Goal: Task Accomplishment & Management: Use online tool/utility

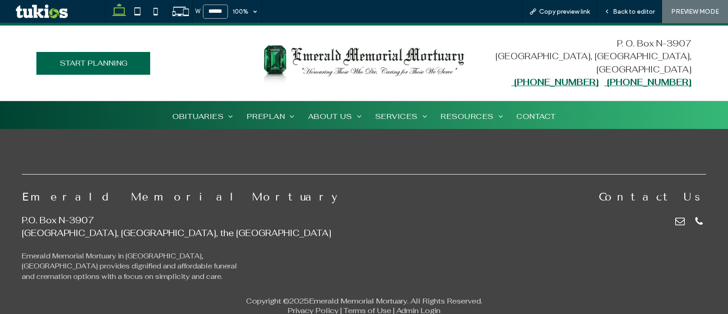
scroll to position [2527, 0]
click at [536, 115] on span "CONTACT" at bounding box center [535, 116] width 39 height 14
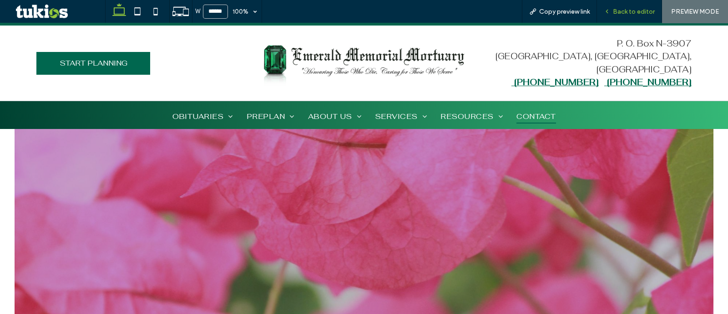
click at [628, 13] on span "Back to editor" at bounding box center [634, 12] width 42 height 8
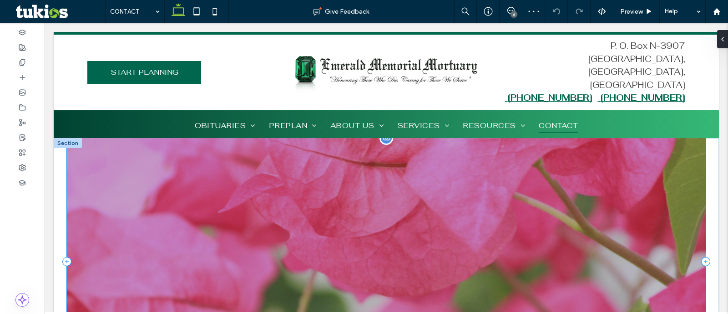
click at [182, 218] on div "CONTACT" at bounding box center [386, 261] width 639 height 247
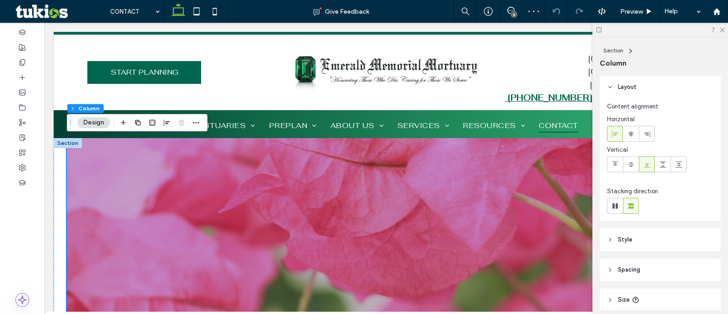
scroll to position [67, 0]
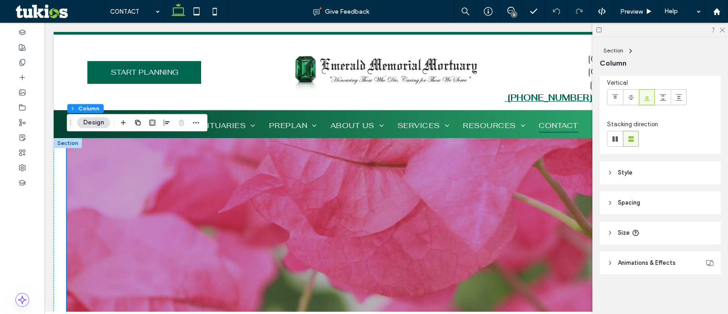
click at [643, 167] on header "Style" at bounding box center [660, 172] width 121 height 23
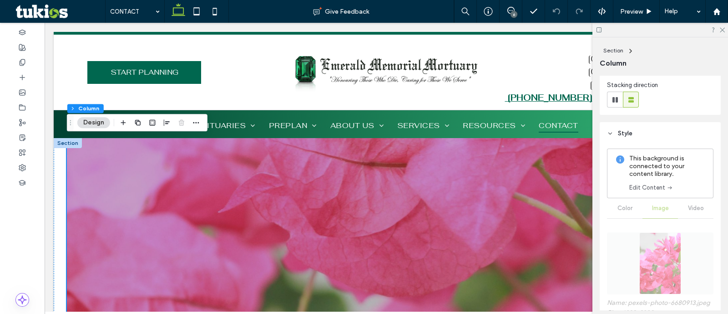
scroll to position [124, 0]
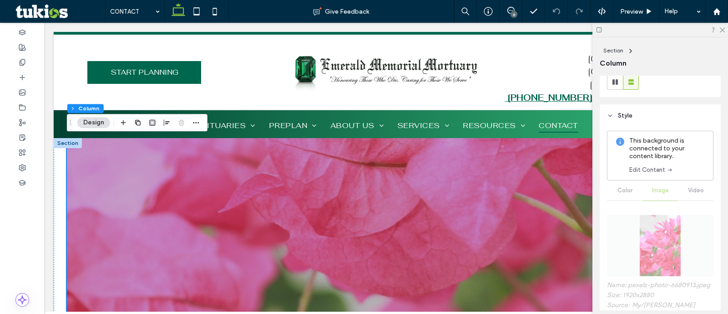
click at [652, 169] on link "Edit Content" at bounding box center [651, 169] width 44 height 9
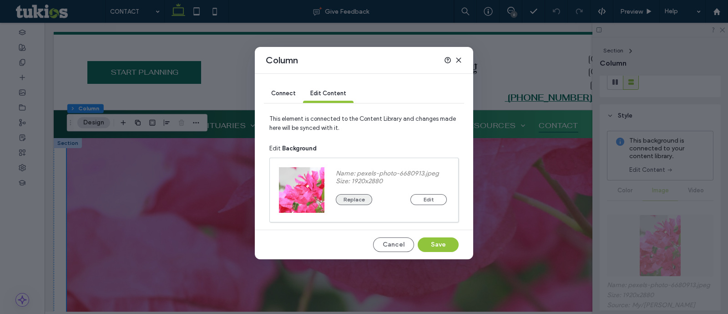
click at [355, 198] on button "Replace" at bounding box center [354, 199] width 36 height 11
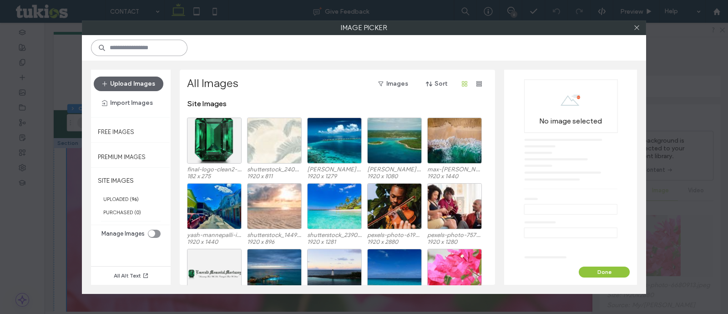
click at [132, 52] on input at bounding box center [139, 48] width 96 height 16
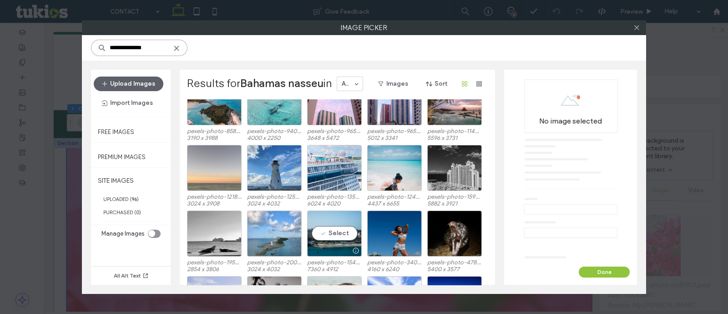
scroll to position [2437, 0]
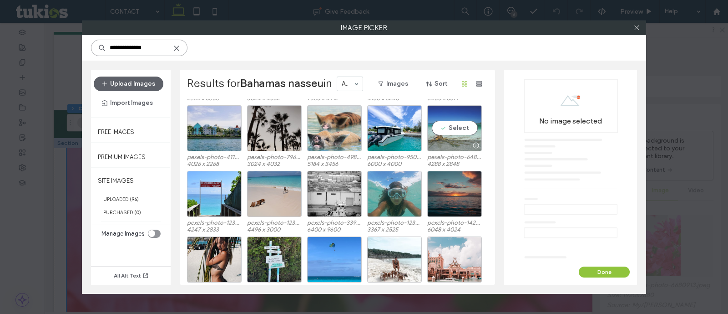
type input "**********"
click at [441, 128] on div "Select" at bounding box center [454, 128] width 55 height 46
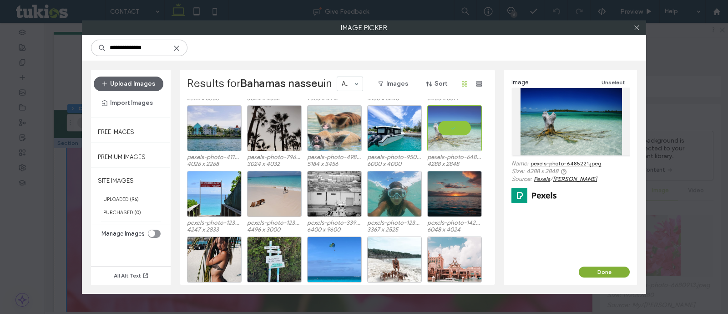
click at [611, 269] on button "Done" at bounding box center [604, 271] width 51 height 11
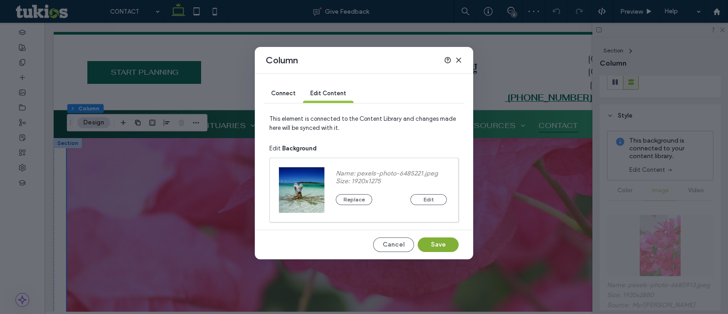
click at [435, 248] on button "Save" at bounding box center [438, 244] width 41 height 15
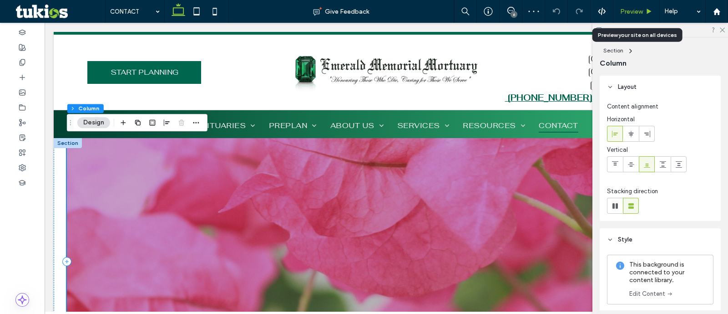
click at [631, 16] on div "Preview" at bounding box center [636, 11] width 46 height 23
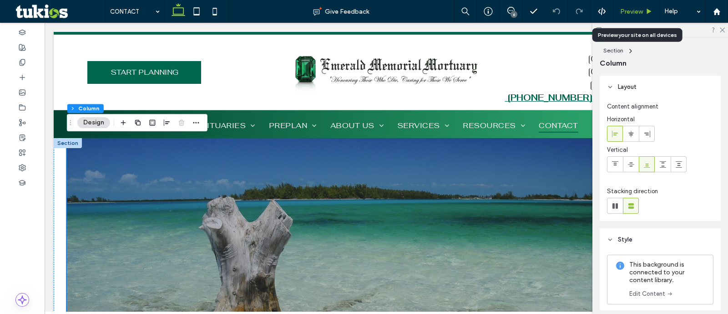
scroll to position [0, 0]
click at [632, 16] on div "Preview" at bounding box center [636, 11] width 46 height 23
click at [628, 12] on span "Preview" at bounding box center [631, 12] width 23 height 8
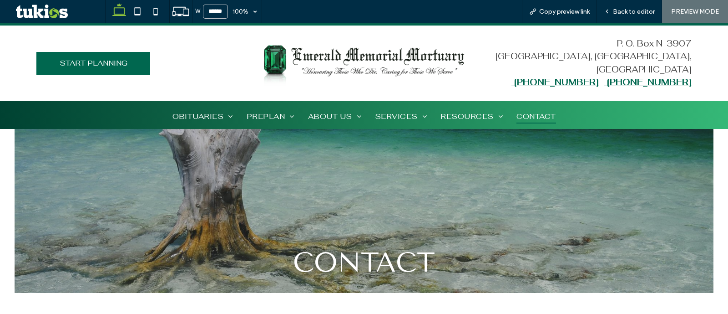
scroll to position [113, 0]
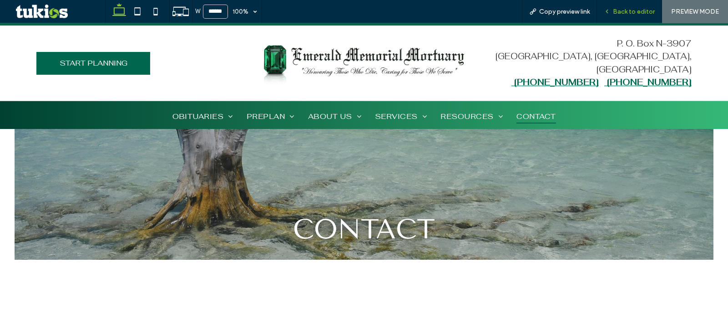
drag, startPoint x: 617, startPoint y: 11, endPoint x: 601, endPoint y: 8, distance: 16.3
click at [617, 11] on span "Back to editor" at bounding box center [634, 12] width 42 height 8
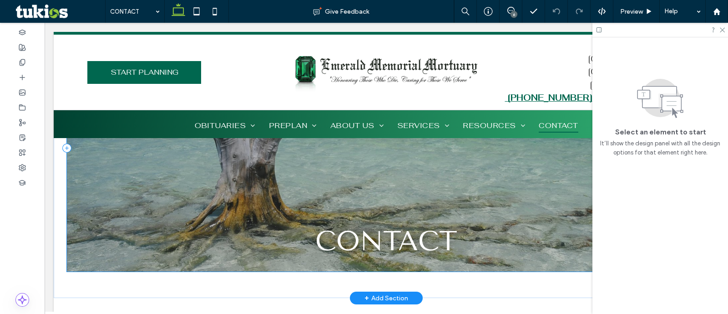
scroll to position [123, 0]
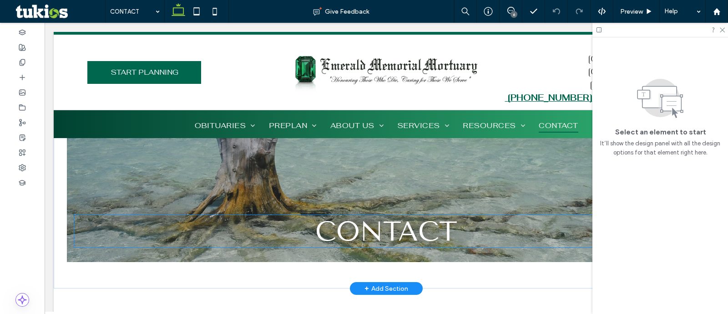
click at [255, 239] on h1 "CONTACT" at bounding box center [386, 231] width 624 height 32
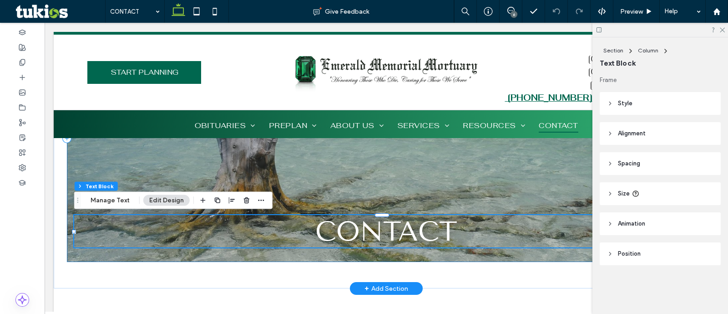
click at [263, 251] on div "CONTACT" at bounding box center [386, 138] width 639 height 247
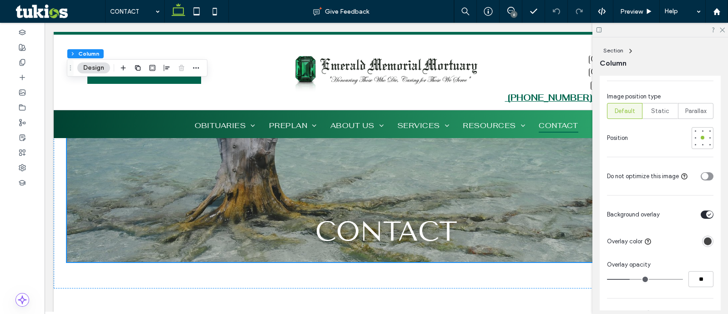
scroll to position [455, 0]
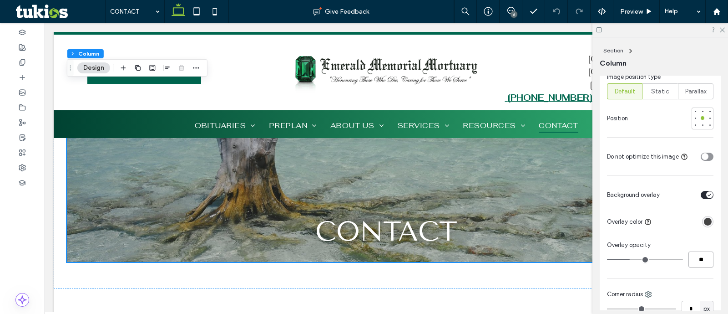
click at [697, 263] on input "**" at bounding box center [700, 259] width 25 height 16
type input "**"
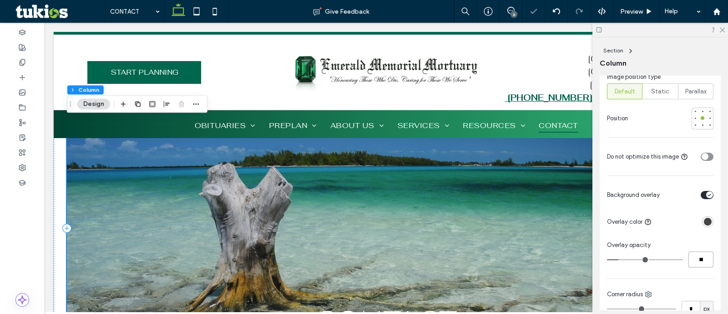
scroll to position [0, 0]
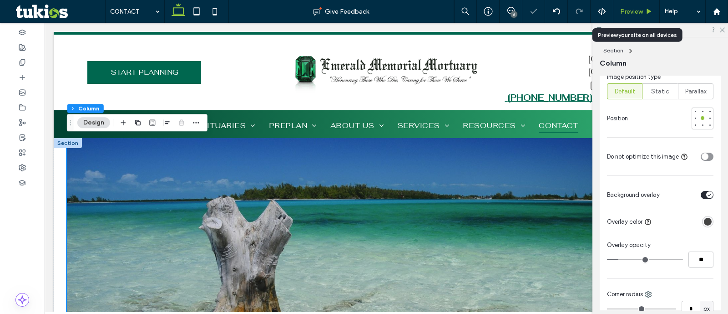
click at [648, 10] on use at bounding box center [649, 11] width 5 height 5
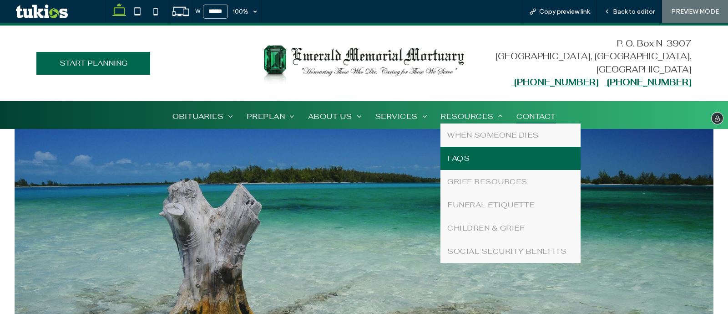
drag, startPoint x: 463, startPoint y: 167, endPoint x: 462, endPoint y: 146, distance: 21.0
click at [462, 147] on link "FAQS" at bounding box center [510, 158] width 140 height 23
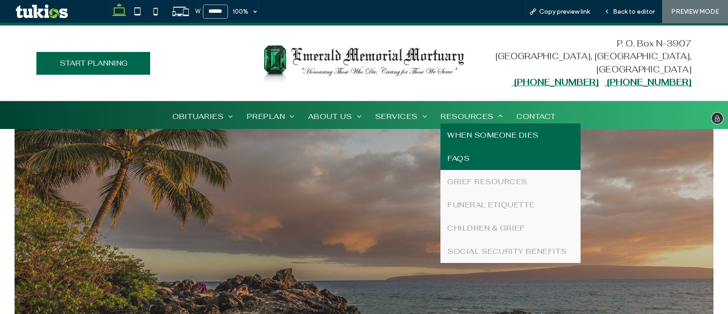
click at [460, 139] on span "WHEN SOMEONE DIES" at bounding box center [492, 135] width 91 height 10
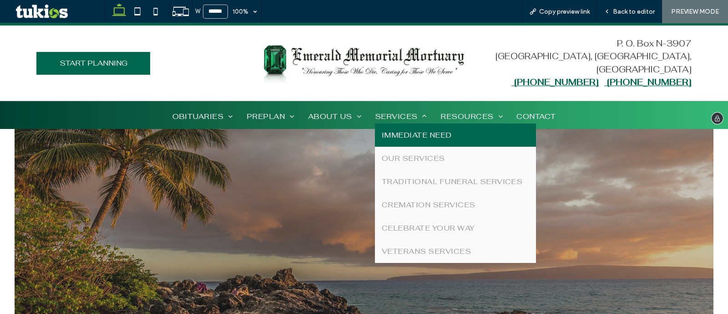
click at [403, 127] on link "IMMEDIATE NEED" at bounding box center [455, 134] width 161 height 23
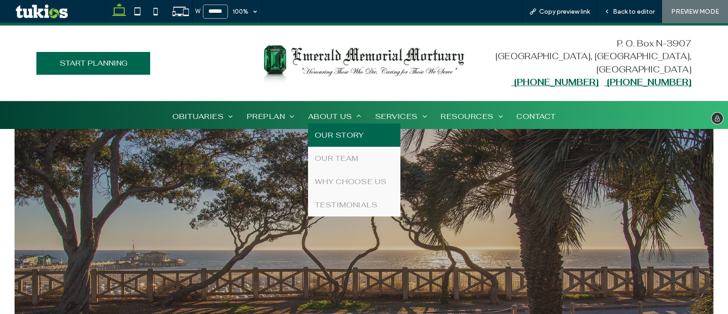
click at [341, 125] on link "OUR STORY" at bounding box center [354, 134] width 92 height 23
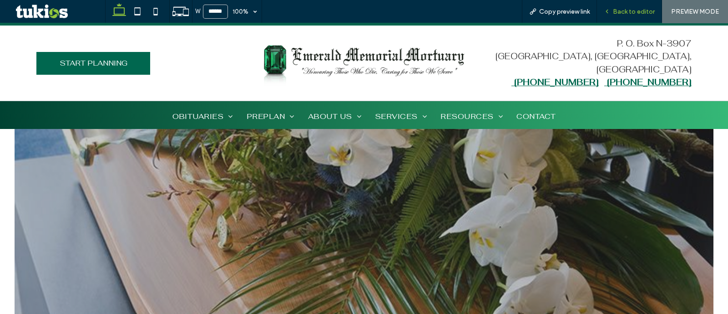
click at [630, 17] on div "Back to editor" at bounding box center [629, 11] width 65 height 23
click at [633, 10] on span "Back to editor" at bounding box center [634, 12] width 42 height 8
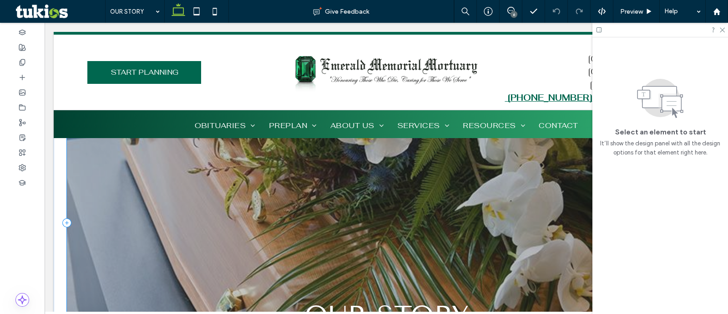
scroll to position [56, 0]
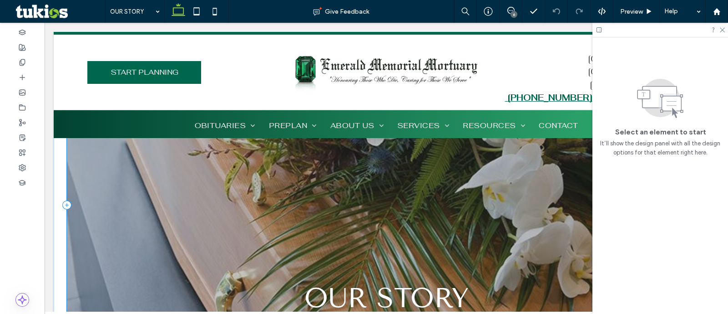
click at [123, 198] on div "OUR STORY" at bounding box center [386, 204] width 639 height 247
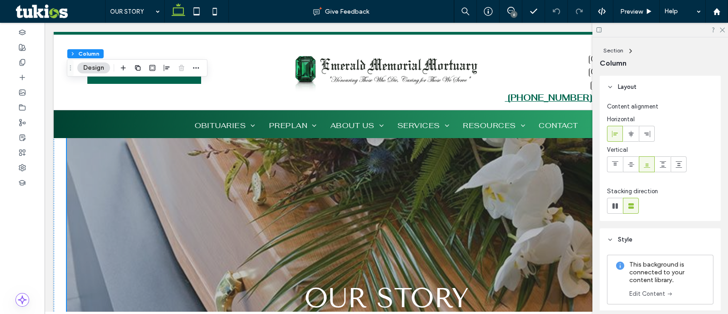
scroll to position [113, 0]
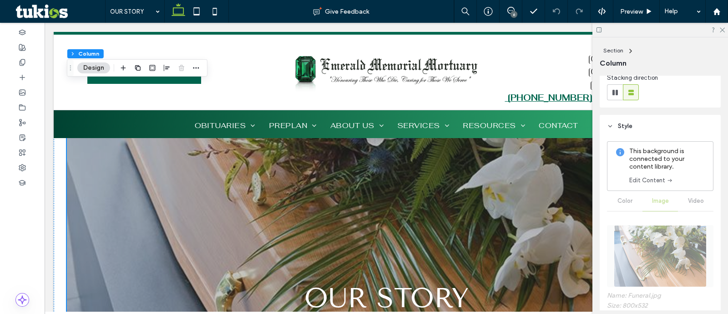
click at [655, 180] on link "Edit Content" at bounding box center [651, 180] width 44 height 9
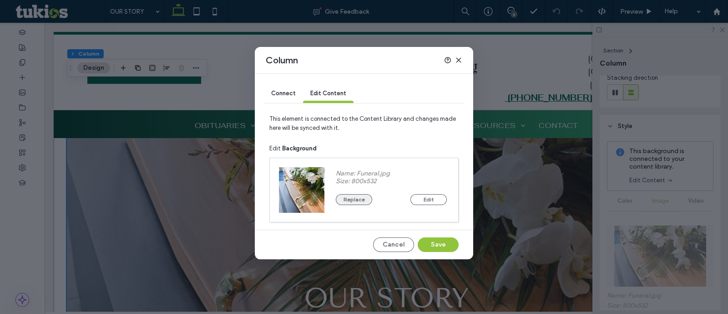
click at [364, 197] on button "Replace" at bounding box center [354, 199] width 36 height 11
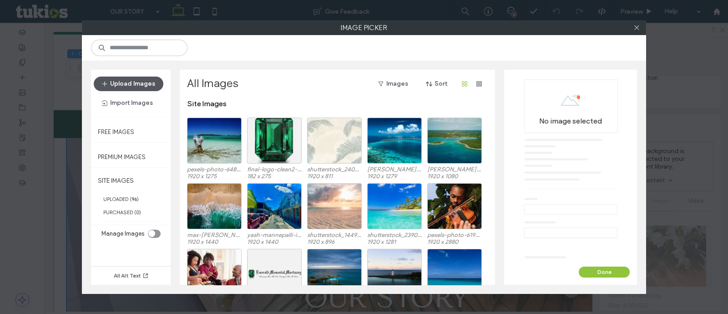
click at [145, 82] on button "Upload Images" at bounding box center [129, 83] width 70 height 15
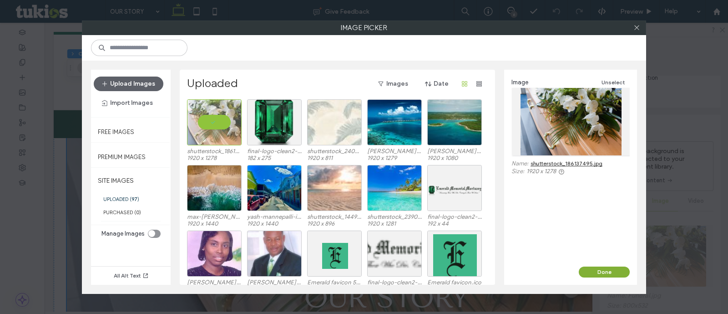
click at [616, 267] on button "Done" at bounding box center [604, 271] width 51 height 11
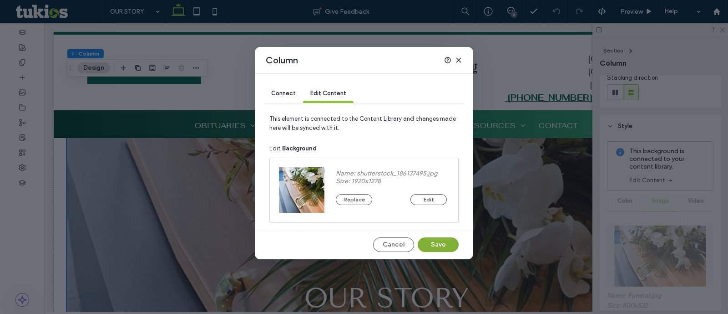
click at [449, 248] on button "Save" at bounding box center [438, 244] width 41 height 15
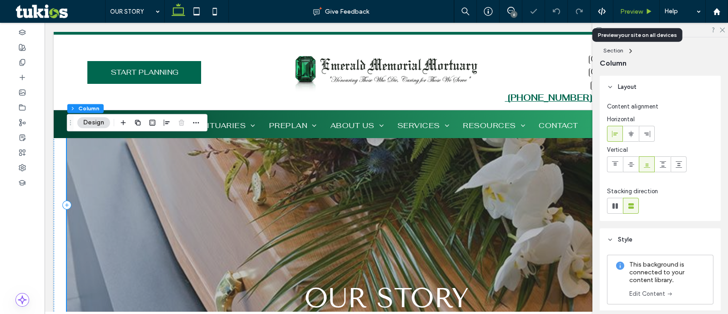
click at [632, 15] on span "Preview" at bounding box center [631, 12] width 23 height 8
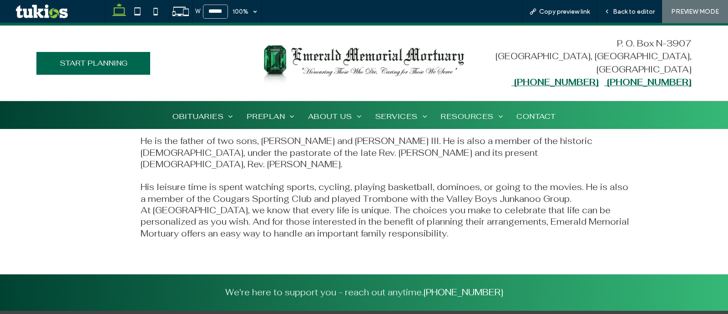
scroll to position [683, 0]
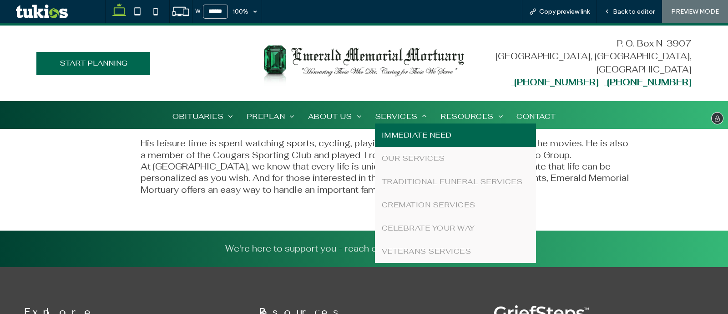
drag, startPoint x: 400, startPoint y: 150, endPoint x: 401, endPoint y: 127, distance: 22.8
click at [401, 127] on link "IMMEDIATE NEED" at bounding box center [455, 134] width 161 height 23
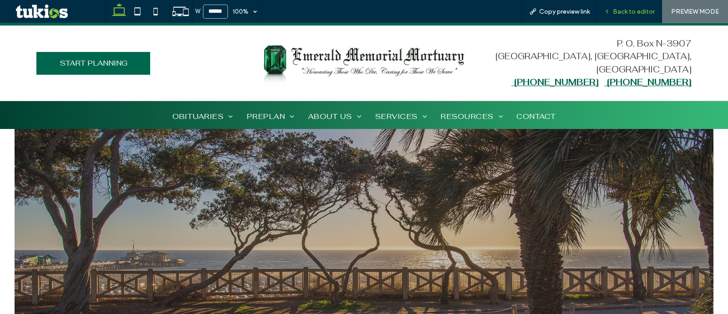
click at [638, 14] on span "Back to editor" at bounding box center [634, 12] width 42 height 8
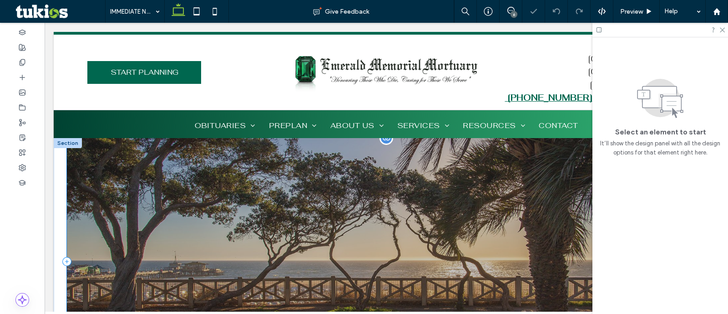
click at [432, 161] on div "IMMEDIATE NEED" at bounding box center [386, 261] width 639 height 247
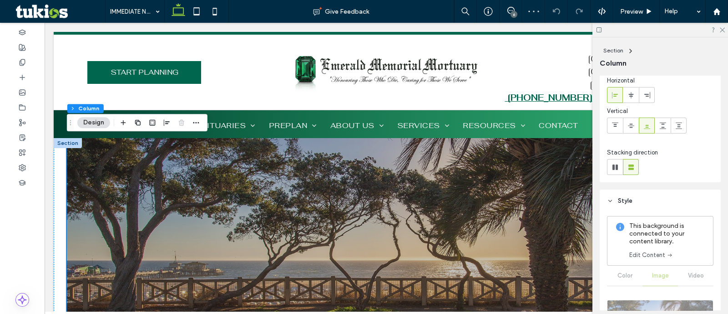
scroll to position [56, 0]
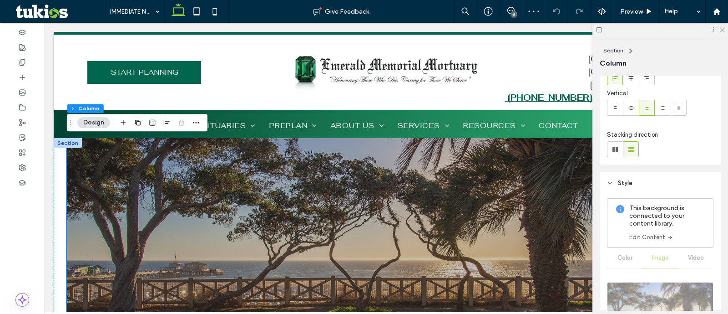
click at [646, 242] on div "This background is connected to your content library. Edit Content" at bounding box center [660, 223] width 106 height 50
click at [642, 237] on link "Edit Content" at bounding box center [651, 237] width 44 height 9
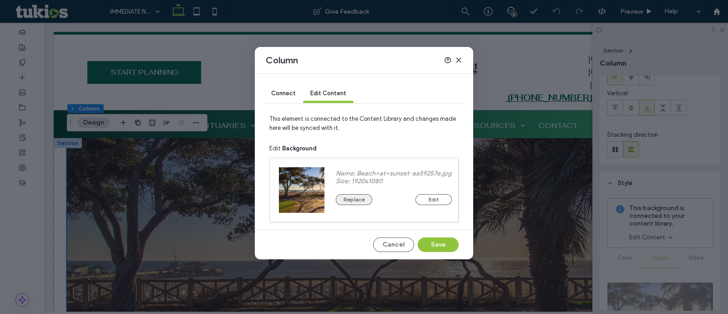
click at [370, 200] on button "Replace" at bounding box center [354, 199] width 36 height 11
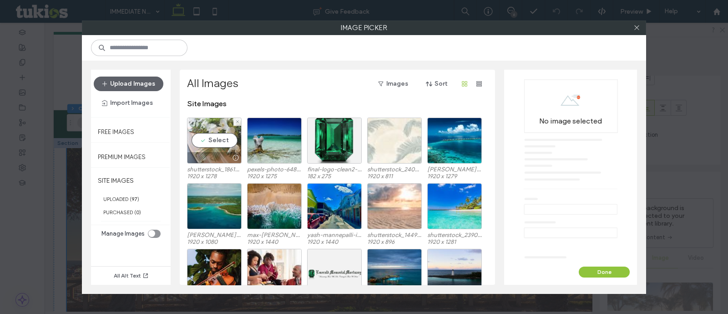
drag, startPoint x: 206, startPoint y: 141, endPoint x: 567, endPoint y: 238, distance: 374.3
click at [206, 141] on div "Select" at bounding box center [214, 140] width 55 height 46
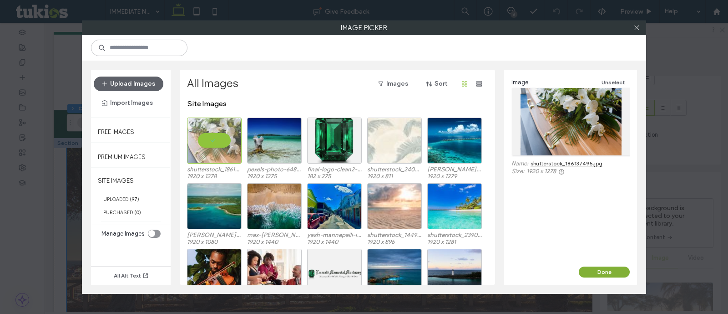
click at [625, 268] on button "Done" at bounding box center [604, 271] width 51 height 11
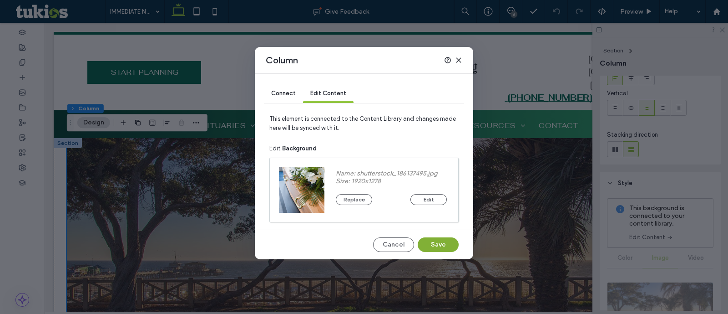
click at [442, 249] on button "Save" at bounding box center [438, 244] width 41 height 15
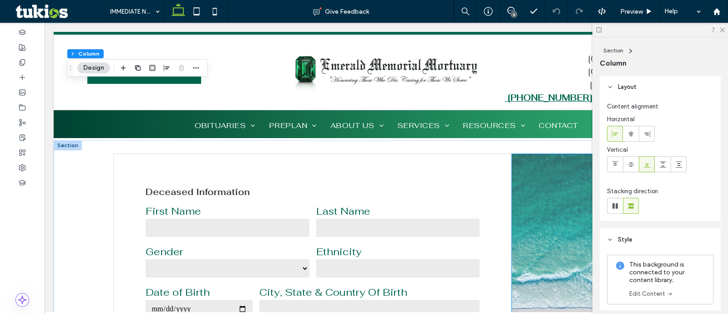
scroll to position [739, 0]
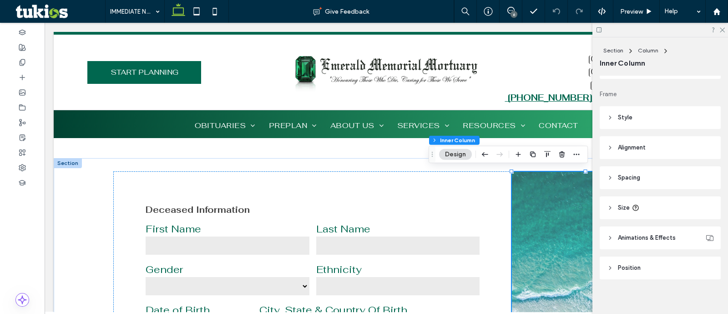
scroll to position [147, 0]
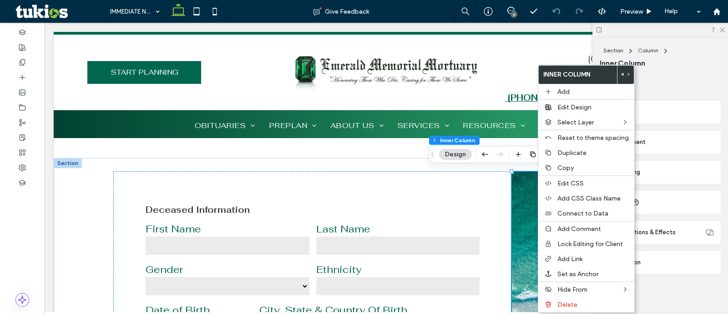
click at [662, 263] on header "Position" at bounding box center [660, 262] width 121 height 23
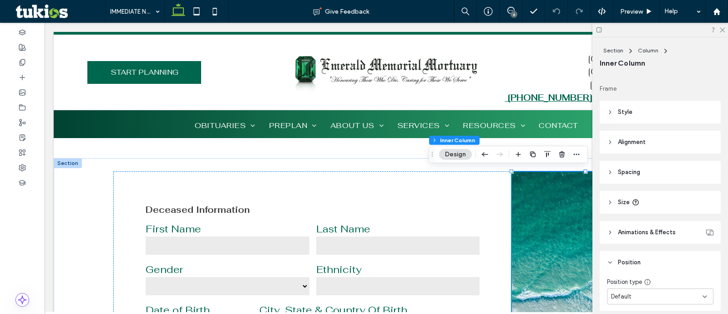
click at [637, 112] on header "Style" at bounding box center [660, 112] width 121 height 23
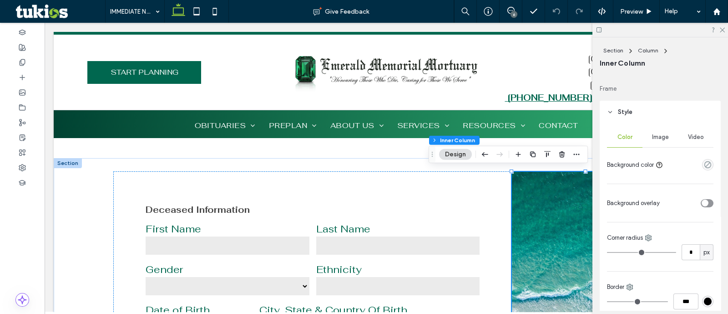
click at [641, 139] on div "Color Image Video" at bounding box center [660, 137] width 106 height 20
click at [661, 146] on div "Image" at bounding box center [659, 137] width 35 height 20
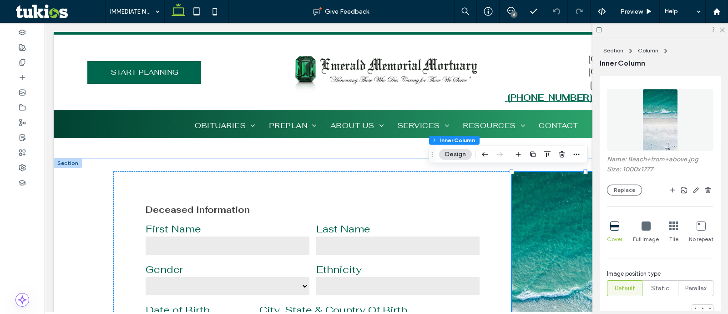
scroll to position [261, 0]
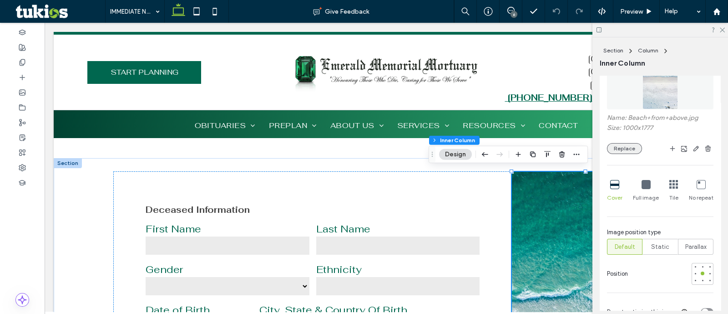
click at [634, 144] on button "Replace" at bounding box center [624, 148] width 35 height 11
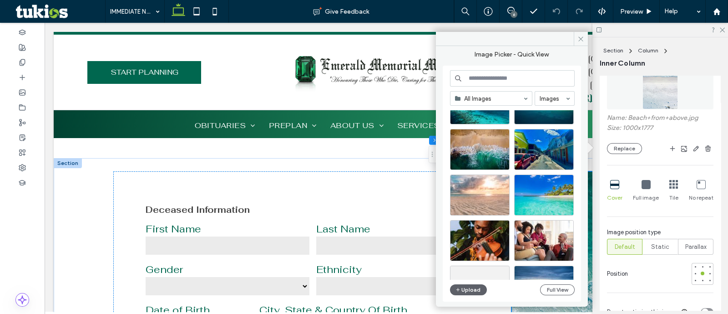
scroll to position [113, 0]
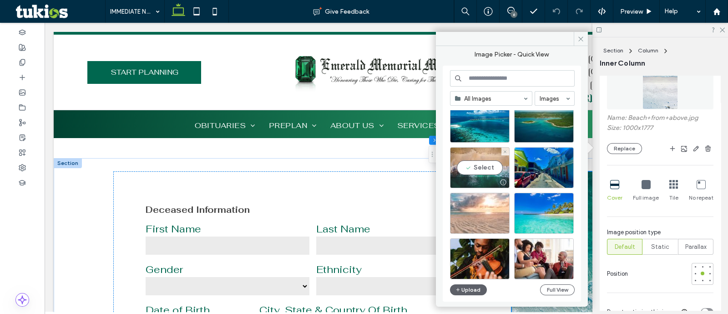
click at [492, 172] on div "Select" at bounding box center [480, 167] width 60 height 41
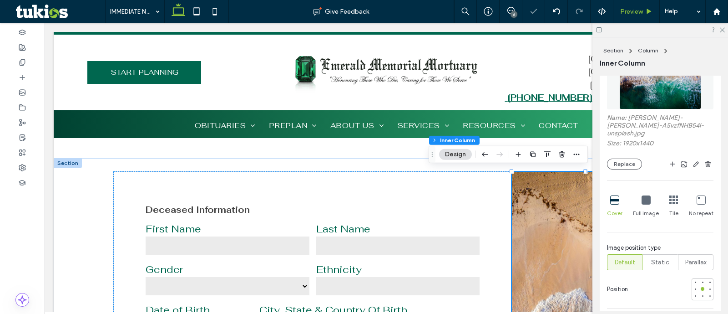
click at [626, 13] on span "Preview" at bounding box center [631, 12] width 23 height 8
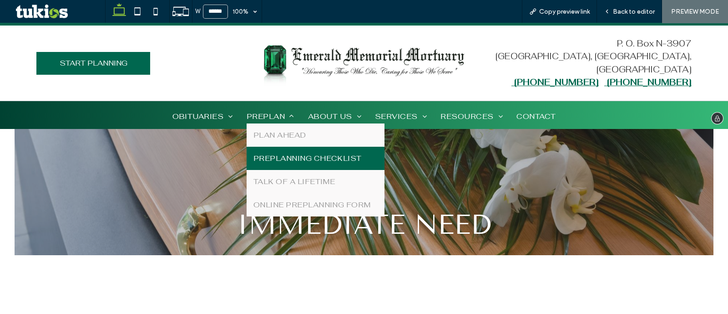
scroll to position [51, 0]
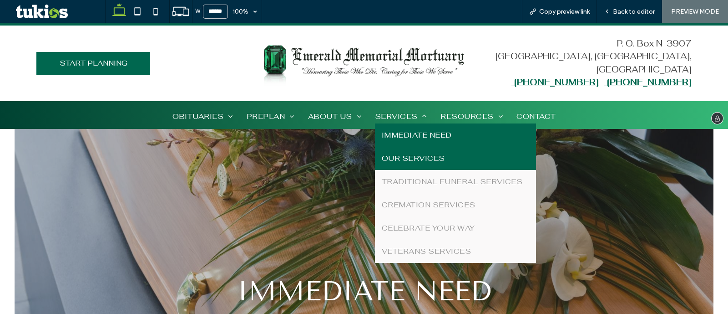
click at [432, 155] on span "OUR SERVICES" at bounding box center [413, 158] width 63 height 10
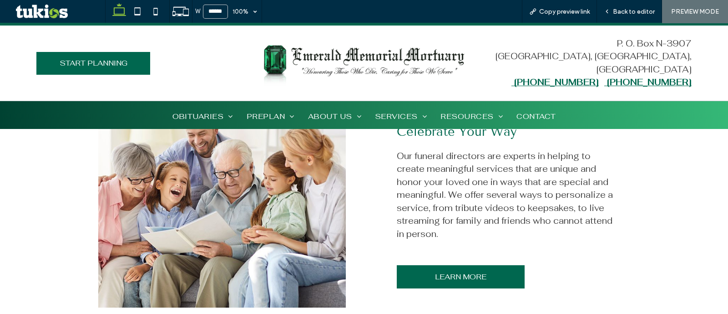
scroll to position [1194, 0]
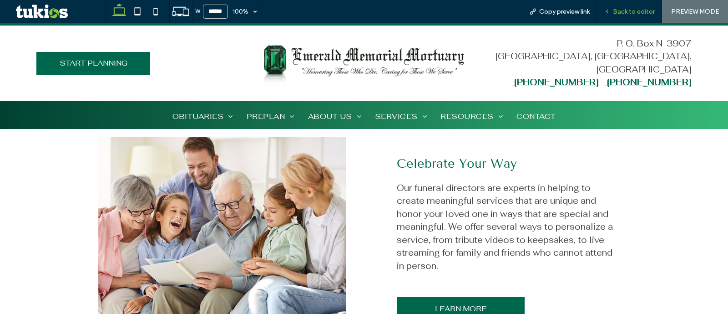
click at [641, 12] on span "Back to editor" at bounding box center [634, 12] width 42 height 8
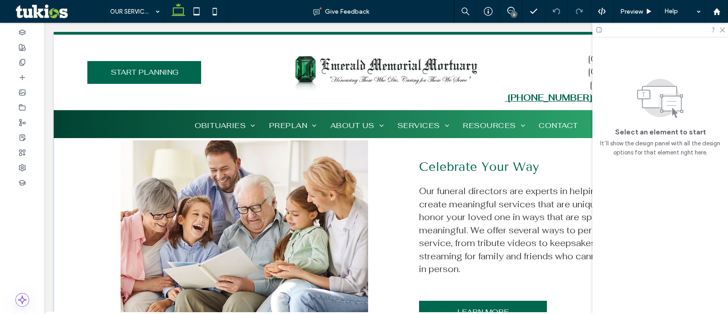
click at [283, 174] on img at bounding box center [245, 241] width 248 height 202
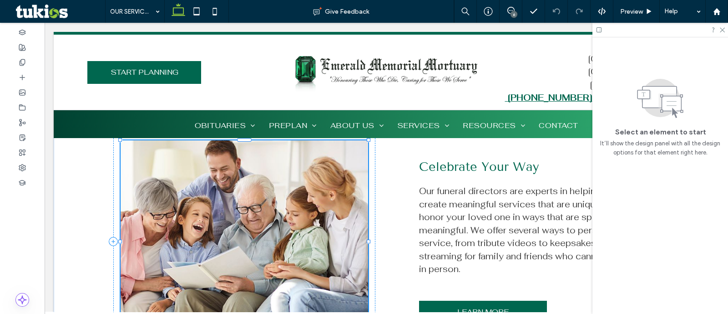
scroll to position [1187, 0]
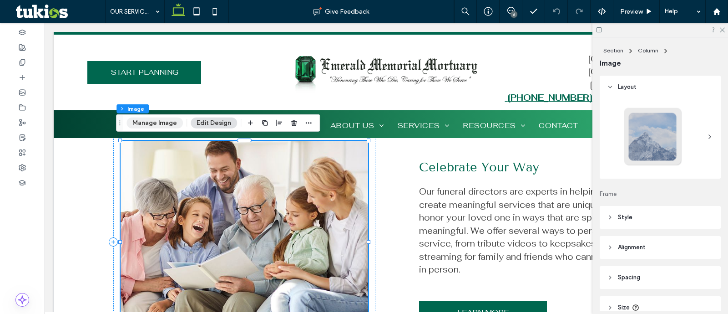
click at [163, 120] on button "Manage Image" at bounding box center [154, 122] width 56 height 11
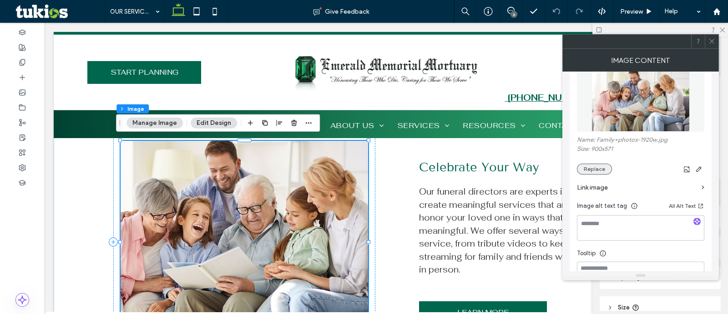
scroll to position [113, 0]
click at [598, 163] on button "Replace" at bounding box center [594, 168] width 35 height 11
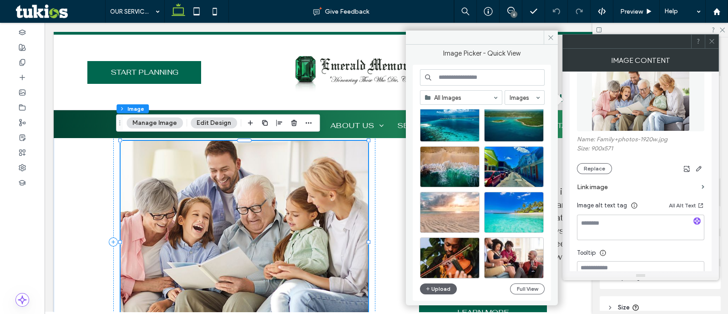
scroll to position [227, 0]
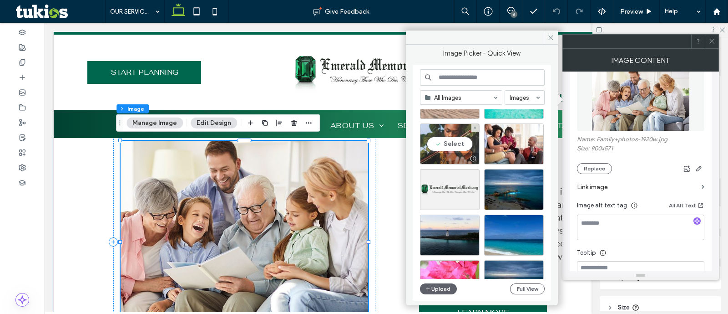
click at [468, 158] on div at bounding box center [473, 158] width 11 height 7
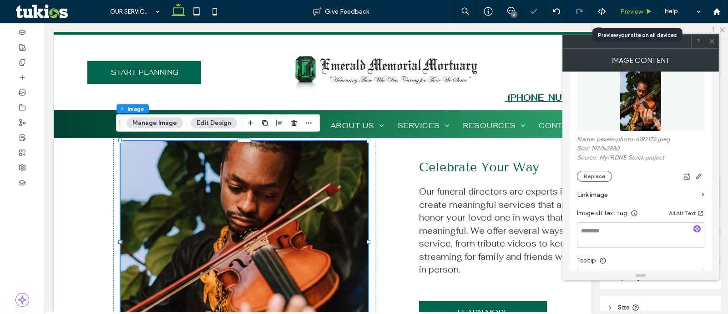
click at [650, 11] on use at bounding box center [649, 11] width 5 height 5
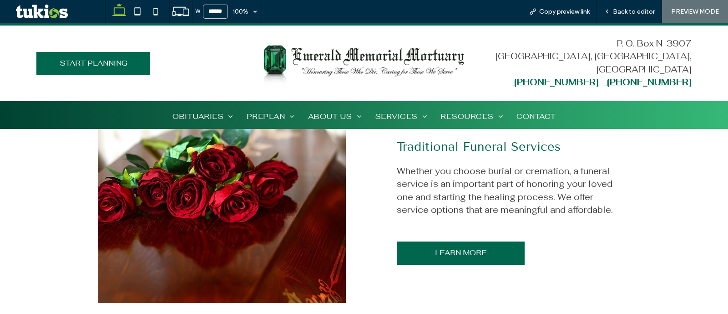
scroll to position [847, 0]
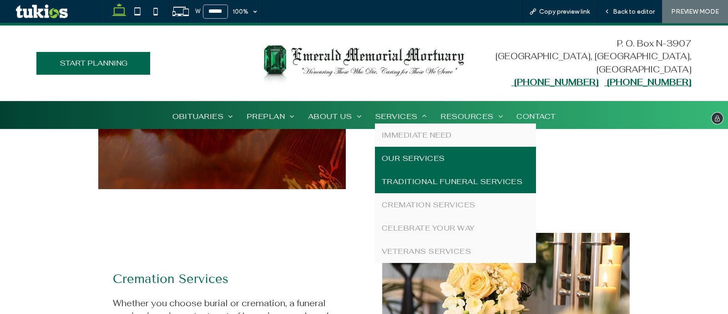
click at [405, 180] on span "TRADITIONAL FUNERAL SERVICES" at bounding box center [452, 182] width 141 height 10
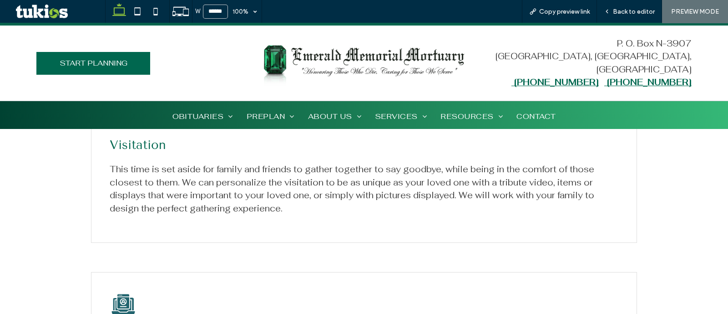
scroll to position [853, 0]
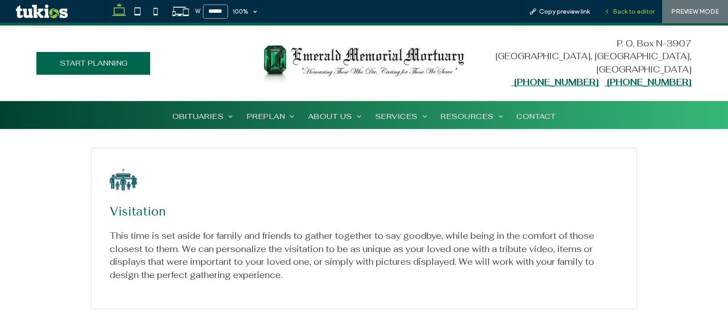
click at [608, 13] on use at bounding box center [607, 11] width 2 height 3
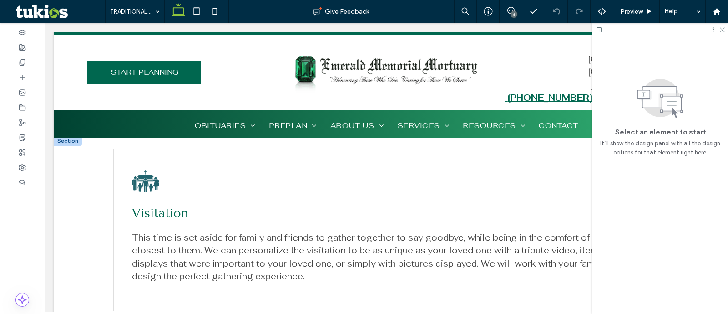
scroll to position [849, 0]
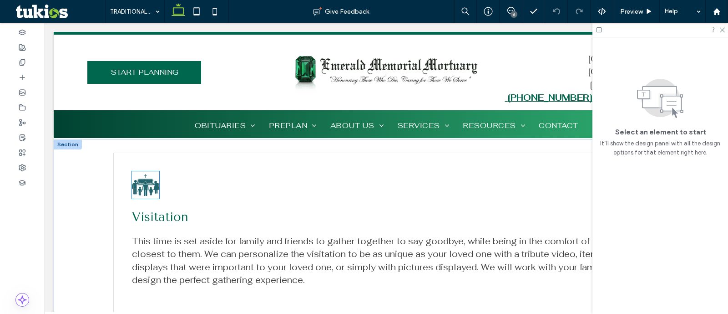
click at [151, 175] on icon at bounding box center [145, 184] width 27 height 27
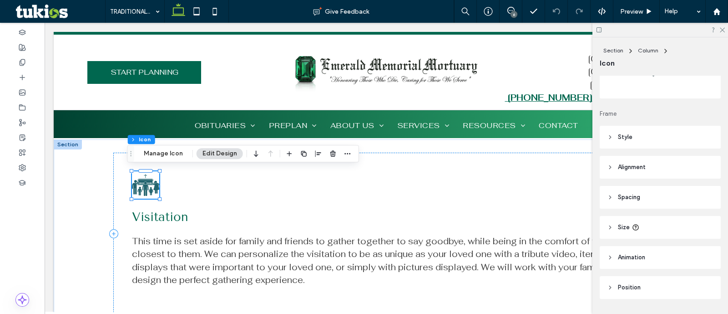
click at [635, 140] on header "Style" at bounding box center [660, 137] width 121 height 23
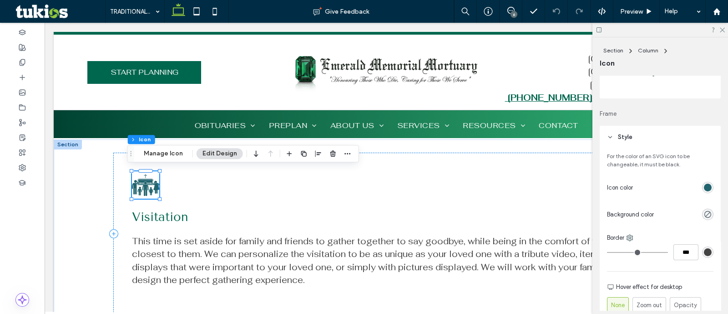
scroll to position [113, 0]
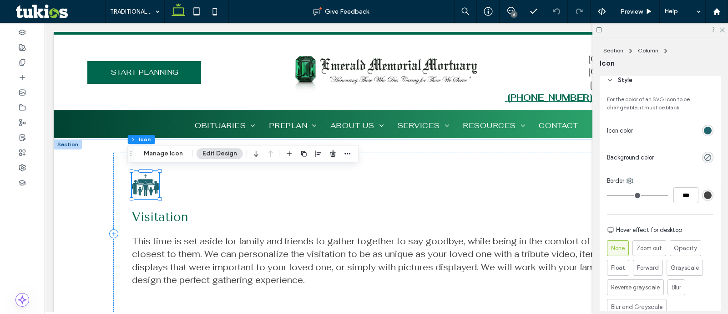
click at [702, 135] on div at bounding box center [707, 130] width 11 height 11
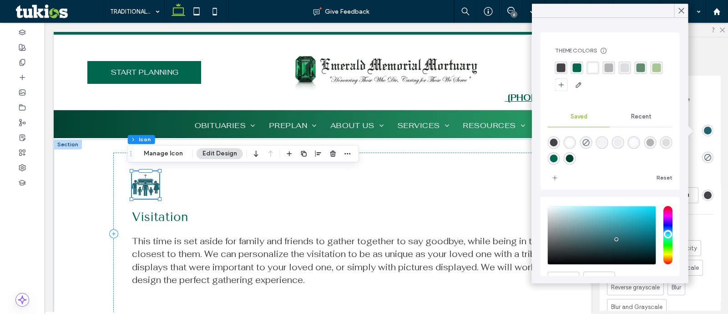
click at [578, 67] on div "rgba(0,103,79,1)" at bounding box center [577, 67] width 9 height 9
click at [653, 72] on div "rgba(167, 200, 148, 1)" at bounding box center [657, 68] width 9 height 9
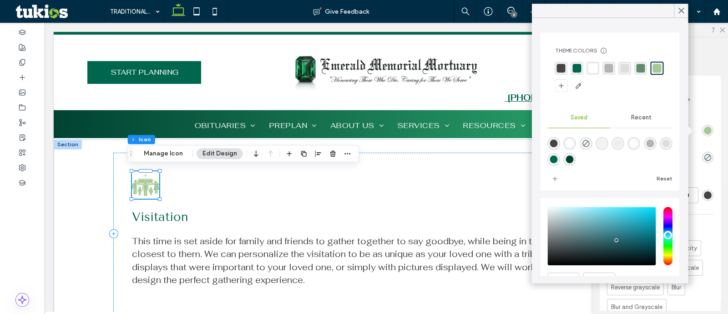
click at [639, 59] on div "Theme Colors Save time with Theme Colors Create a color palette to instantly ad…" at bounding box center [610, 70] width 125 height 61
click at [638, 62] on div "rgba(97, 140, 112, 1)" at bounding box center [641, 68] width 12 height 12
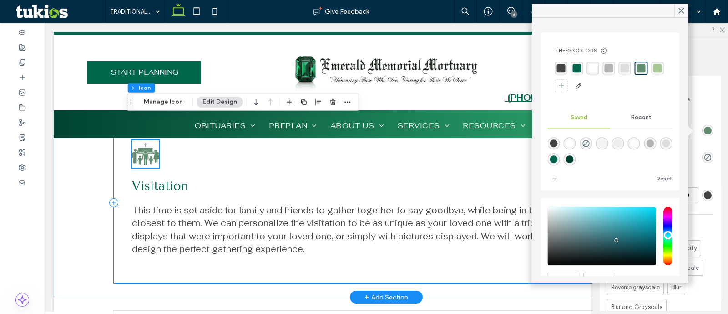
scroll to position [906, 0]
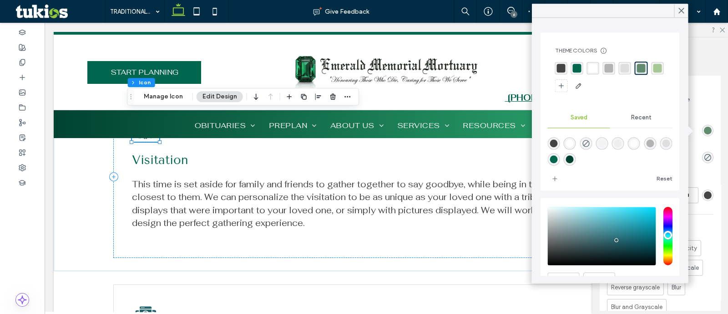
click at [579, 62] on div "rgba(0,103,79,1)" at bounding box center [577, 68] width 12 height 12
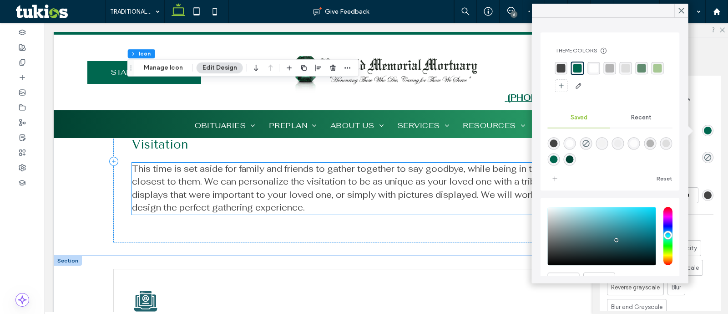
scroll to position [963, 0]
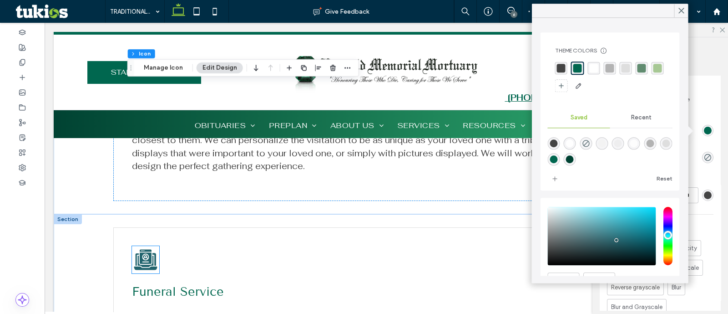
click at [140, 257] on icon at bounding box center [146, 257] width 12 height 11
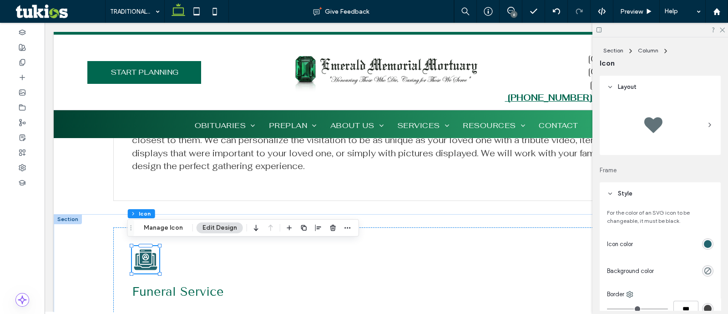
drag, startPoint x: 701, startPoint y: 247, endPoint x: 693, endPoint y: 235, distance: 13.5
click at [704, 246] on div "rgb(34, 100, 110)" at bounding box center [708, 244] width 8 height 8
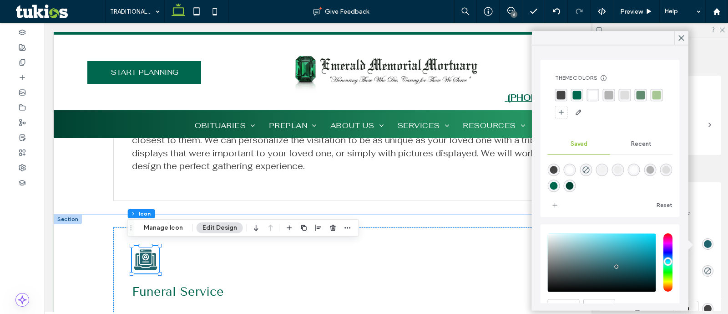
click at [579, 94] on div "rgba(0,103,79,1)" at bounding box center [577, 95] width 9 height 9
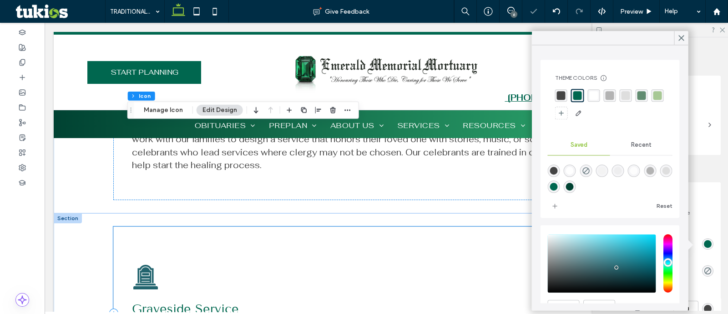
scroll to position [1190, 0]
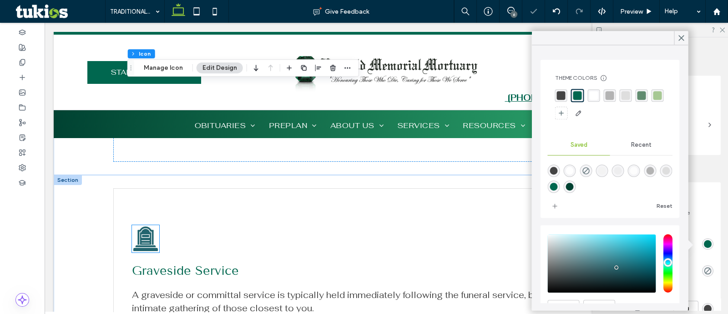
click at [140, 225] on icon at bounding box center [145, 238] width 27 height 27
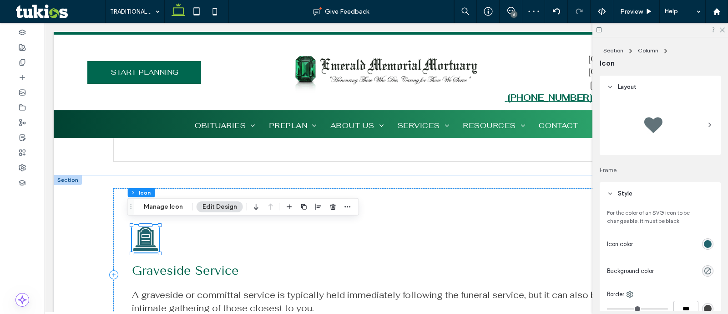
click at [704, 244] on div "rgb(34, 100, 110)" at bounding box center [708, 244] width 8 height 8
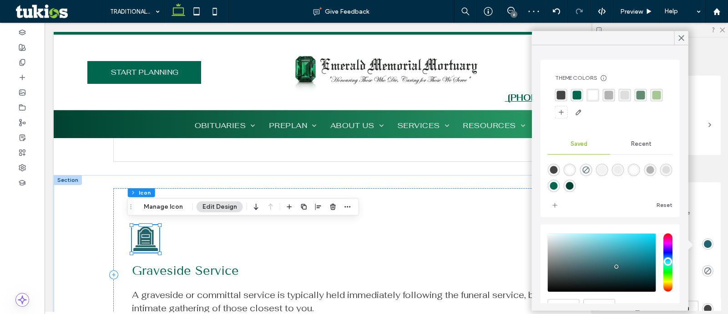
click at [581, 92] on div "rgba(0,103,79,1)" at bounding box center [577, 95] width 12 height 12
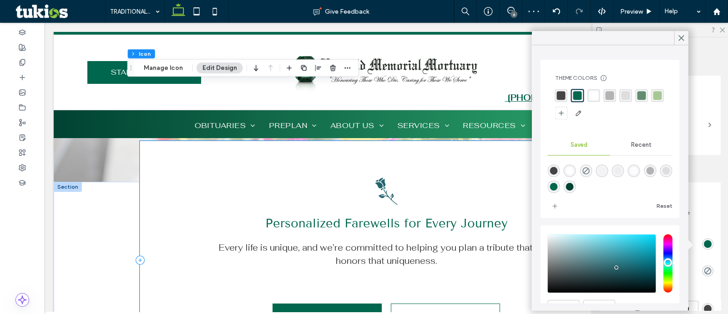
scroll to position [1475, 0]
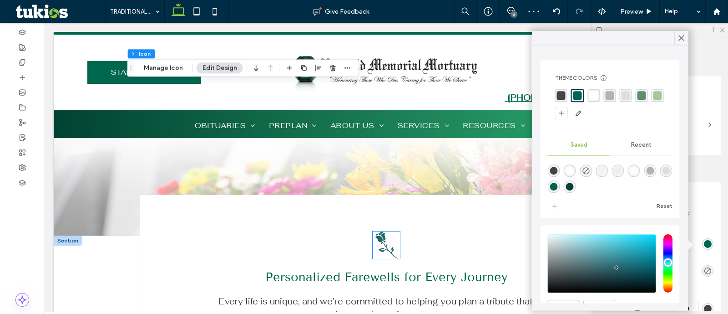
click at [377, 233] on icon at bounding box center [386, 244] width 27 height 27
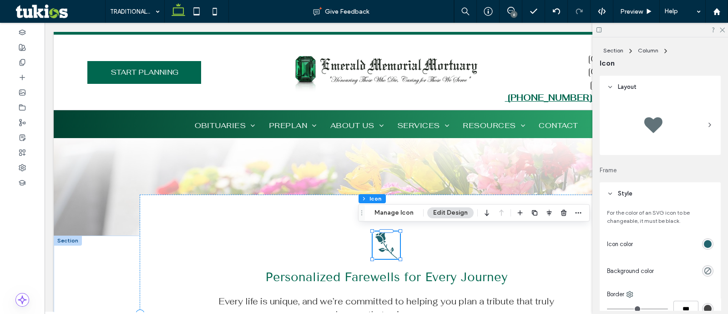
click at [704, 241] on div "rgb(34, 100, 110)" at bounding box center [708, 244] width 8 height 8
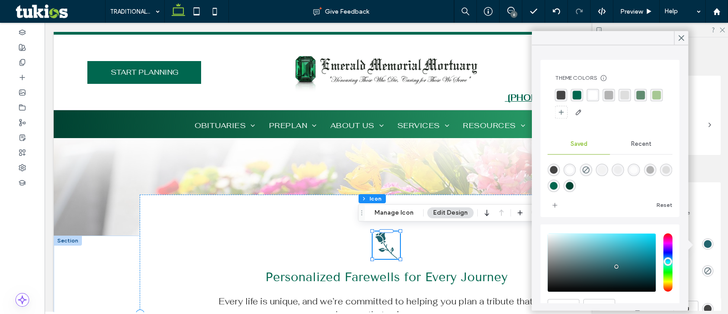
click at [576, 95] on div "rgba(0,103,79,1)" at bounding box center [577, 95] width 9 height 9
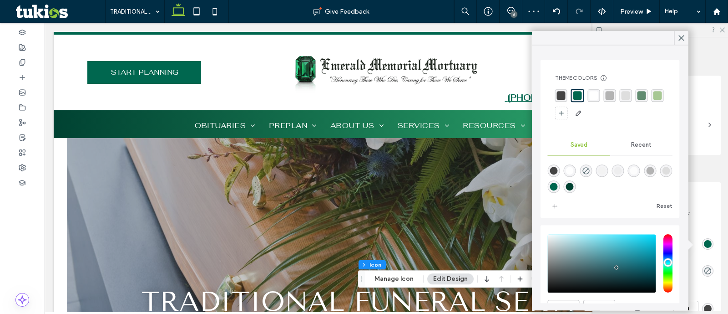
scroll to position [0, 0]
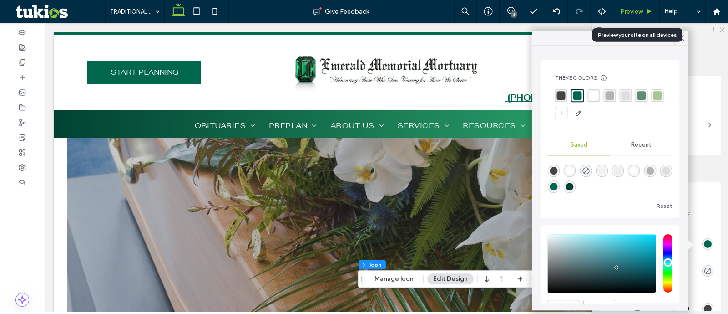
click at [644, 8] on div "Preview" at bounding box center [636, 12] width 46 height 8
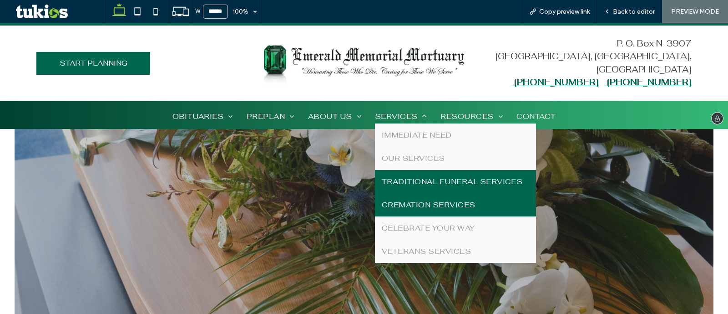
drag, startPoint x: 420, startPoint y: 208, endPoint x: 420, endPoint y: 231, distance: 22.8
click at [420, 208] on span "CREMATION SERVICES" at bounding box center [429, 205] width 94 height 10
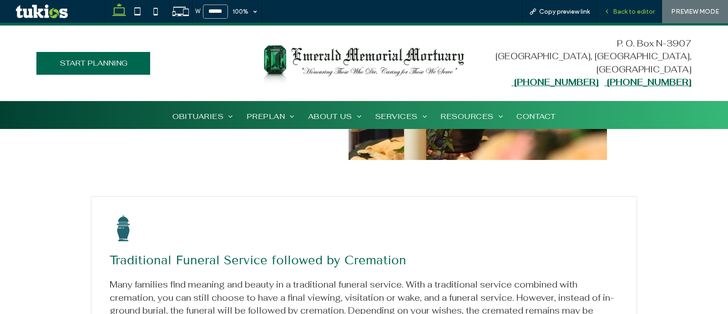
click at [645, 13] on span "Back to editor" at bounding box center [634, 12] width 42 height 8
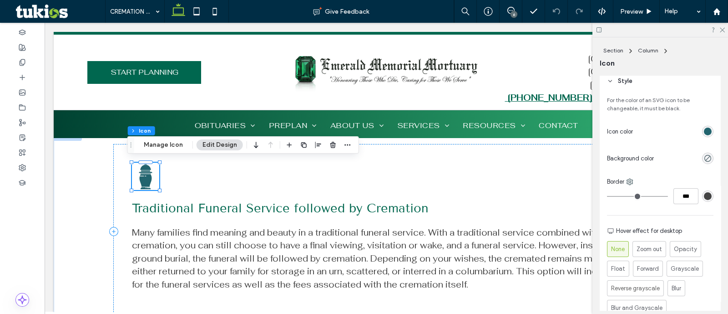
scroll to position [113, 0]
click at [705, 126] on div "rgb(34, 100, 110)" at bounding box center [708, 130] width 8 height 8
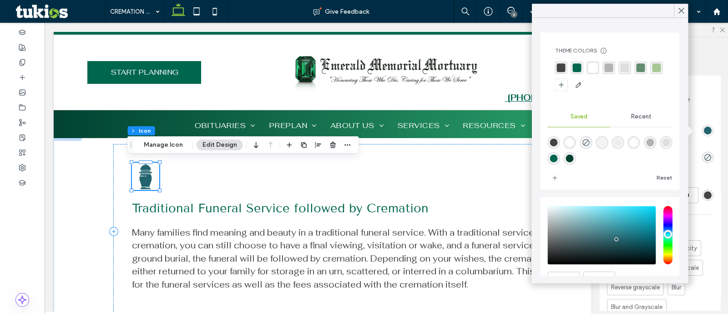
click at [578, 65] on div "rgba(0,103,79,1)" at bounding box center [577, 67] width 9 height 9
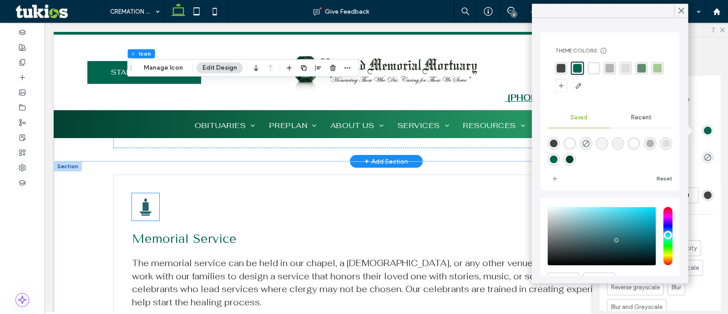
click at [144, 199] on icon "Candle icon" at bounding box center [145, 206] width 27 height 27
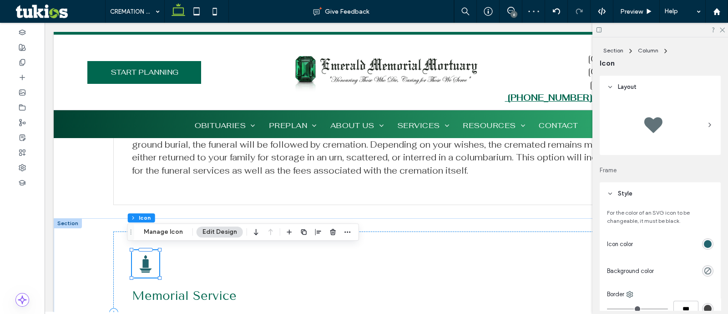
drag, startPoint x: 702, startPoint y: 247, endPoint x: 692, endPoint y: 220, distance: 28.2
click at [704, 247] on div "rgb(34, 100, 110)" at bounding box center [708, 244] width 8 height 8
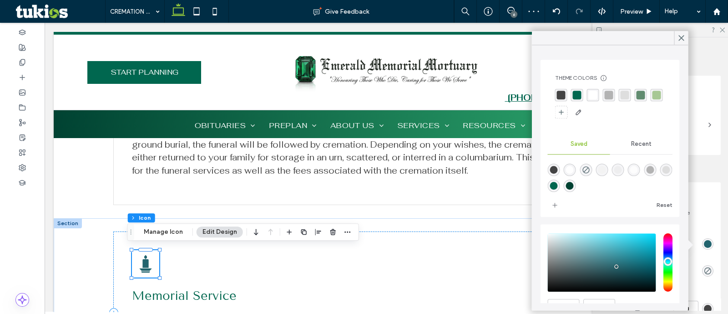
click at [574, 93] on div "rgba(0,103,79,1)" at bounding box center [577, 95] width 9 height 9
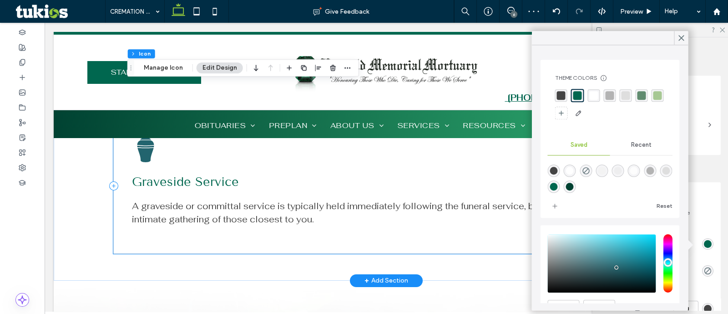
scroll to position [1293, 0]
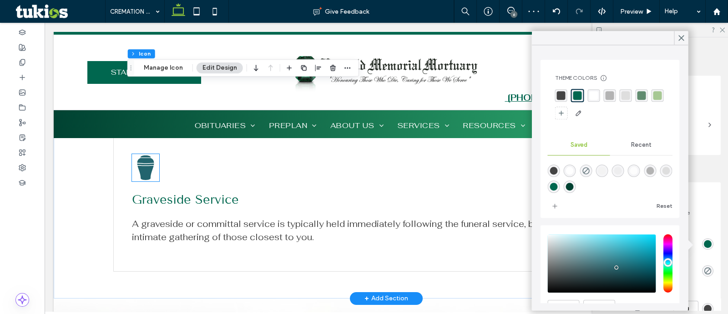
click at [137, 168] on icon at bounding box center [145, 167] width 17 height 25
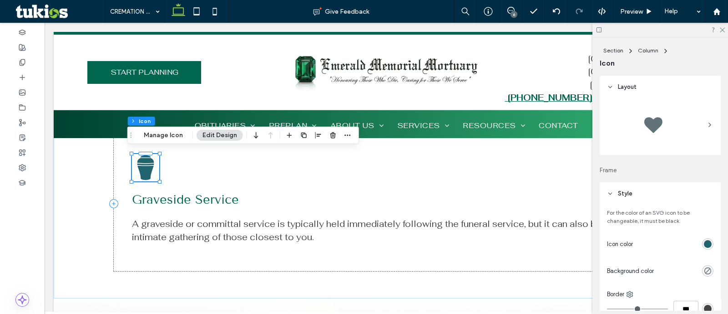
click at [704, 244] on div "rgb(34, 100, 110)" at bounding box center [708, 244] width 8 height 8
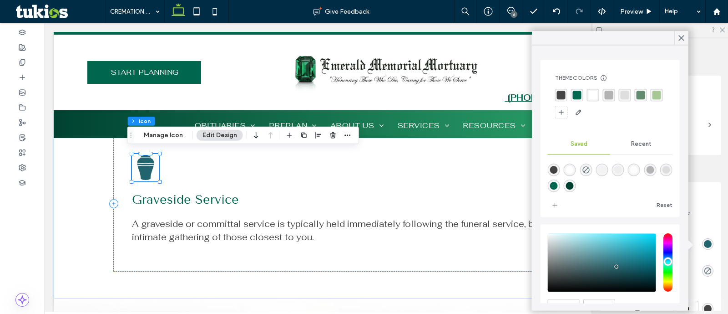
click at [573, 93] on div "rgba(0,103,79,1)" at bounding box center [577, 95] width 9 height 9
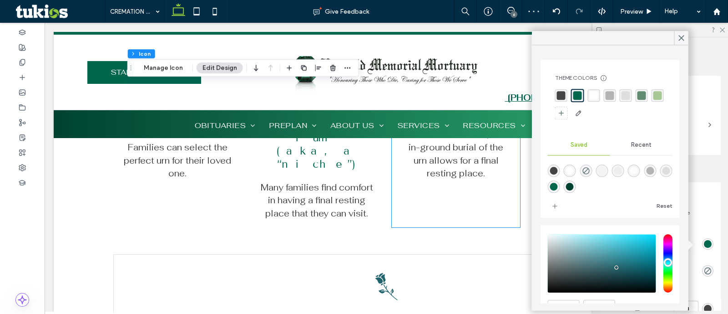
scroll to position [1805, 0]
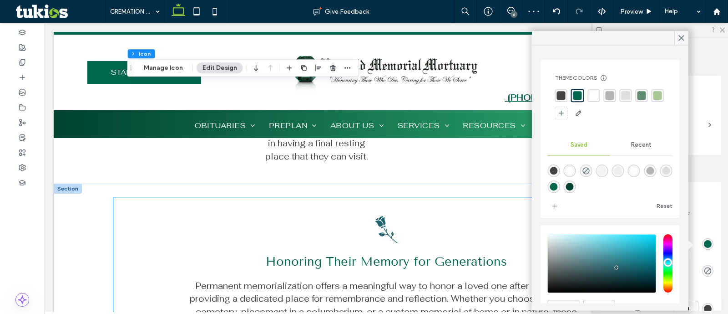
click at [381, 216] on icon at bounding box center [386, 229] width 22 height 27
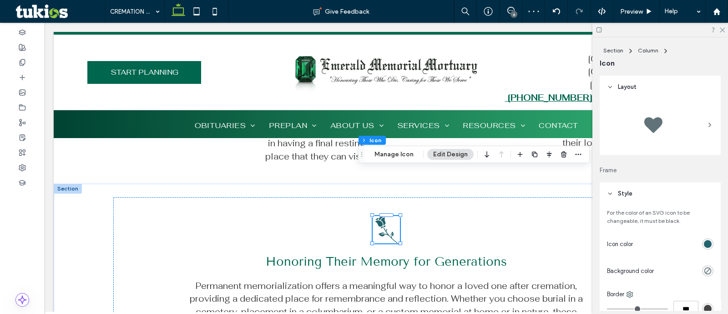
click at [705, 242] on div "rgb(34, 100, 110)" at bounding box center [708, 244] width 8 height 8
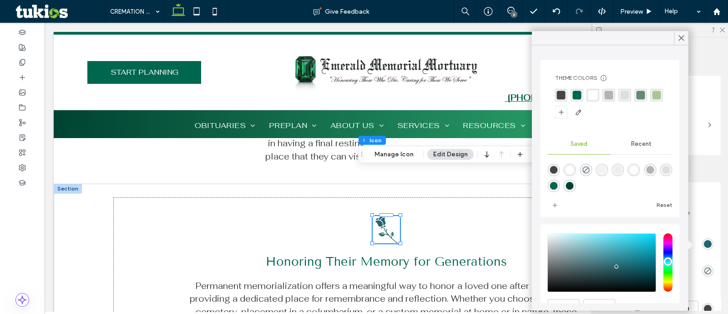
click at [576, 96] on div "rgba(0,103,79,1)" at bounding box center [577, 95] width 9 height 9
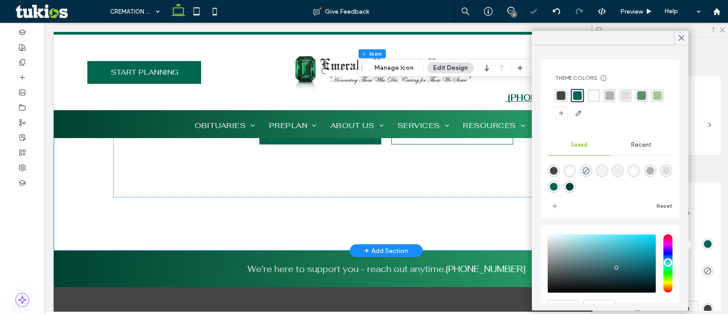
scroll to position [2089, 0]
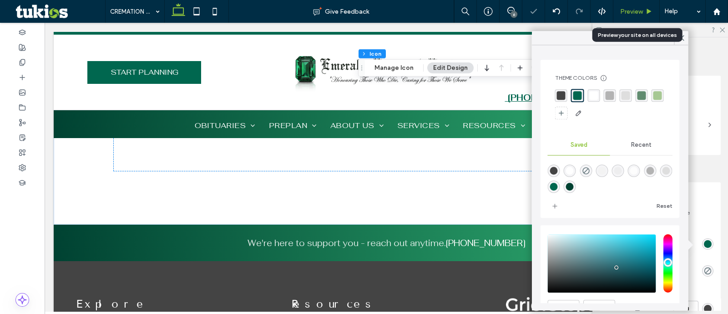
drag, startPoint x: 642, startPoint y: 8, endPoint x: 560, endPoint y: 37, distance: 86.9
click at [642, 8] on span "Preview" at bounding box center [631, 12] width 23 height 8
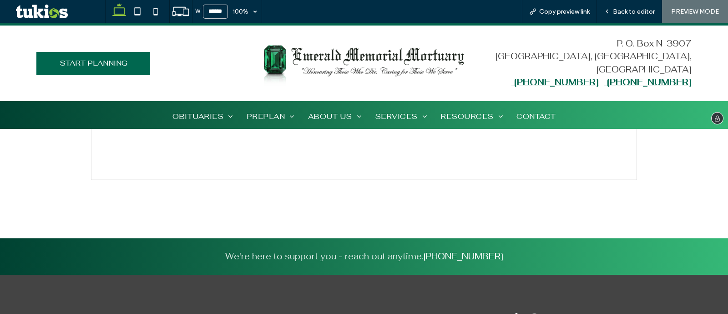
scroll to position [2098, 0]
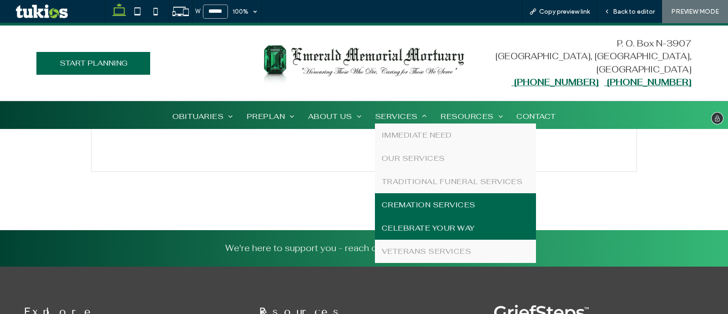
click at [429, 224] on span "CELEBRATE YOUR WAY" at bounding box center [428, 228] width 93 height 10
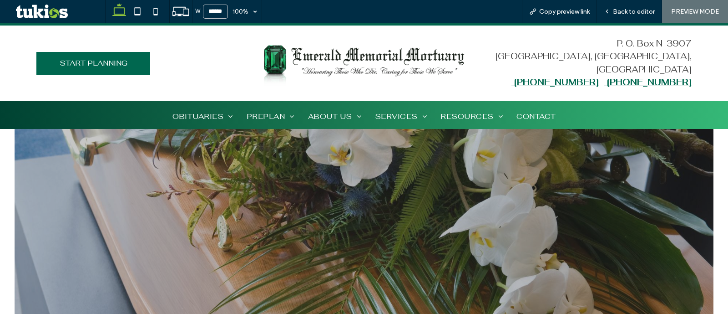
scroll to position [14, 0]
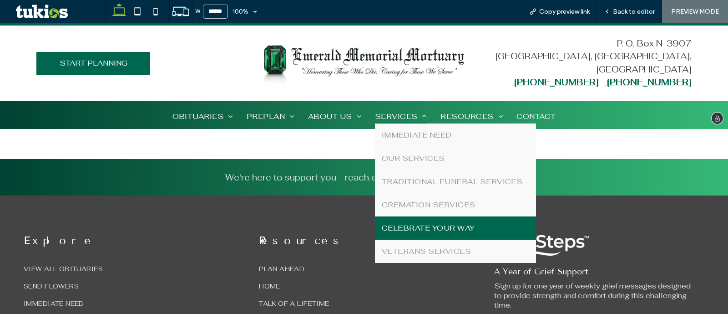
scroll to position [2161, 0]
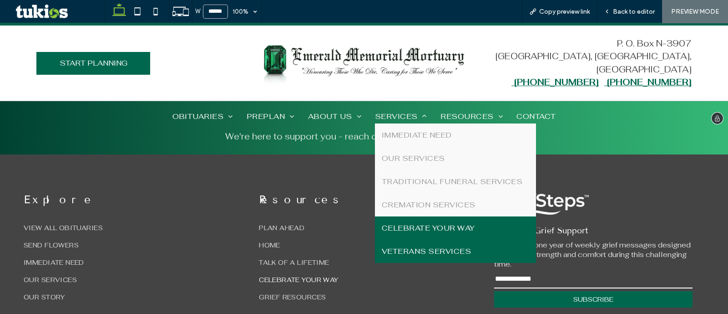
click at [441, 246] on span "VETERANS SERVICES" at bounding box center [426, 251] width 89 height 10
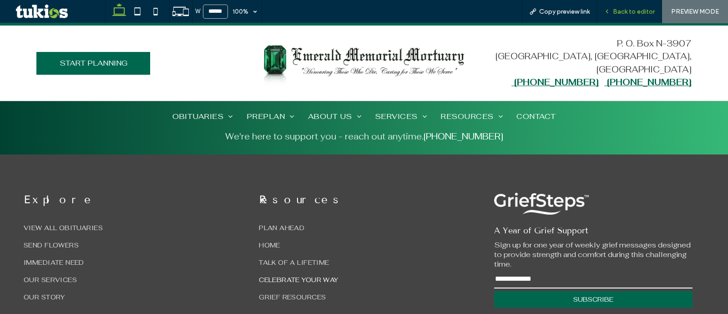
click at [635, 9] on span "Back to editor" at bounding box center [634, 12] width 42 height 8
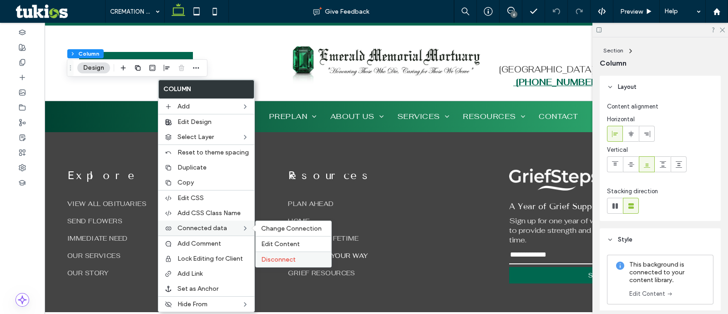
click at [304, 255] on label "Disconnect" at bounding box center [293, 259] width 65 height 8
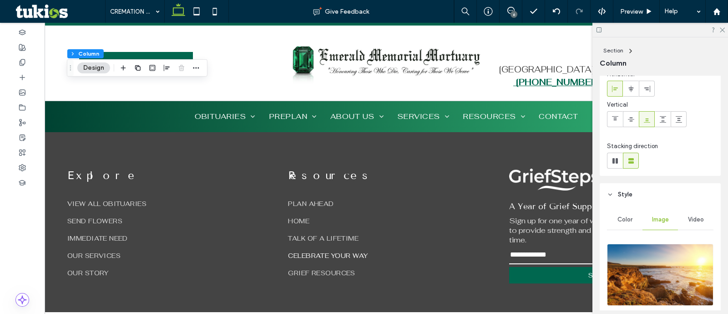
scroll to position [113, 0]
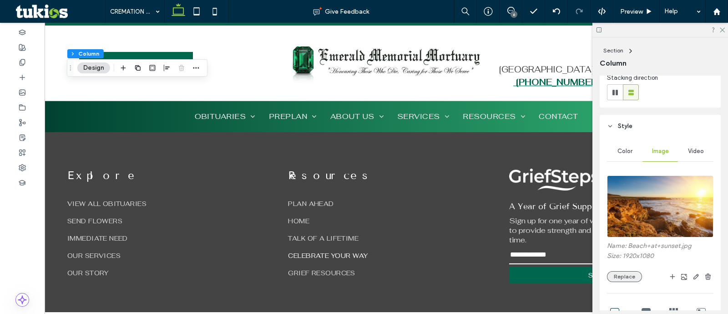
click at [617, 278] on button "Replace" at bounding box center [624, 276] width 35 height 11
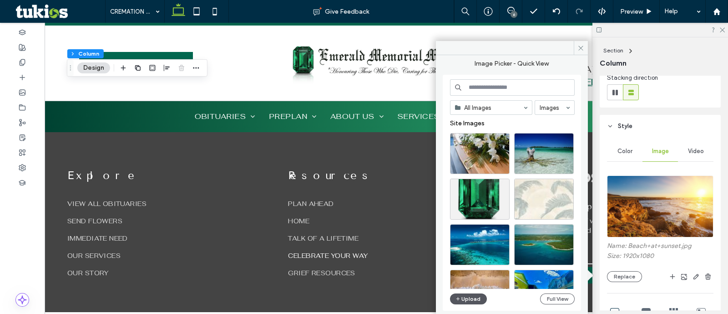
click at [473, 299] on button "Upload" at bounding box center [468, 298] width 37 height 11
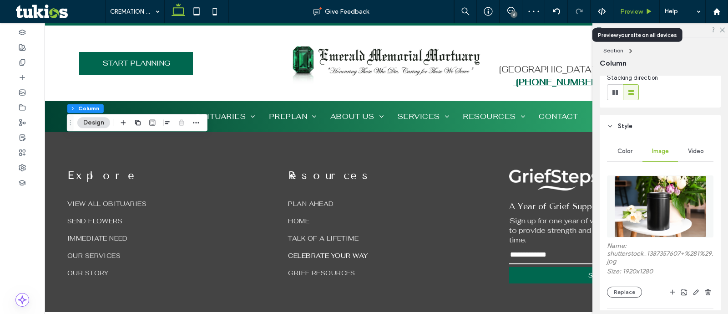
click at [637, 10] on span "Preview" at bounding box center [631, 12] width 23 height 8
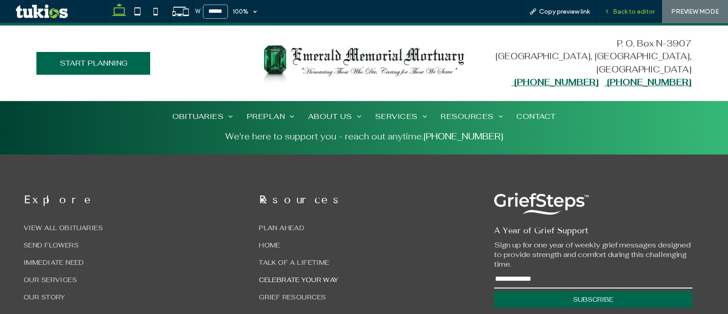
click at [634, 2] on div "Back to editor" at bounding box center [629, 11] width 65 height 23
click at [610, 12] on icon at bounding box center [607, 11] width 6 height 6
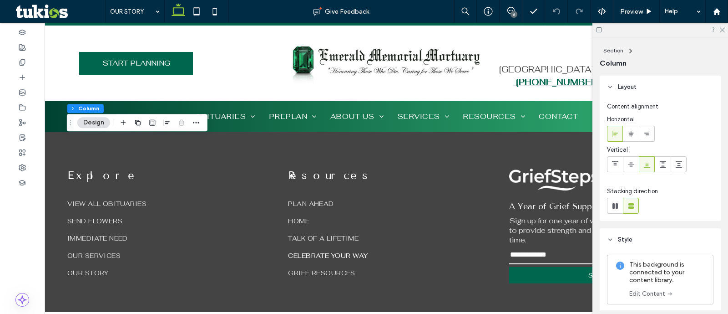
click at [656, 289] on link "Edit Content" at bounding box center [651, 293] width 44 height 9
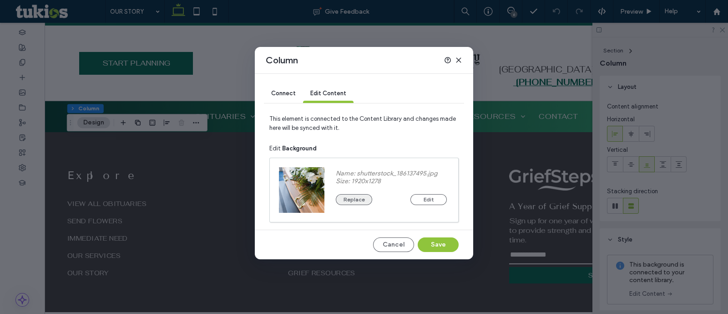
click at [349, 197] on button "Replace" at bounding box center [354, 199] width 36 height 11
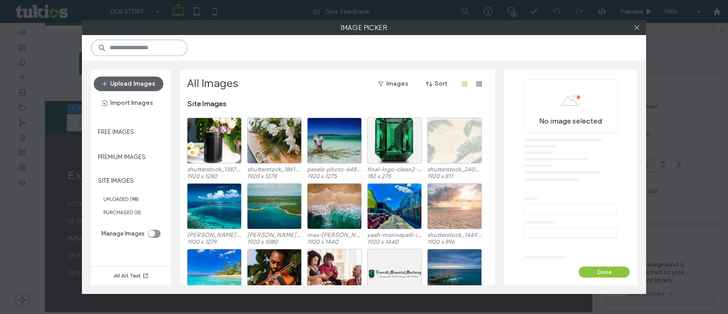
click at [162, 44] on input at bounding box center [139, 48] width 96 height 16
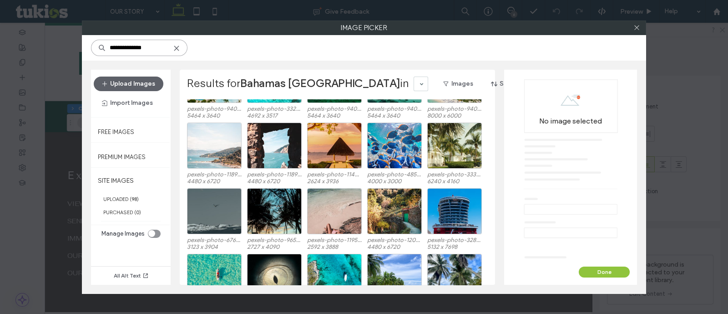
scroll to position [1406, 0]
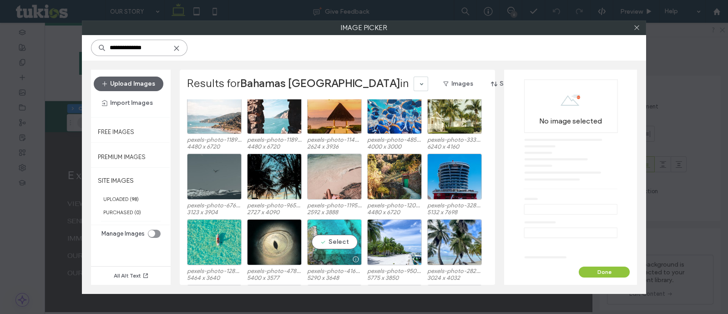
type input "**********"
click at [350, 238] on div "Select" at bounding box center [334, 242] width 55 height 46
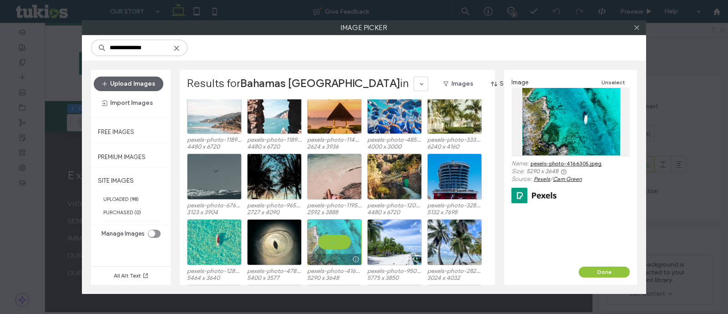
click at [350, 238] on div at bounding box center [334, 242] width 55 height 46
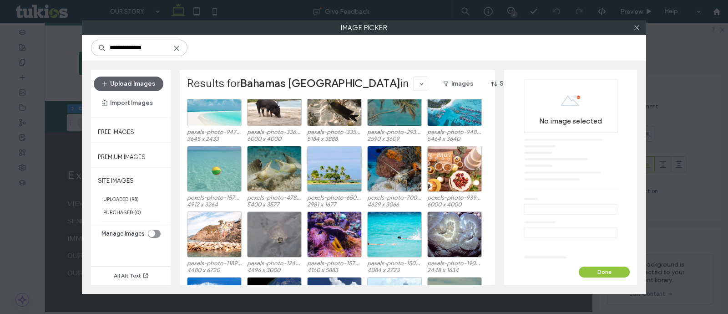
scroll to position [2004, 0]
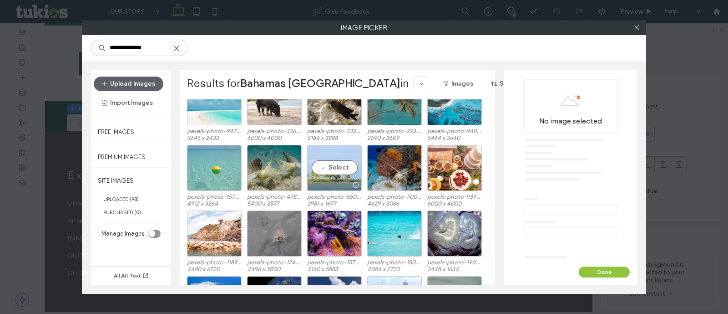
click at [342, 179] on div at bounding box center [335, 184] width 54 height 11
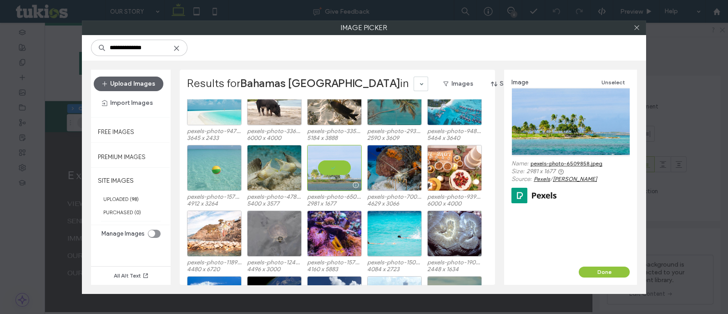
click at [341, 172] on div at bounding box center [334, 168] width 55 height 46
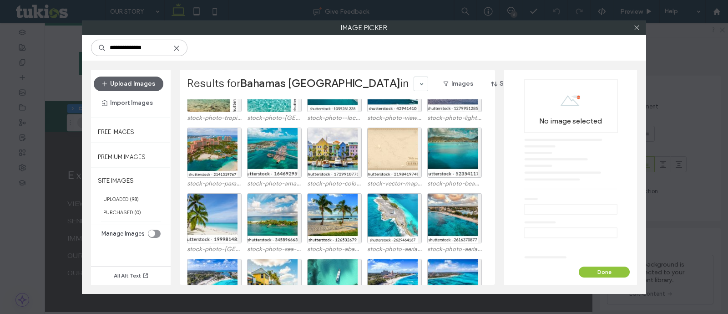
scroll to position [3927, 0]
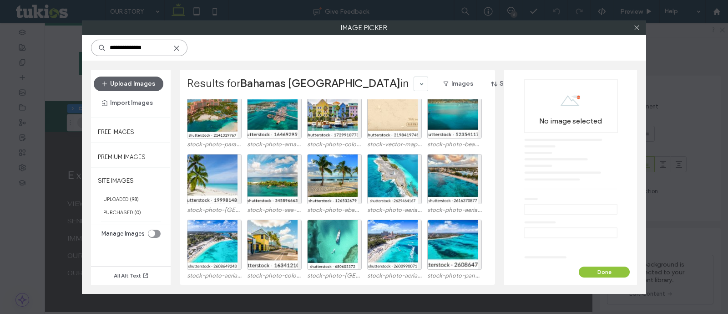
click at [148, 47] on input "**********" at bounding box center [139, 48] width 96 height 16
click at [139, 79] on button "Upload Images" at bounding box center [129, 83] width 70 height 15
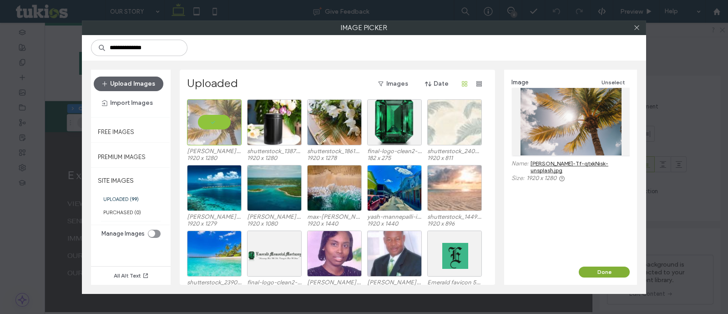
click at [602, 271] on button "Done" at bounding box center [604, 271] width 51 height 11
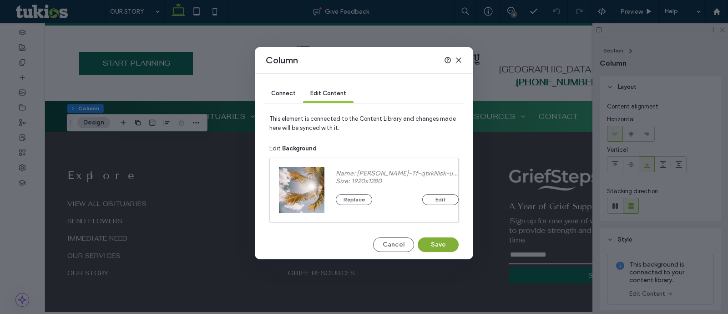
click at [441, 245] on button "Save" at bounding box center [438, 244] width 41 height 15
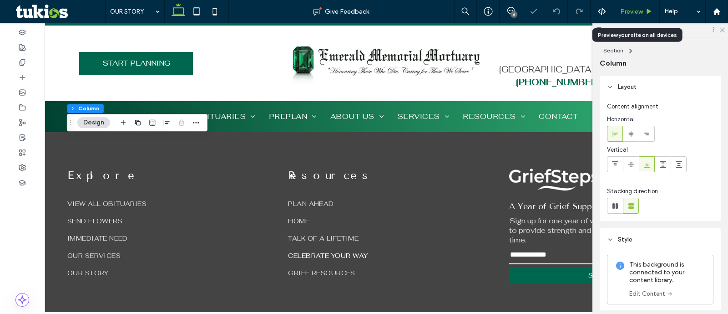
click at [634, 12] on span "Preview" at bounding box center [631, 12] width 23 height 8
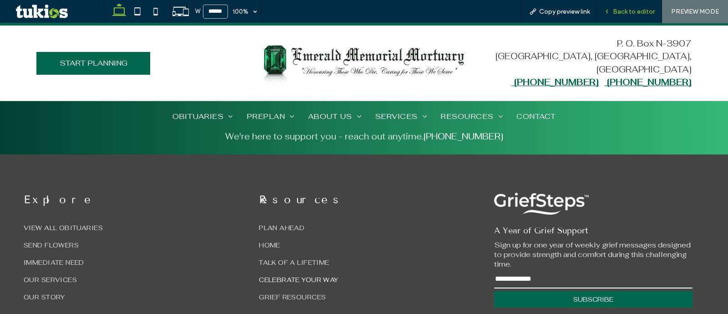
click at [616, 14] on span "Back to editor" at bounding box center [634, 12] width 42 height 8
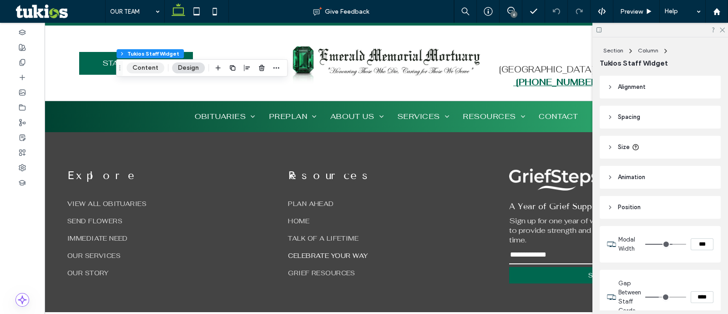
click at [142, 66] on button "Content" at bounding box center [145, 67] width 38 height 11
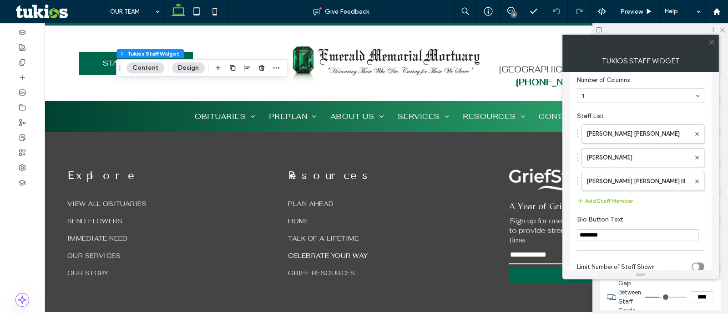
scroll to position [33, 0]
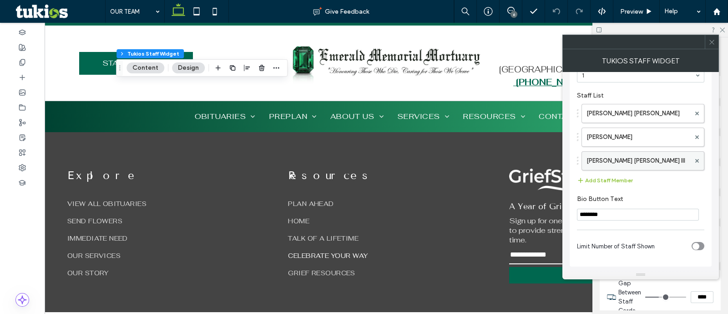
click at [633, 165] on label "Wendell Griffin Dean III" at bounding box center [639, 161] width 104 height 18
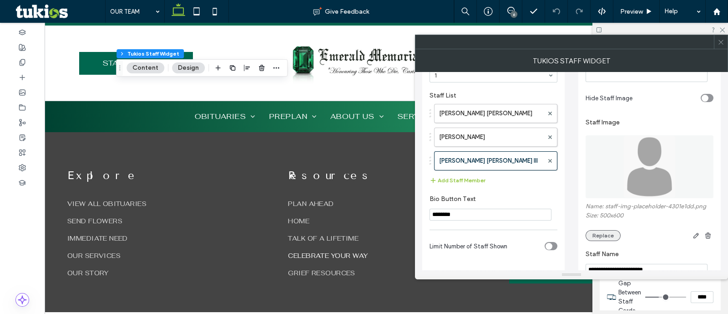
click at [603, 235] on button "Replace" at bounding box center [603, 235] width 35 height 11
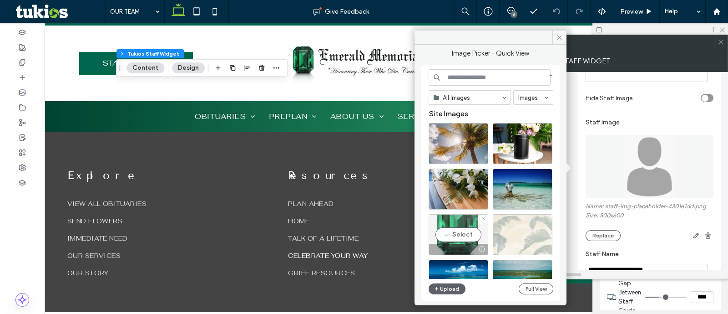
click at [458, 232] on div "Select" at bounding box center [459, 234] width 60 height 41
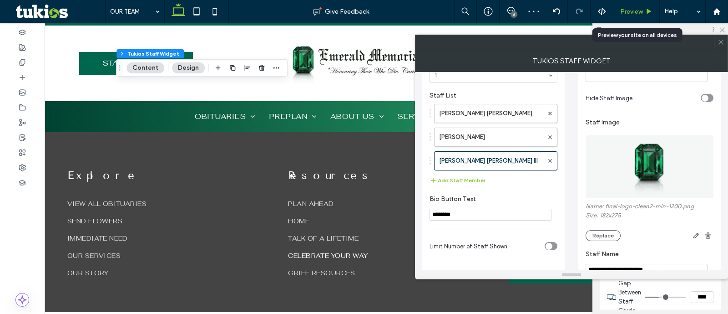
click at [643, 9] on div "Preview" at bounding box center [636, 12] width 46 height 8
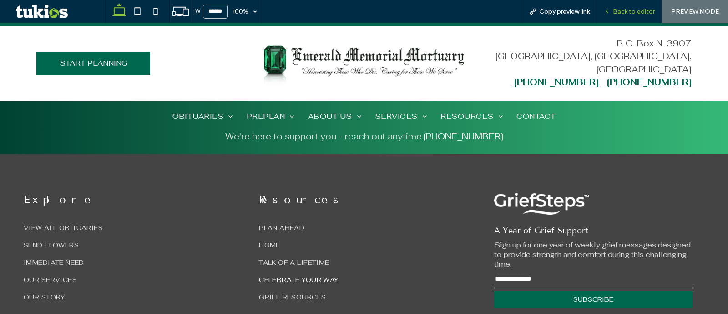
click at [644, 12] on span "Back to editor" at bounding box center [634, 12] width 42 height 8
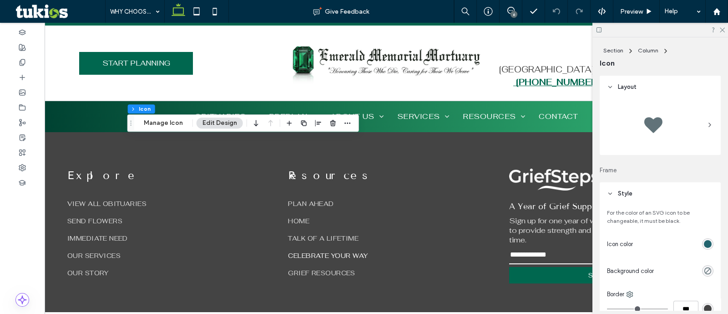
click at [702, 248] on div "rgb(34, 100, 110)" at bounding box center [707, 243] width 11 height 11
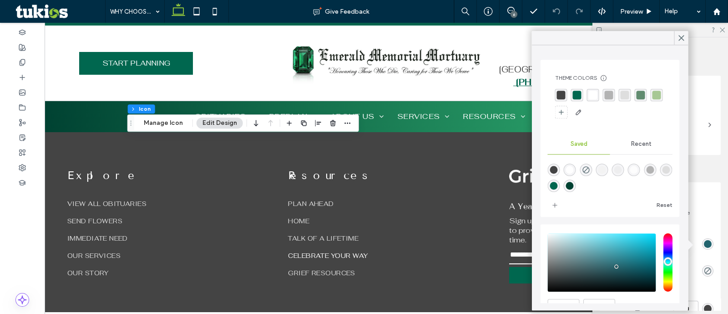
click at [576, 91] on div "rgba(0,103,79,1)" at bounding box center [577, 95] width 9 height 9
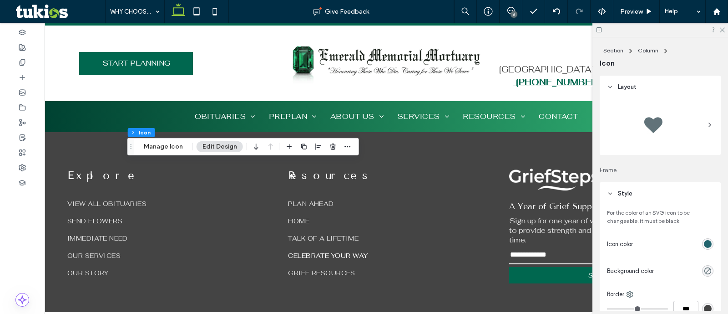
drag, startPoint x: 698, startPoint y: 243, endPoint x: 692, endPoint y: 197, distance: 46.8
click at [704, 243] on div "rgb(34, 100, 110)" at bounding box center [708, 244] width 8 height 8
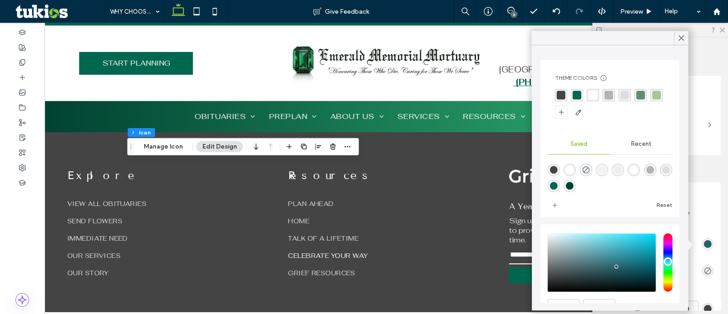
click at [574, 99] on div "rgba(0,103,79,1)" at bounding box center [577, 95] width 9 height 9
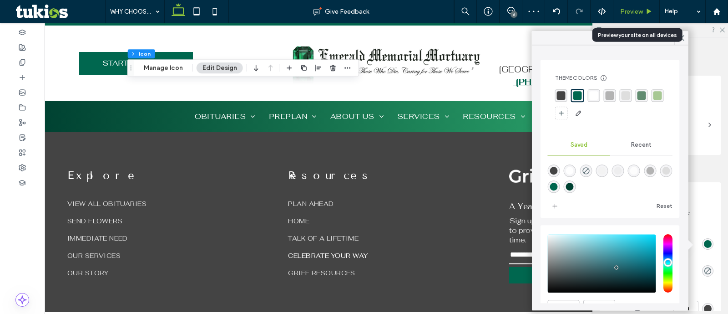
click at [628, 8] on span "Preview" at bounding box center [631, 12] width 23 height 8
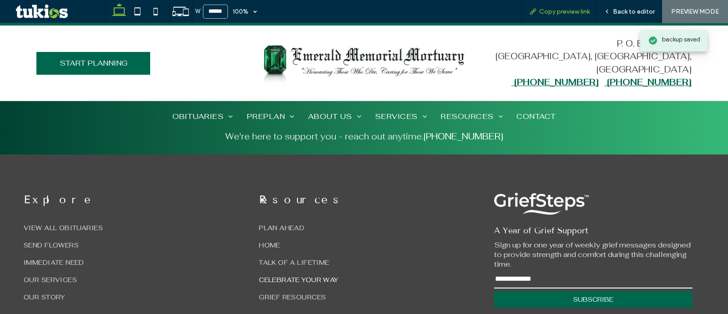
click at [583, 6] on div "Copy preview link" at bounding box center [559, 11] width 75 height 23
click at [607, 10] on icon at bounding box center [607, 11] width 6 height 6
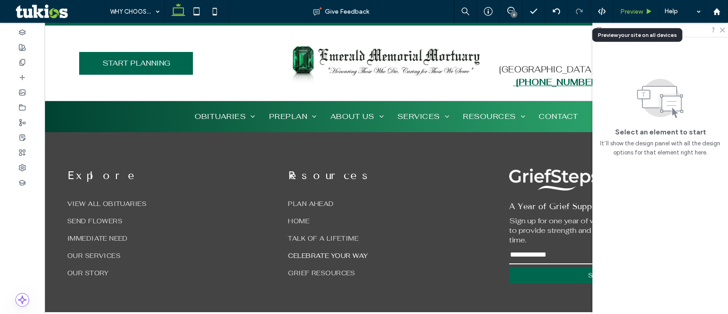
click at [637, 8] on span "Preview" at bounding box center [631, 12] width 23 height 8
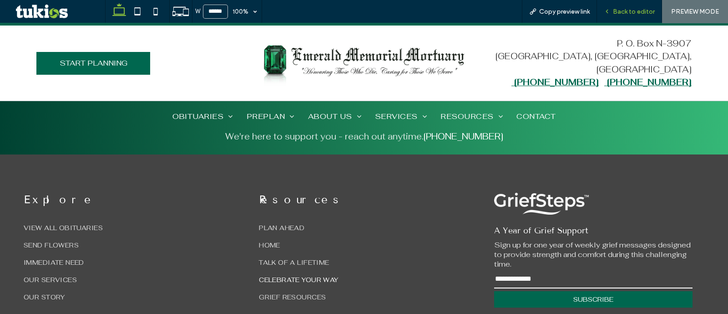
click at [621, 15] on div "Back to editor" at bounding box center [629, 11] width 65 height 23
click at [616, 6] on div "Back to editor" at bounding box center [629, 11] width 65 height 23
click at [634, 10] on span "Back to editor" at bounding box center [634, 12] width 42 height 8
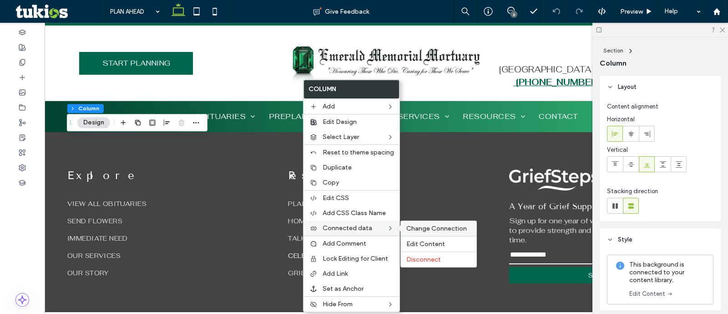
click at [410, 224] on span "Change Connection" at bounding box center [436, 228] width 61 height 8
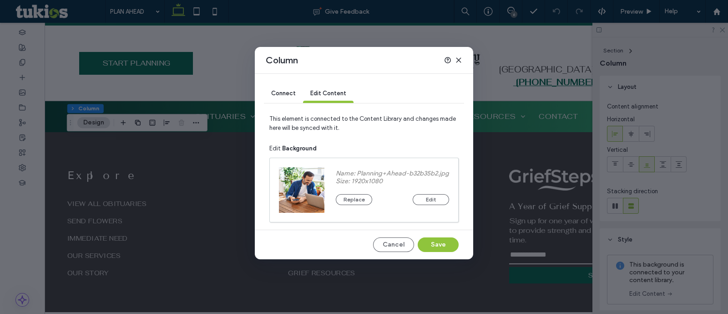
click at [292, 88] on div "Connect" at bounding box center [283, 94] width 39 height 18
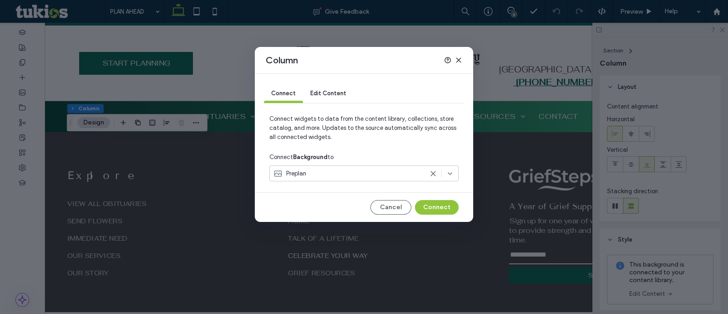
click at [322, 175] on div "Preplan" at bounding box center [348, 173] width 150 height 9
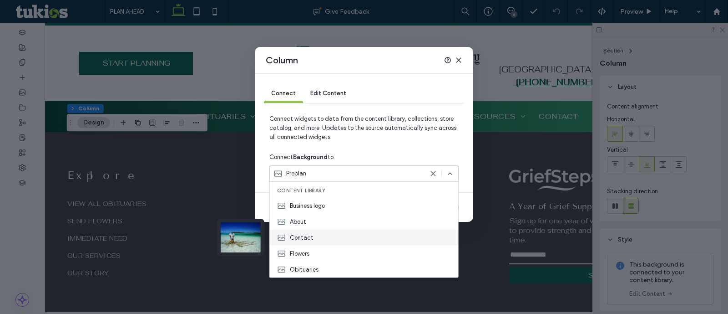
click at [330, 238] on div "Contact" at bounding box center [364, 237] width 188 height 16
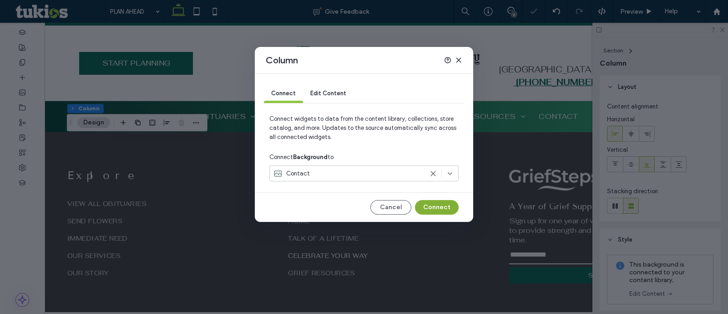
click at [446, 207] on button "Connect" at bounding box center [437, 207] width 44 height 15
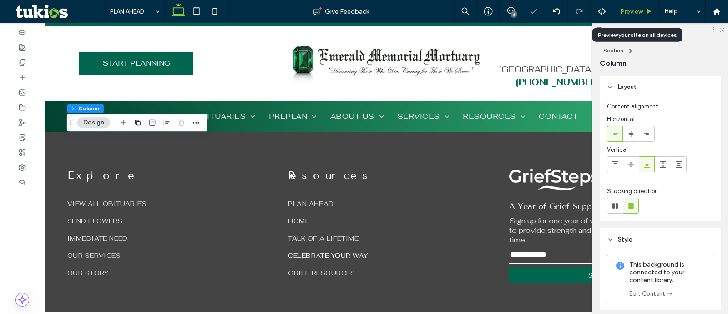
click at [641, 8] on span "Preview" at bounding box center [631, 12] width 23 height 8
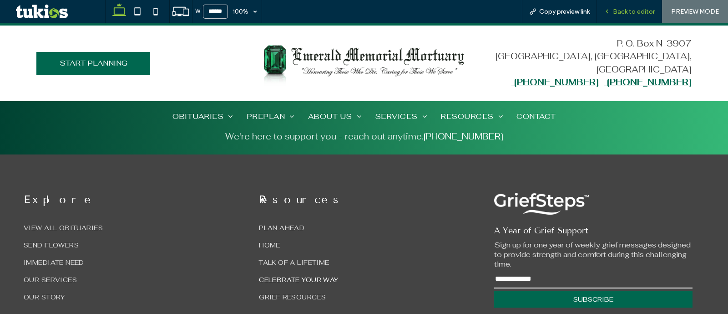
click at [622, 6] on div "Back to editor" at bounding box center [629, 11] width 65 height 23
click at [619, 8] on span "Back to editor" at bounding box center [634, 12] width 42 height 8
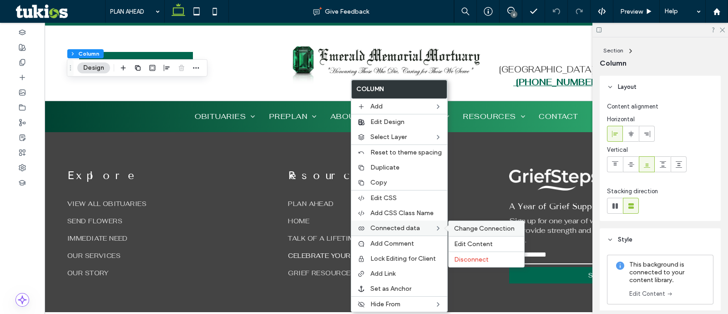
click at [460, 228] on span "Change Connection" at bounding box center [484, 228] width 61 height 8
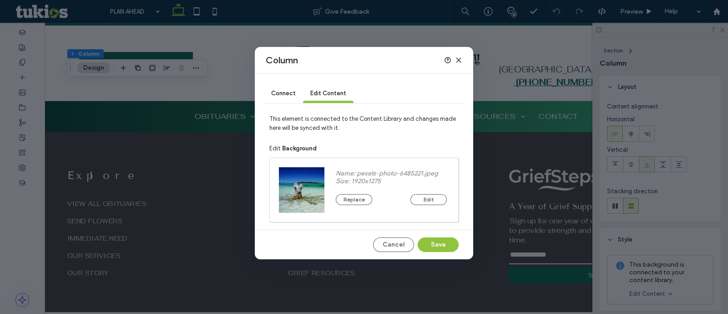
click at [283, 90] on span "Connect" at bounding box center [283, 93] width 25 height 7
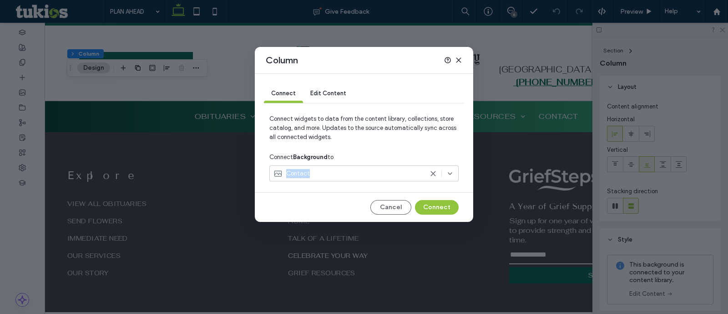
click at [332, 177] on div "Contact" at bounding box center [363, 173] width 189 height 16
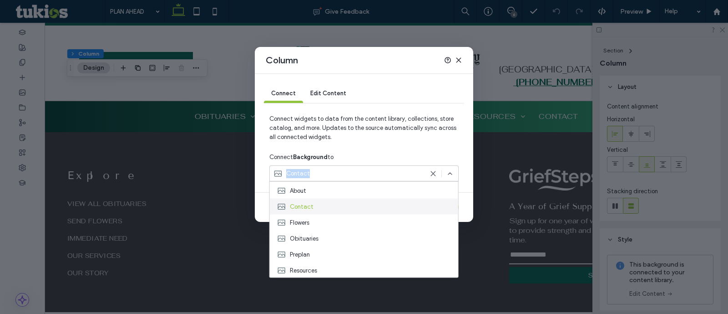
scroll to position [47, 0]
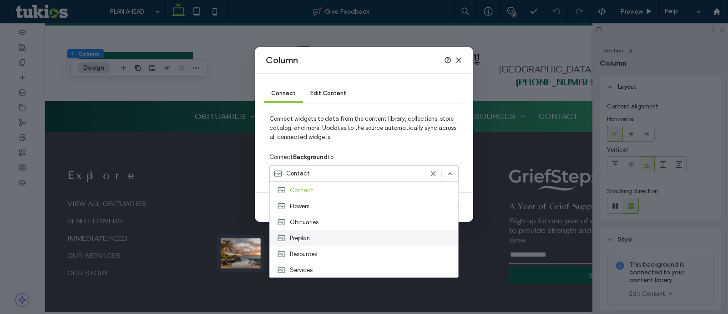
click at [324, 237] on div "Preplan" at bounding box center [364, 238] width 188 height 16
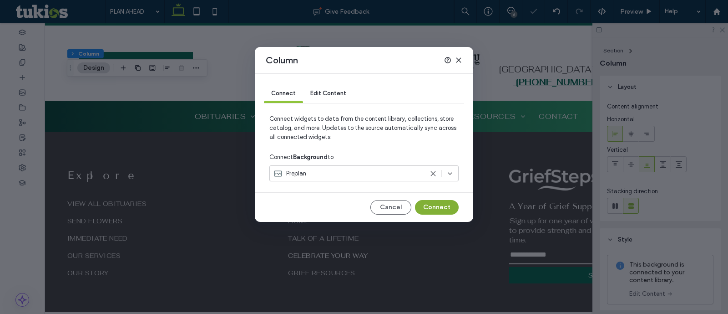
click at [428, 209] on button "Connect" at bounding box center [437, 207] width 44 height 15
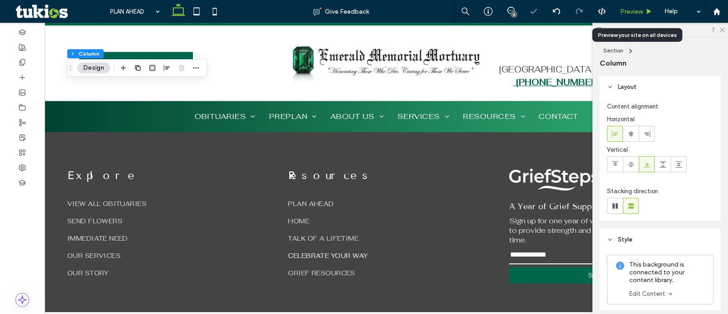
click at [636, 10] on span "Preview" at bounding box center [631, 12] width 23 height 8
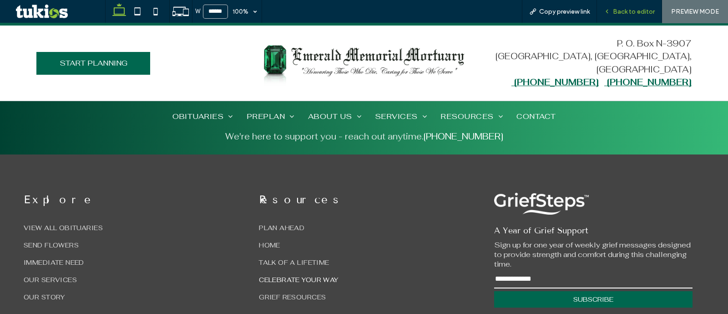
click at [634, 6] on div "Back to editor" at bounding box center [629, 11] width 65 height 23
click at [634, 9] on span "Back to editor" at bounding box center [634, 12] width 42 height 8
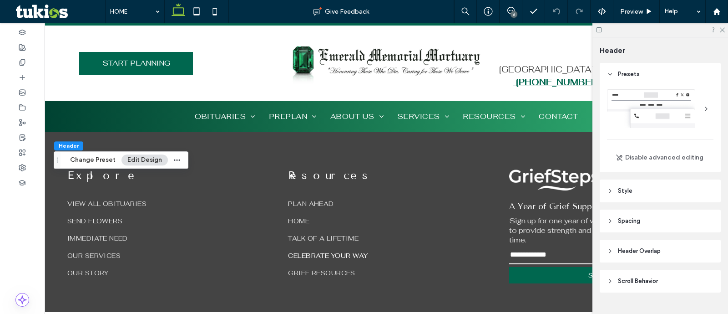
click at [658, 183] on header "Style" at bounding box center [660, 190] width 121 height 23
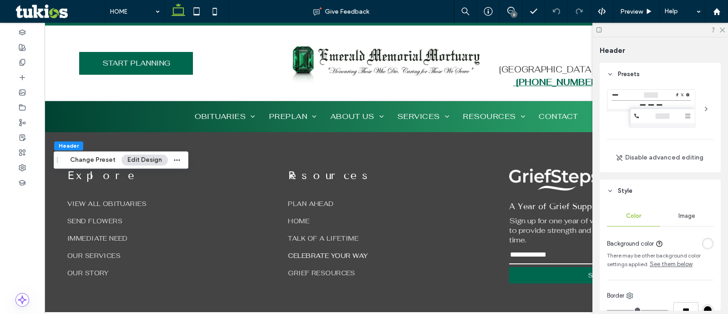
scroll to position [171, 0]
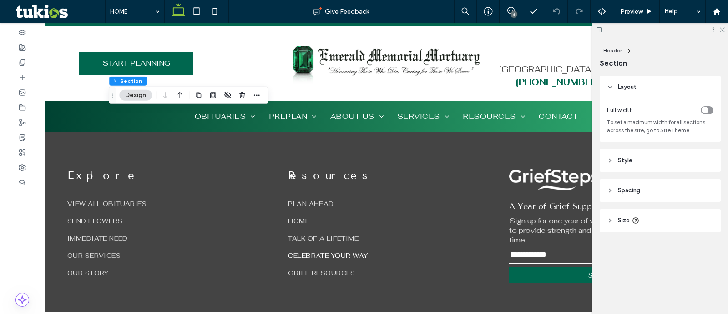
click at [626, 162] on span "Style" at bounding box center [625, 160] width 15 height 9
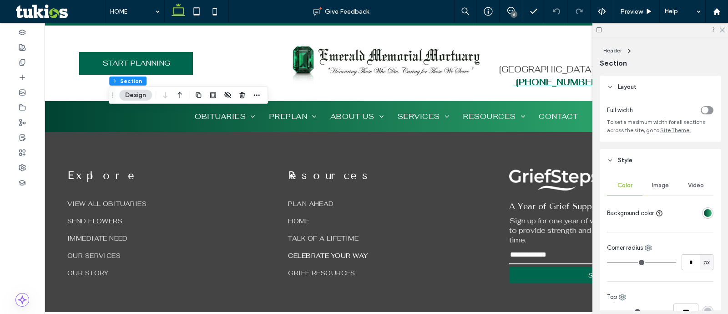
click at [704, 217] on div "linear-gradient(90deg, rgba(0, 66, 50, 1) 0%, rgba(53, 184, 119, 1) 100%)" at bounding box center [708, 213] width 8 height 8
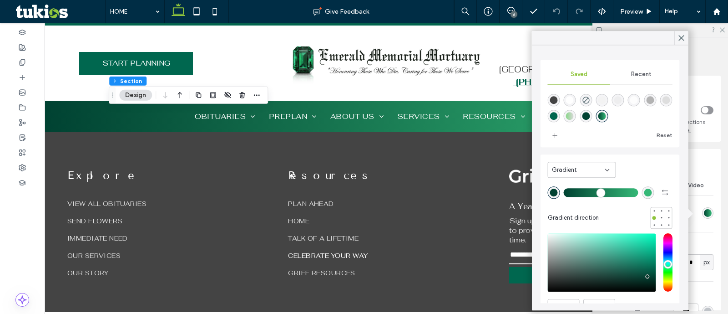
click at [604, 175] on div "Gradient" at bounding box center [582, 170] width 68 height 16
click at [599, 186] on div "Color" at bounding box center [581, 185] width 67 height 16
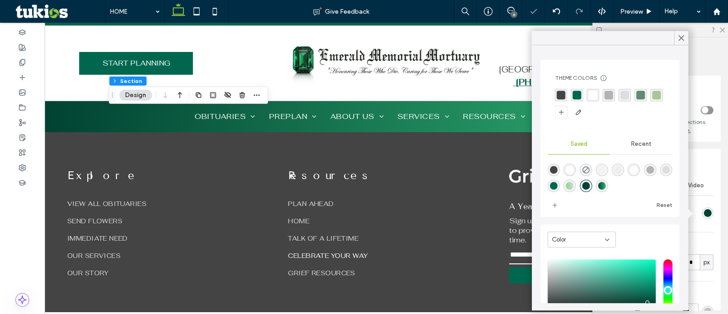
click at [576, 92] on div "rgba(0,103,79,1)" at bounding box center [577, 95] width 9 height 9
click at [608, 191] on div at bounding box center [602, 186] width 12 height 12
click at [606, 188] on div "linear-gradient(90deg,rgba(0,66,50,1) 0%,rgba(53,184,119,1) 100%)" at bounding box center [602, 186] width 8 height 8
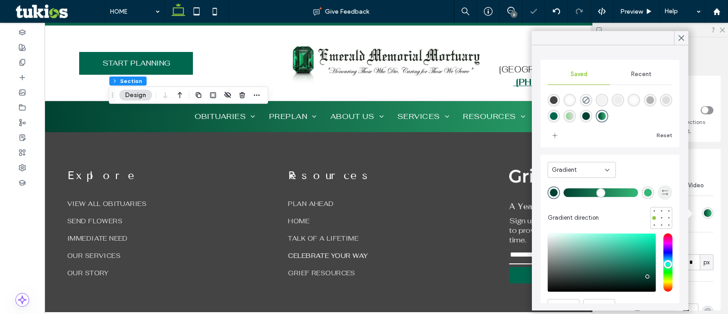
click at [662, 194] on icon "button" at bounding box center [665, 191] width 7 height 7
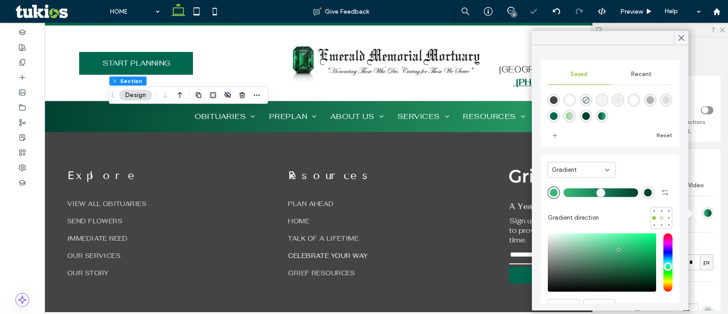
click at [660, 217] on div at bounding box center [662, 218] width 4 height 4
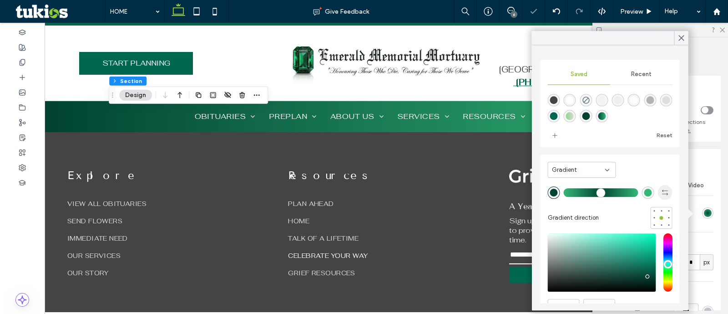
click at [662, 193] on use "button" at bounding box center [665, 191] width 6 height 5
type input "*******"
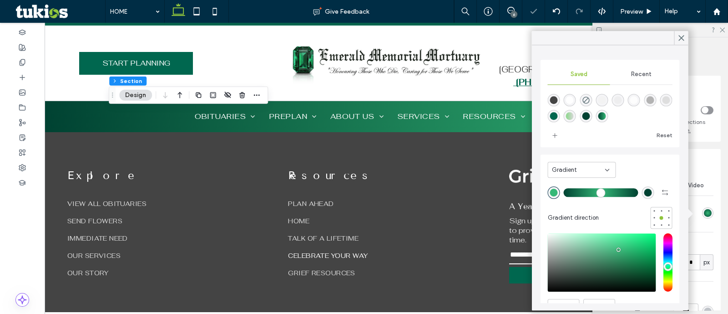
type input "*"
drag, startPoint x: 574, startPoint y: 193, endPoint x: 511, endPoint y: 192, distance: 63.7
click at [564, 192] on input "range" at bounding box center [601, 192] width 75 height 1
click at [660, 212] on div at bounding box center [662, 211] width 4 height 4
click at [680, 40] on icon at bounding box center [682, 38] width 8 height 8
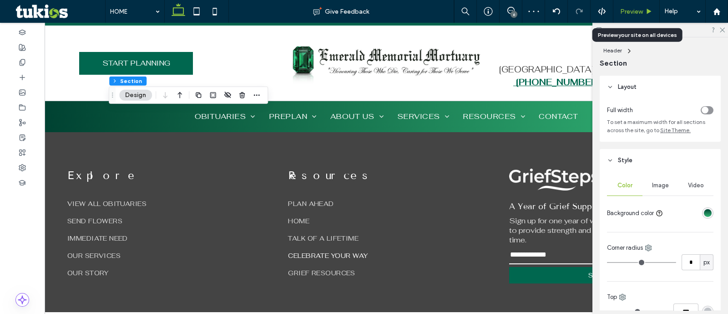
click at [643, 13] on div "Preview" at bounding box center [636, 12] width 46 height 8
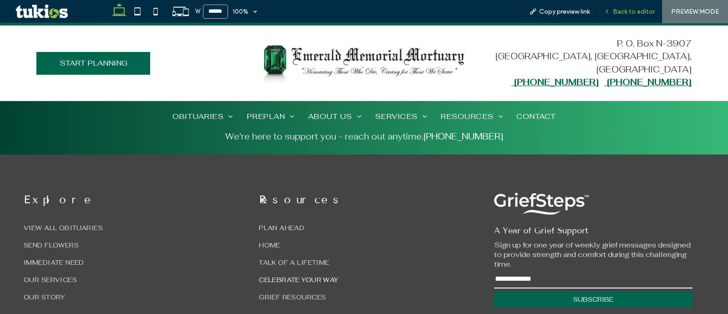
click at [628, 8] on span "Back to editor" at bounding box center [634, 12] width 42 height 8
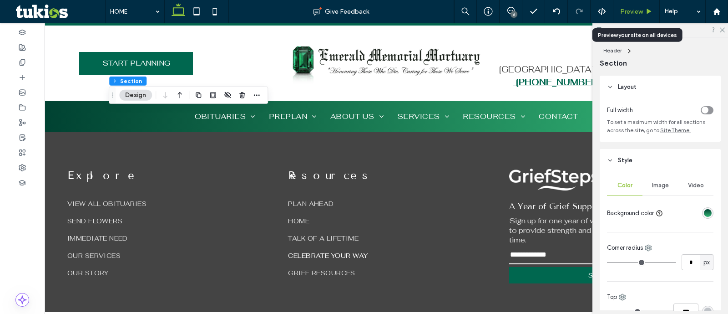
click at [639, 5] on div "Preview" at bounding box center [636, 11] width 46 height 23
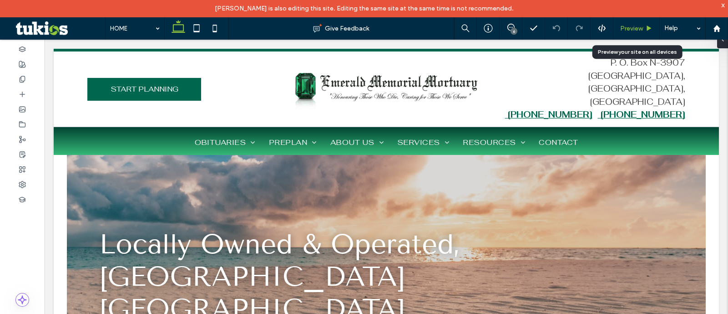
click at [629, 28] on span "Preview" at bounding box center [631, 29] width 23 height 8
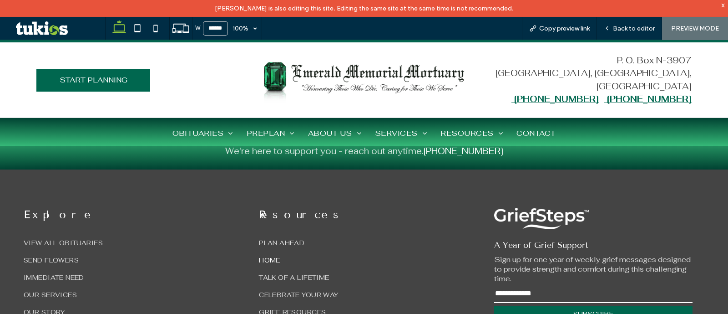
scroll to position [2243, 0]
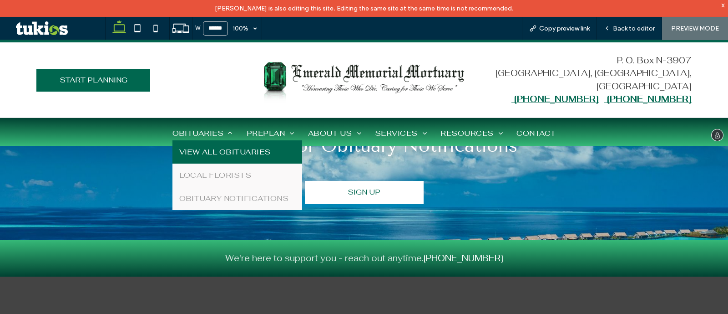
click at [207, 142] on link "VIEW ALL OBITUARIES" at bounding box center [237, 151] width 130 height 23
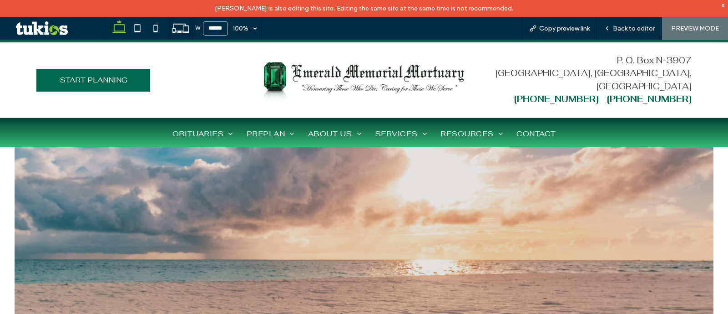
click at [722, 5] on div "x" at bounding box center [723, 5] width 4 height 8
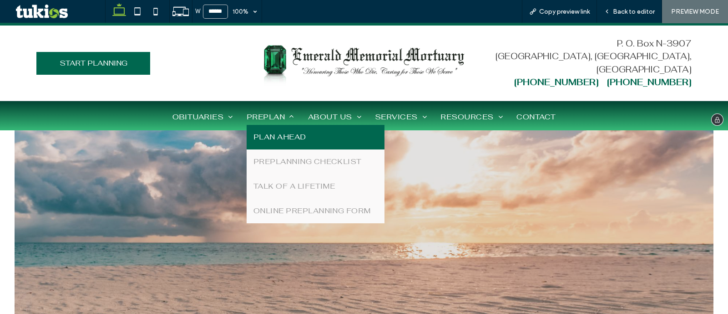
click at [278, 128] on link "PLAN AHEAD" at bounding box center [316, 137] width 138 height 25
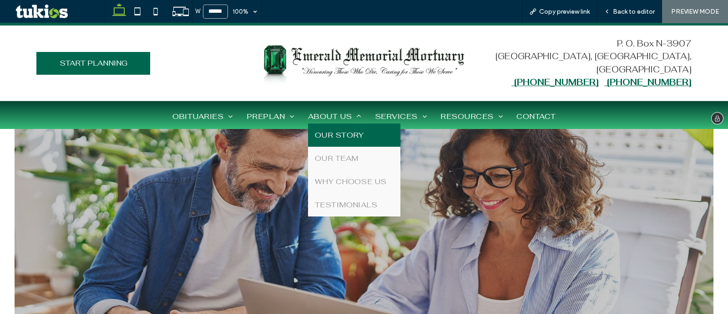
click at [339, 133] on span "OUR STORY" at bounding box center [339, 135] width 49 height 10
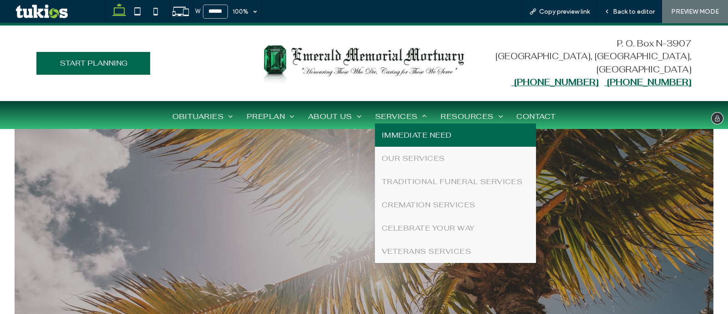
click at [413, 127] on link "IMMEDIATE NEED" at bounding box center [455, 134] width 161 height 23
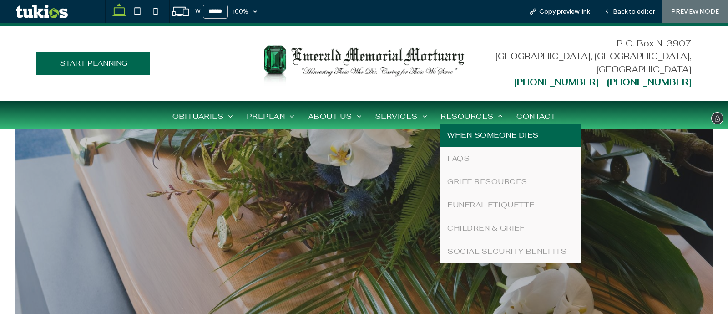
click at [483, 138] on span "WHEN SOMEONE DIES" at bounding box center [492, 135] width 91 height 10
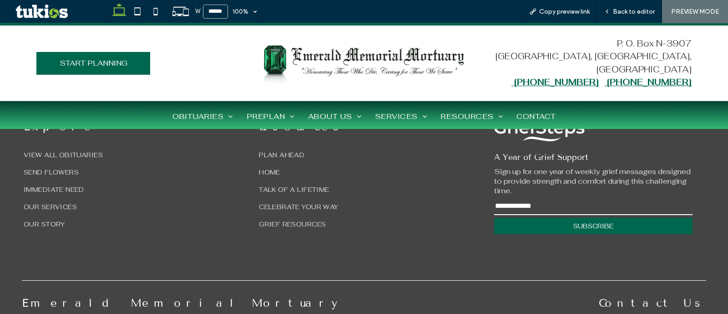
scroll to position [1649, 0]
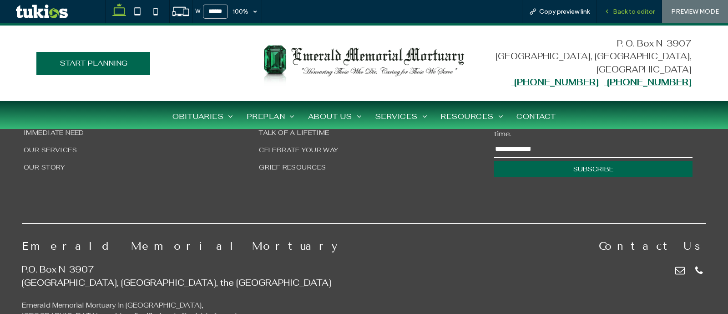
click at [613, 10] on div "Back to editor" at bounding box center [629, 12] width 65 height 8
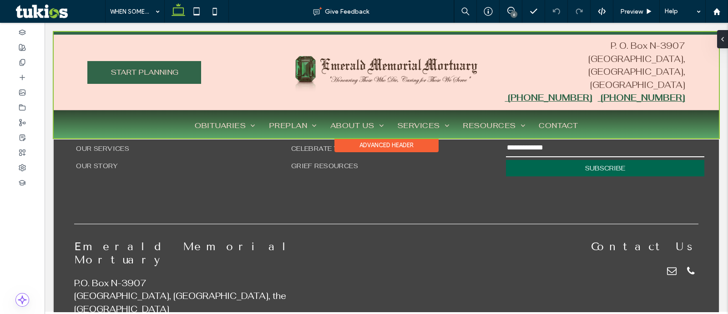
scroll to position [1646, 0]
drag, startPoint x: 162, startPoint y: 134, endPoint x: 82, endPoint y: 155, distance: 82.3
click at [162, 134] on div at bounding box center [386, 85] width 665 height 106
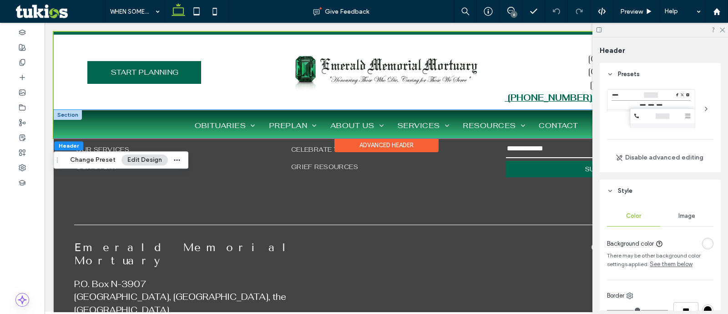
click at [102, 115] on div "HOME OBITUARIES VIEW ALL OBITUARIES LOCAL FLORISTS OBITUARY NOTIFICATIONS PREPL…" at bounding box center [386, 124] width 665 height 28
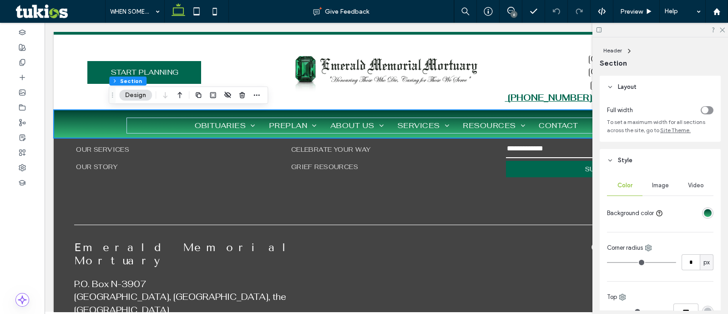
click at [702, 214] on div "linear-gradient(0deg, rgba(53, 184, 119, 1) 0%, rgba(0, 66, 50, 1) 100%)" at bounding box center [707, 212] width 11 height 11
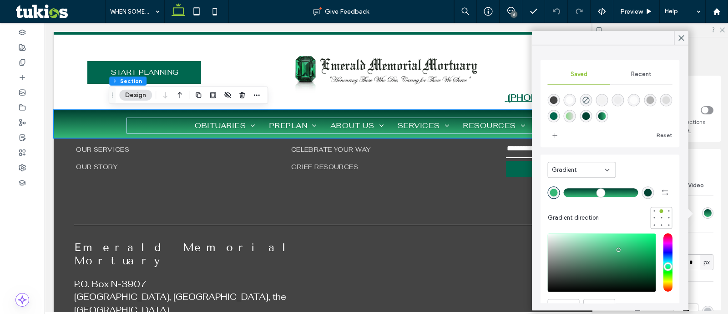
drag, startPoint x: 602, startPoint y: 169, endPoint x: 598, endPoint y: 172, distance: 4.7
click at [598, 171] on div "Gradient" at bounding box center [578, 169] width 53 height 9
click at [591, 185] on div "Color" at bounding box center [581, 185] width 67 height 16
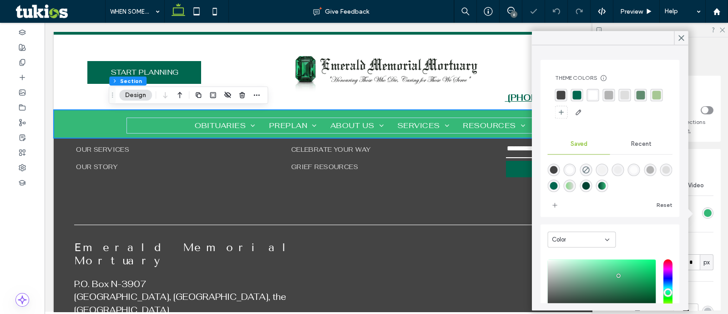
click at [582, 91] on div "rgba(0,103,79,1)" at bounding box center [577, 95] width 12 height 12
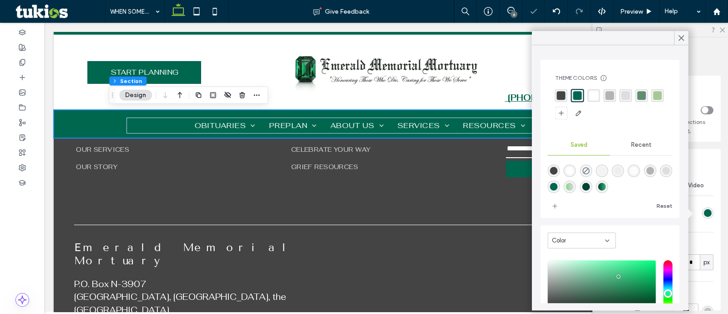
click at [639, 96] on div "rgba(97, 140, 112, 1)" at bounding box center [641, 95] width 9 height 9
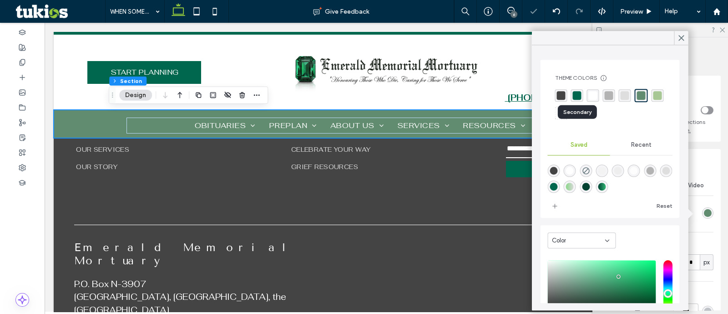
click at [576, 97] on div "rgba(0,103,79,1)" at bounding box center [577, 95] width 9 height 9
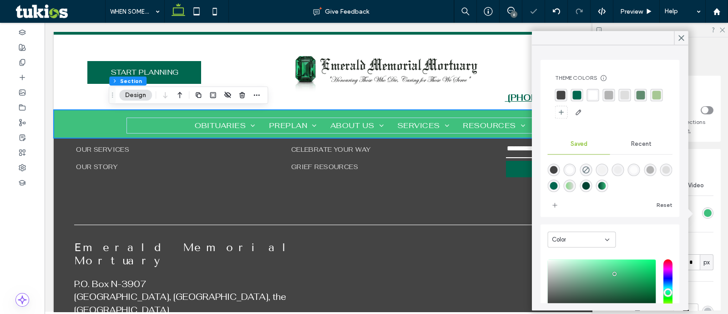
drag, startPoint x: 614, startPoint y: 268, endPoint x: 614, endPoint y: 274, distance: 5.5
click at [614, 274] on div "saturation and value" at bounding box center [602, 288] width 108 height 58
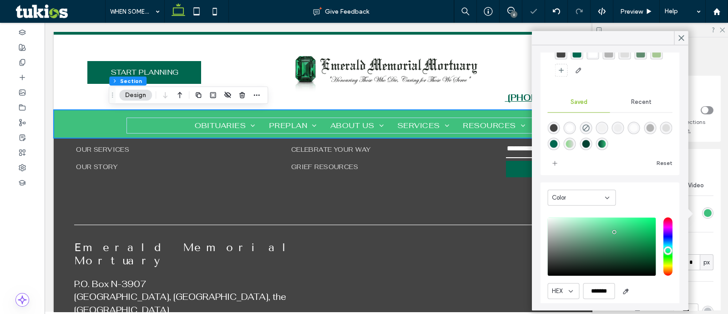
scroll to position [72, 0]
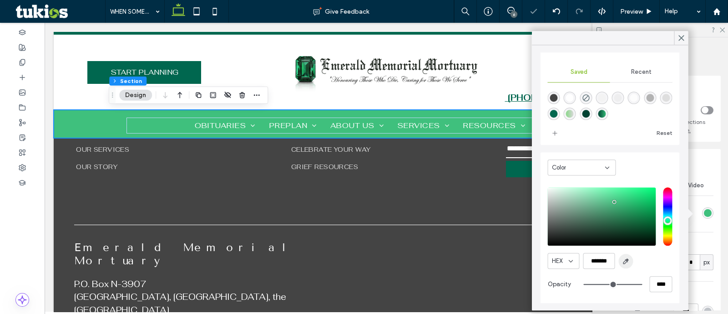
click at [620, 253] on span "button" at bounding box center [626, 260] width 15 height 15
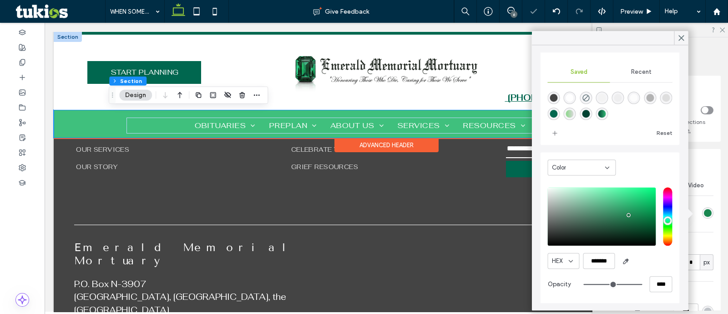
type input "*******"
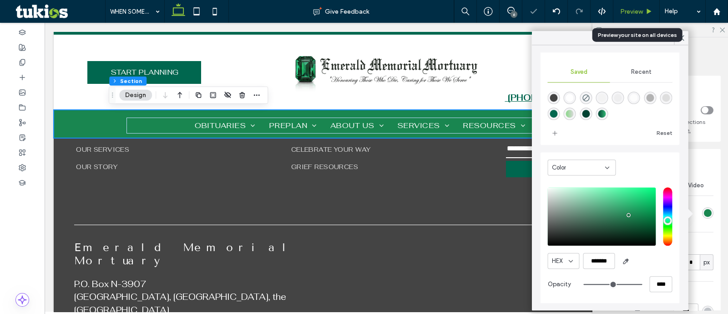
click at [636, 10] on span "Preview" at bounding box center [631, 12] width 23 height 8
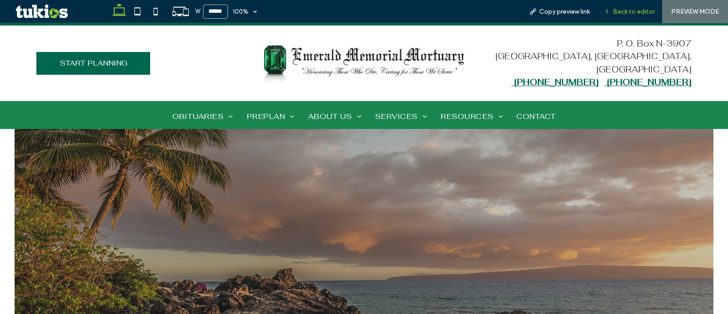
click at [625, 8] on span "Back to editor" at bounding box center [634, 12] width 42 height 8
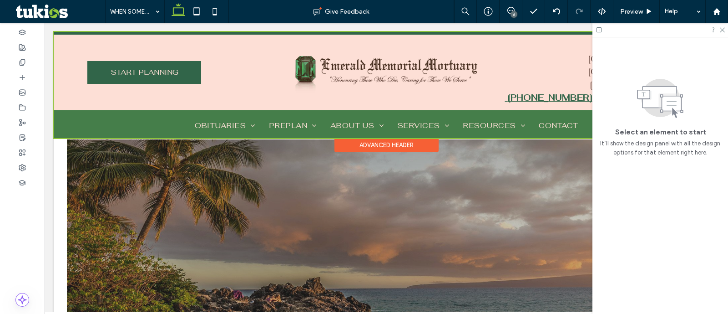
click at [64, 108] on div at bounding box center [386, 85] width 665 height 106
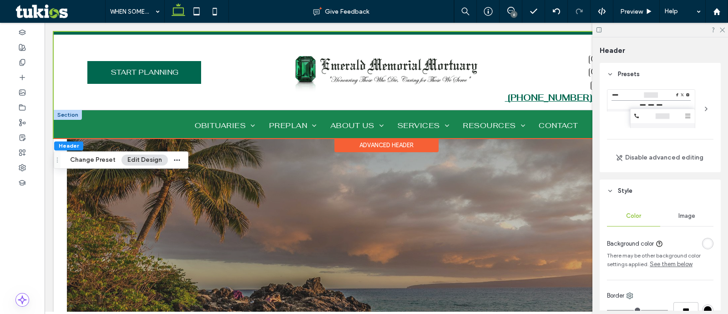
click at [67, 117] on div at bounding box center [68, 115] width 28 height 10
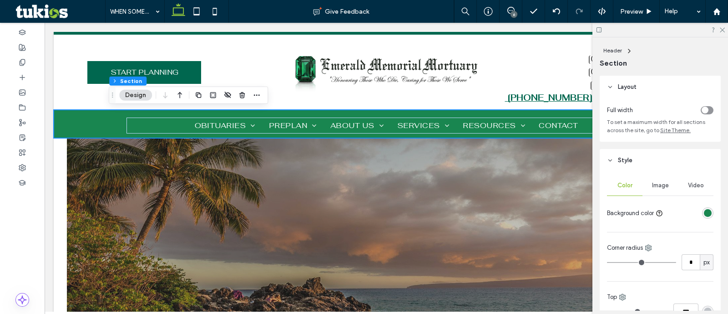
click at [704, 217] on div "rgba(25, 134, 80, 1)" at bounding box center [708, 213] width 8 height 8
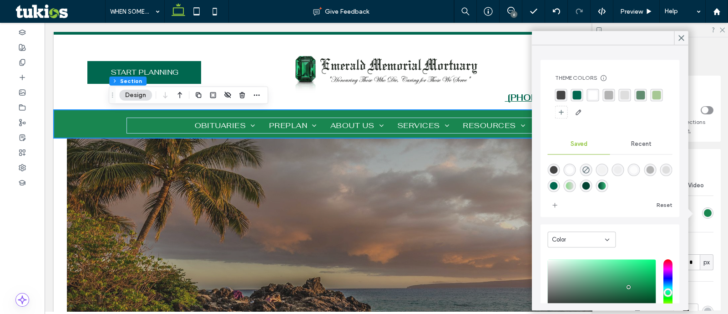
click at [575, 93] on div "rgba(0,103,79,1)" at bounding box center [577, 95] width 9 height 9
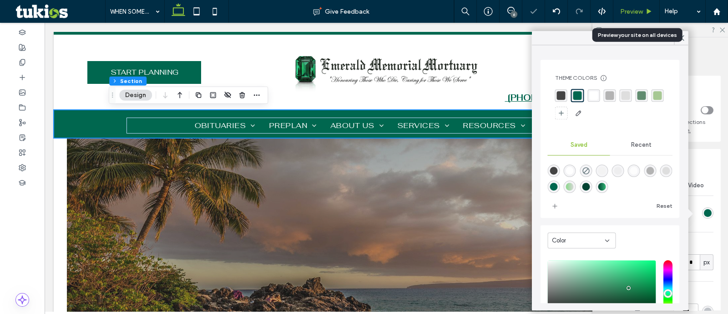
click at [632, 12] on span "Preview" at bounding box center [631, 12] width 23 height 8
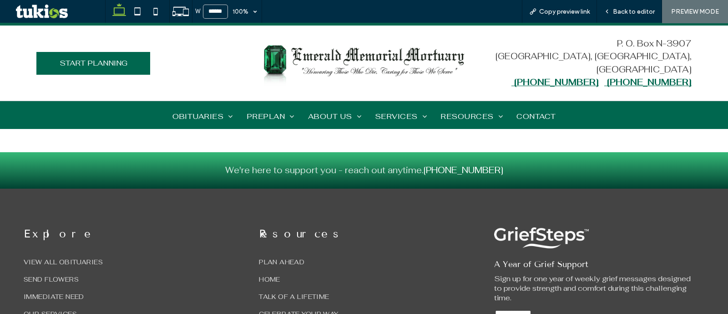
scroll to position [1421, 0]
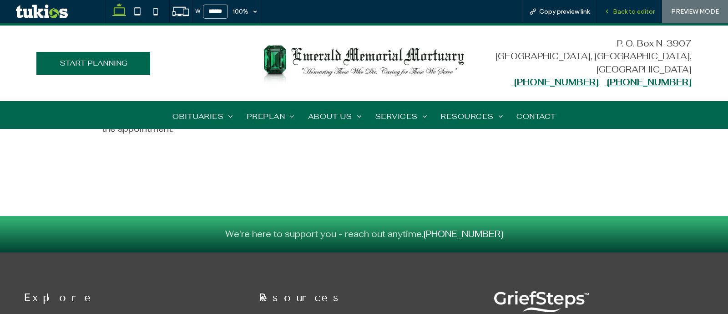
click at [625, 10] on span "Back to editor" at bounding box center [634, 12] width 42 height 8
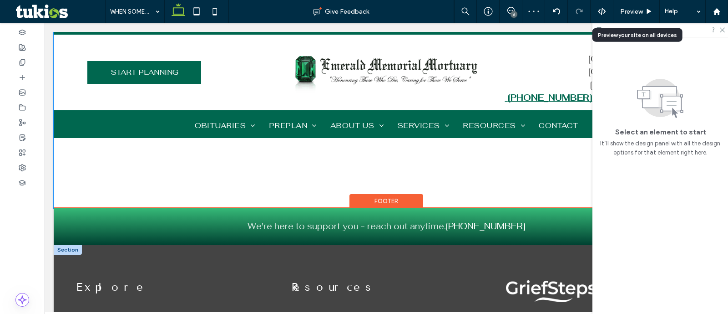
scroll to position [1426, 0]
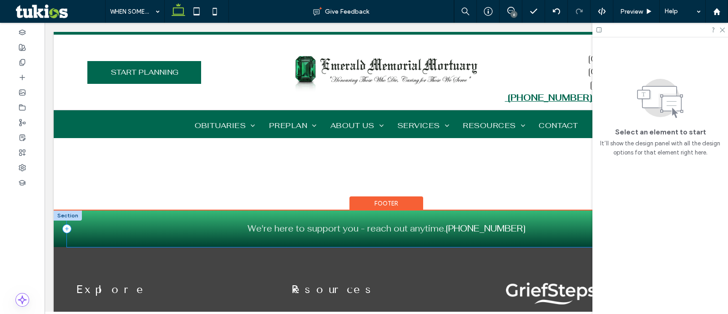
click at [71, 220] on div "We're here to support you - reach out anytime. 242-457-1986" at bounding box center [386, 228] width 639 height 36
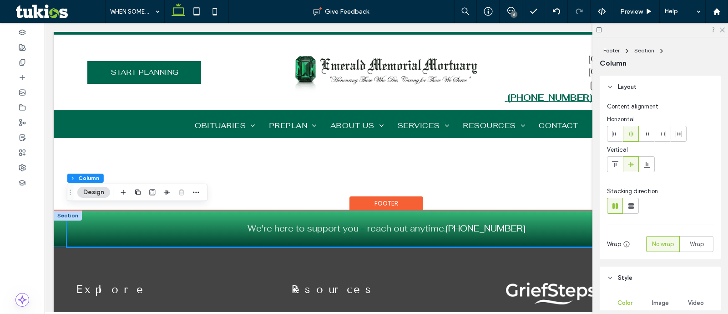
click at [58, 226] on div "We're here to support you - reach out anytime. 242-457-1986" at bounding box center [386, 228] width 665 height 36
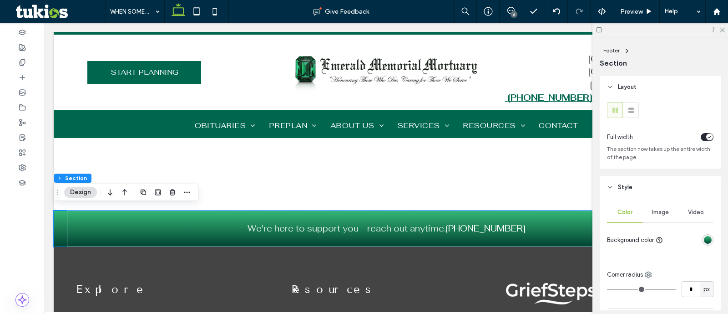
click at [704, 239] on div "linear-gradient(0deg, rgba(0, 66, 50, 1) 0%, rgba(53, 184, 119, 1) 100%)" at bounding box center [708, 240] width 8 height 8
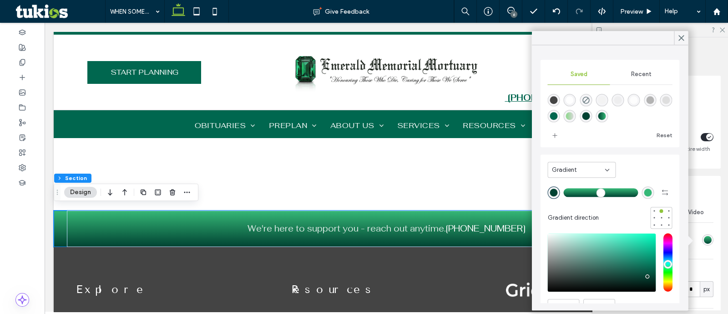
click at [592, 166] on div "Gradient" at bounding box center [578, 169] width 53 height 9
click at [576, 181] on div "Color" at bounding box center [581, 185] width 67 height 16
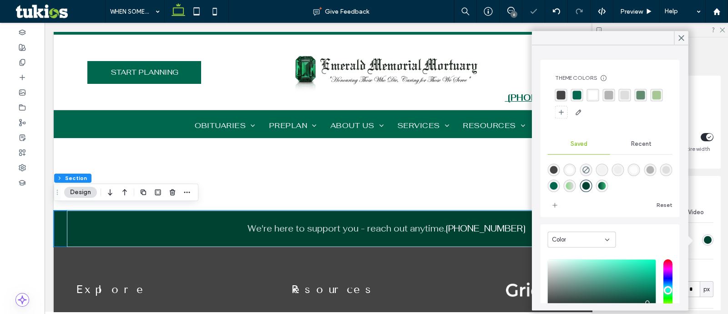
click at [574, 94] on div "rgba(0,103,79,1)" at bounding box center [577, 95] width 9 height 9
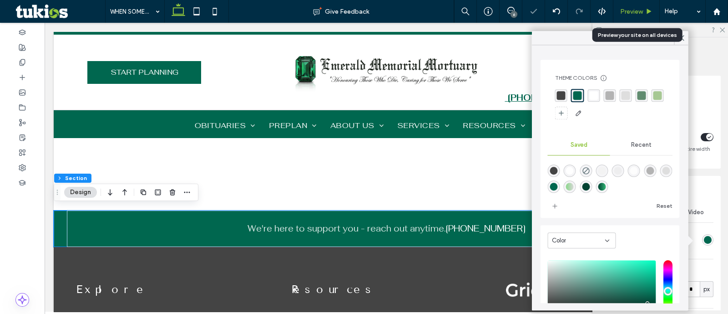
click at [637, 15] on div "Preview" at bounding box center [636, 11] width 46 height 23
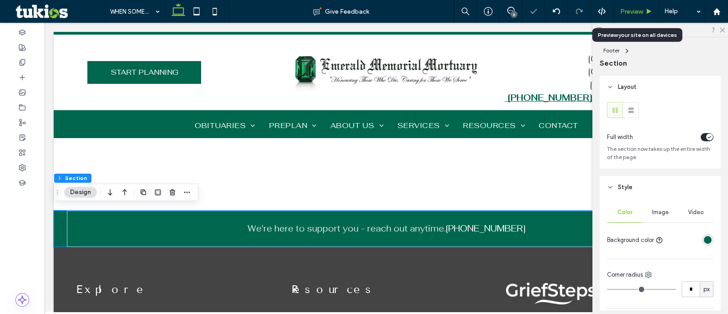
click at [642, 8] on span "Preview" at bounding box center [631, 12] width 23 height 8
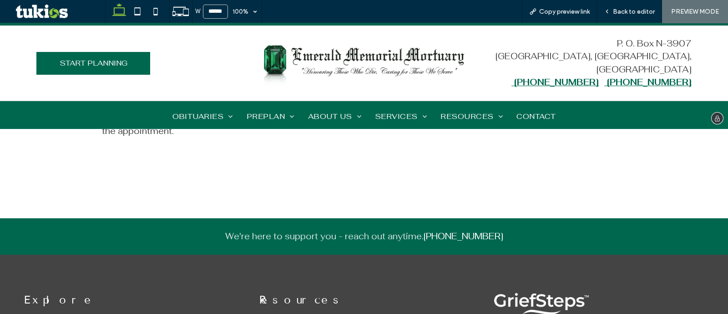
scroll to position [1421, 0]
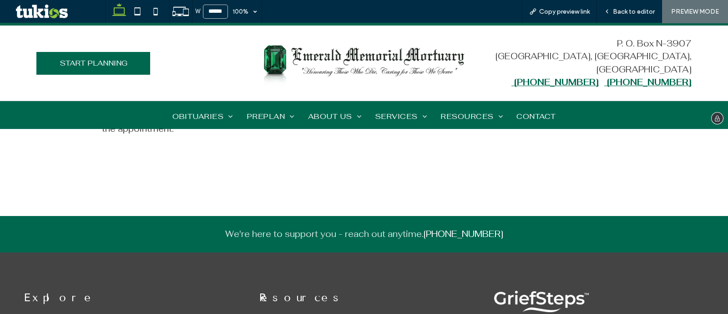
drag, startPoint x: 367, startPoint y: 59, endPoint x: 369, endPoint y: 81, distance: 21.9
click at [367, 59] on img at bounding box center [364, 63] width 209 height 48
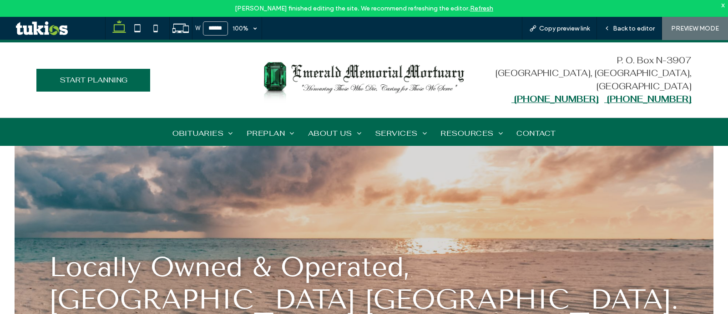
drag, startPoint x: 722, startPoint y: 2, endPoint x: 728, endPoint y: 8, distance: 8.0
click at [722, 2] on div "x" at bounding box center [723, 5] width 4 height 8
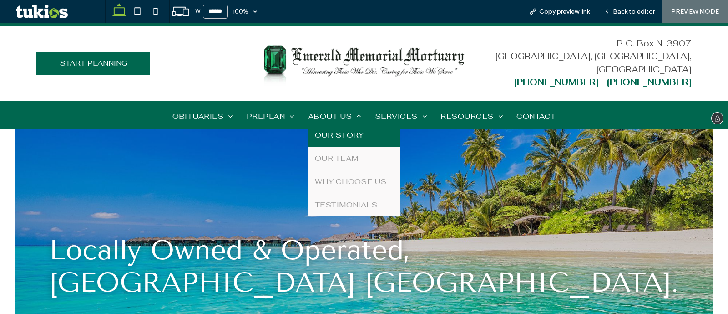
click at [335, 133] on span "OUR STORY" at bounding box center [339, 135] width 49 height 10
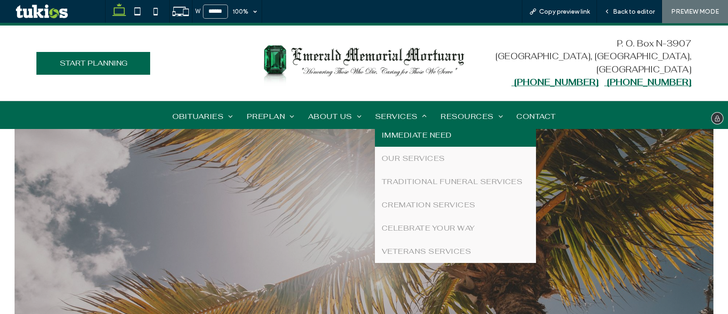
drag, startPoint x: 415, startPoint y: 139, endPoint x: 460, endPoint y: 158, distance: 49.4
click at [415, 139] on span "IMMEDIATE NEED" at bounding box center [417, 135] width 70 height 10
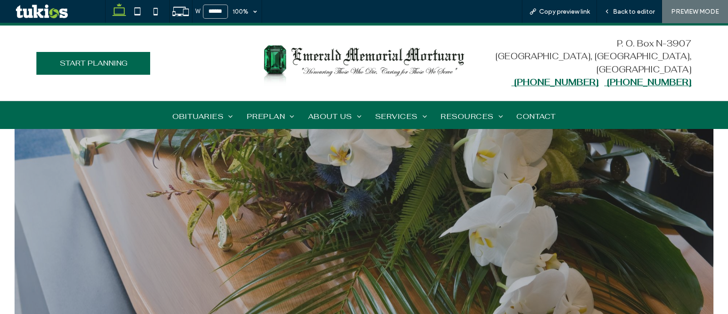
click at [472, 126] on link "WHEN SOMEONE DIES" at bounding box center [510, 130] width 140 height 23
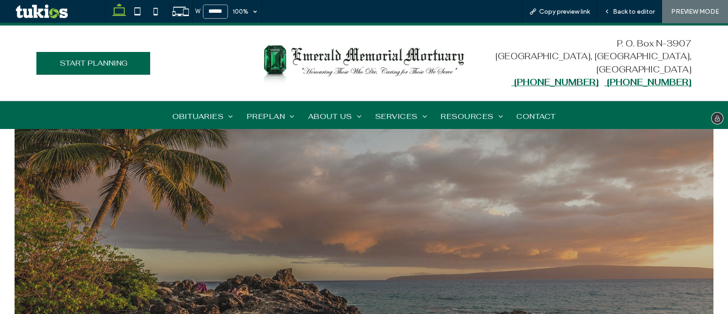
click at [523, 112] on span "CONTACT" at bounding box center [535, 116] width 39 height 14
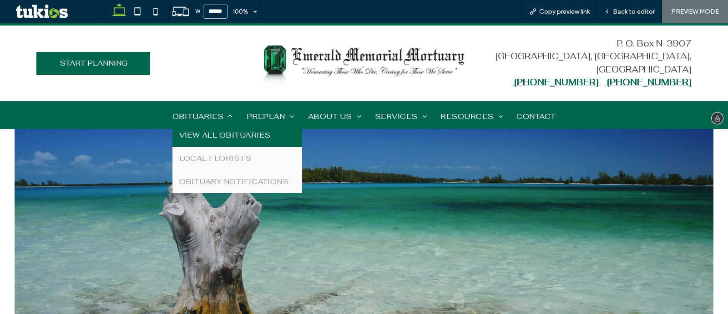
click at [226, 134] on span "VIEW ALL OBITUARIES" at bounding box center [224, 135] width 91 height 10
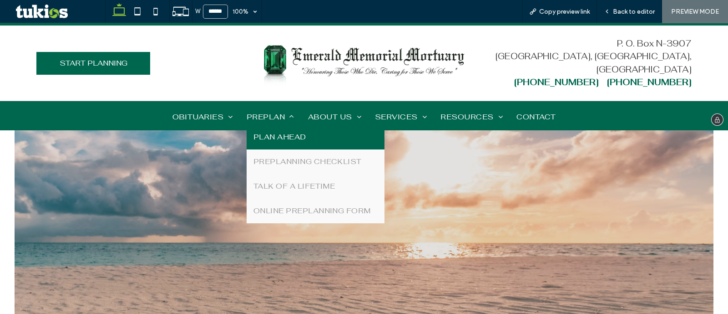
click at [280, 131] on span "PLAN AHEAD" at bounding box center [279, 136] width 53 height 11
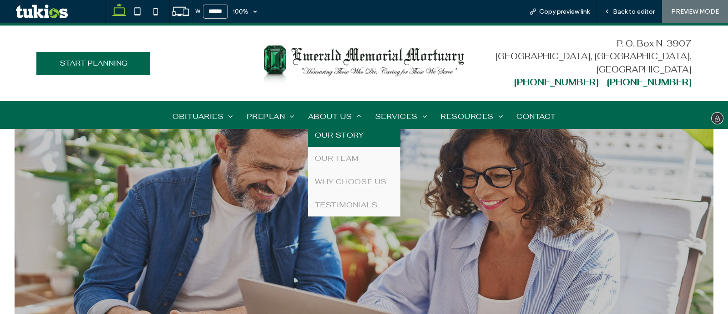
click at [334, 125] on link "OUR STORY" at bounding box center [354, 134] width 92 height 23
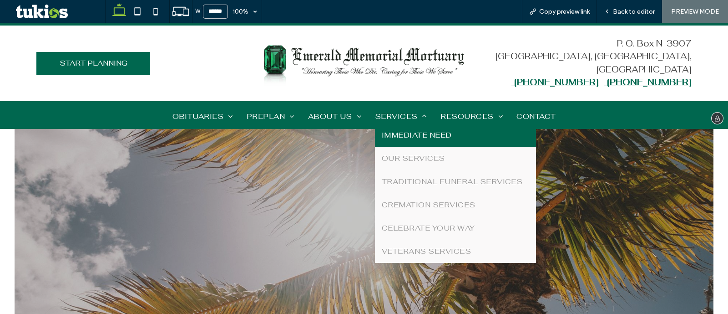
click at [410, 128] on link "IMMEDIATE NEED" at bounding box center [455, 134] width 161 height 23
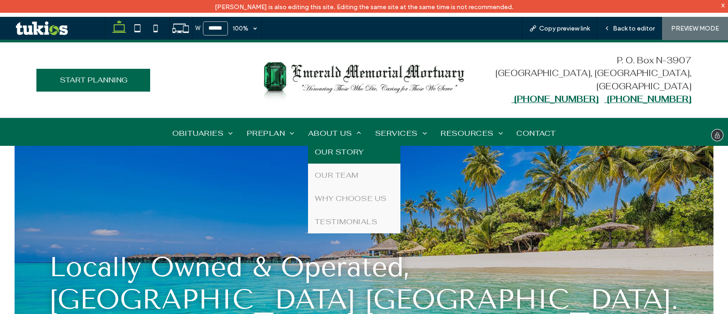
click at [351, 142] on link "OUR STORY" at bounding box center [354, 151] width 92 height 23
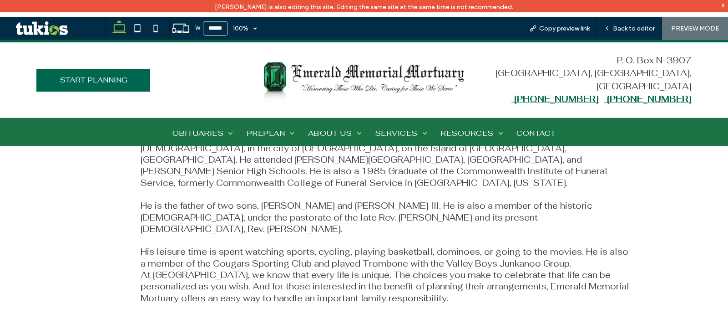
scroll to position [626, 0]
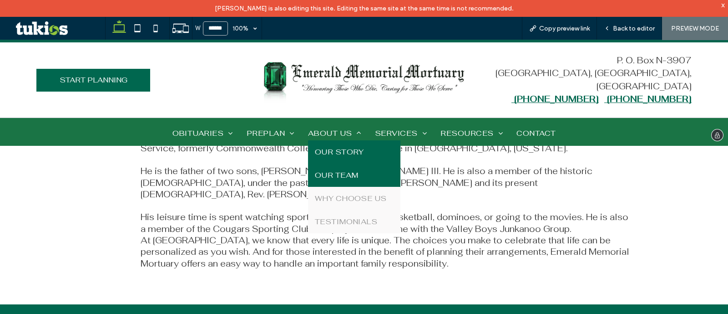
drag, startPoint x: 340, startPoint y: 174, endPoint x: 378, endPoint y: 228, distance: 65.6
click at [340, 174] on span "OUR TEAM" at bounding box center [337, 175] width 44 height 10
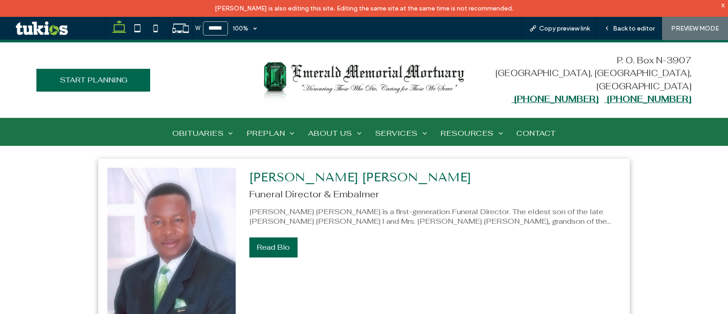
scroll to position [455, 0]
click at [637, 22] on div "Back to editor" at bounding box center [629, 28] width 65 height 23
click at [626, 30] on span "Back to editor" at bounding box center [634, 29] width 42 height 8
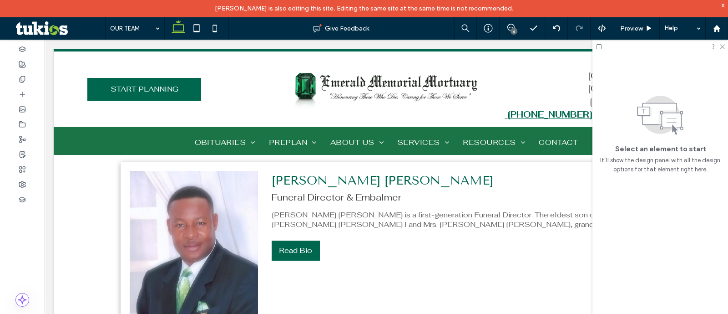
click at [721, 5] on div "x" at bounding box center [723, 5] width 4 height 8
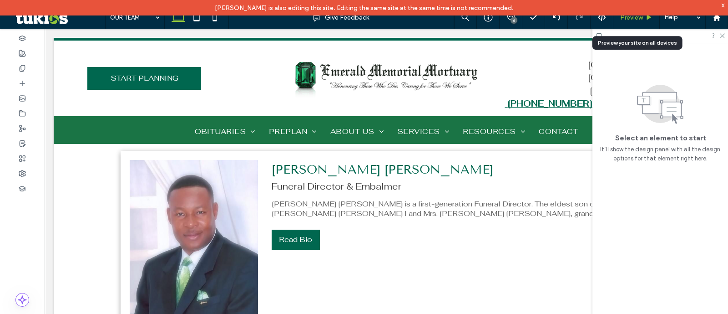
click at [642, 17] on span "Preview" at bounding box center [631, 18] width 23 height 8
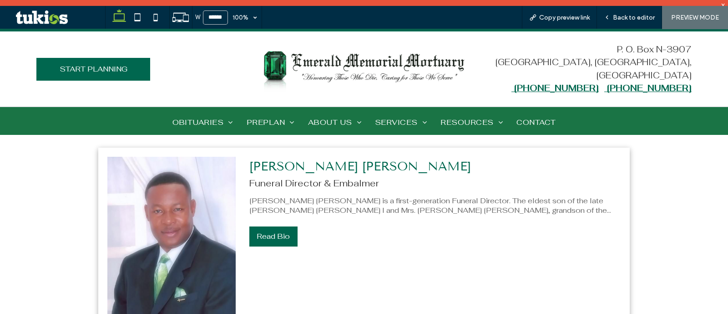
scroll to position [456, 0]
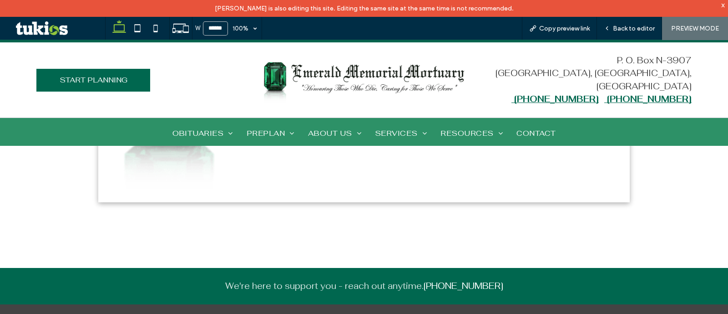
scroll to position [967, 0]
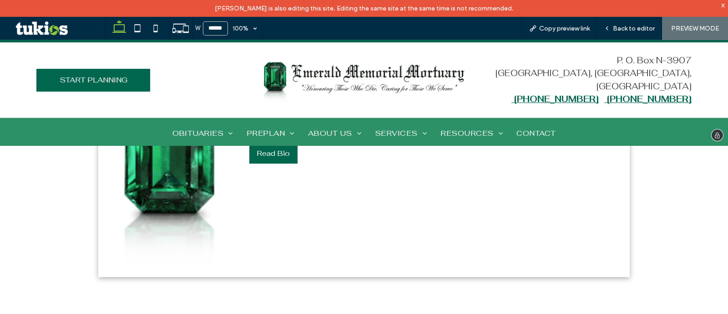
click at [405, 63] on img at bounding box center [364, 80] width 209 height 48
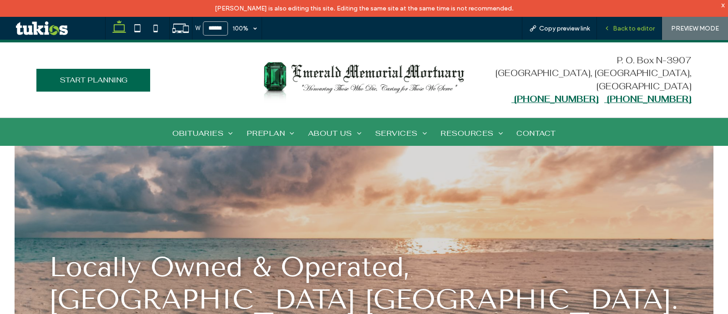
click at [631, 24] on div "Back to editor" at bounding box center [629, 28] width 65 height 23
drag, startPoint x: 631, startPoint y: 28, endPoint x: 618, endPoint y: 24, distance: 13.8
click at [631, 28] on span "Back to editor" at bounding box center [634, 29] width 42 height 8
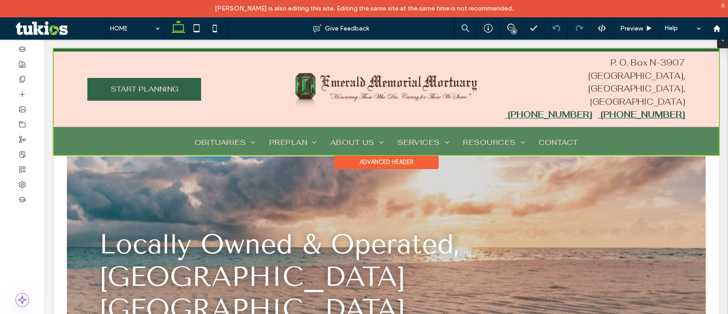
click at [623, 128] on div at bounding box center [386, 102] width 665 height 106
click at [692, 137] on div at bounding box center [386, 102] width 665 height 106
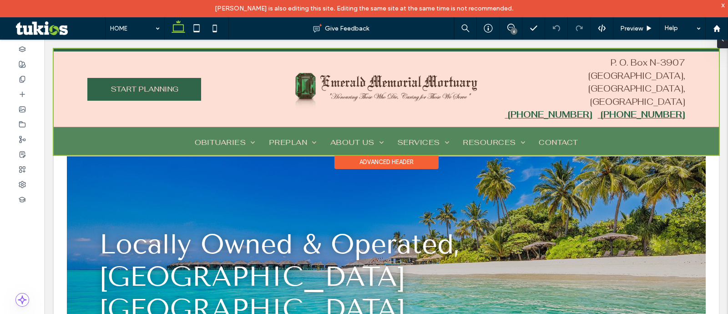
click at [663, 142] on div at bounding box center [386, 102] width 665 height 106
click at [704, 138] on div at bounding box center [386, 102] width 665 height 106
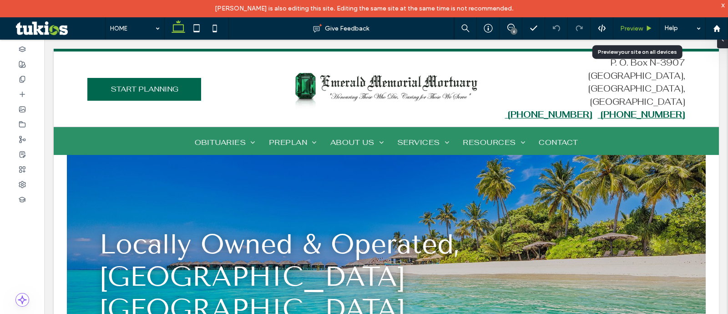
click at [640, 23] on div "Preview" at bounding box center [636, 28] width 46 height 23
click at [721, 7] on div "x" at bounding box center [723, 5] width 4 height 8
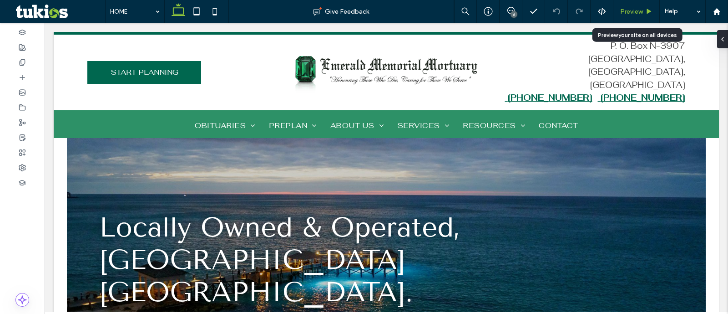
click at [622, 12] on span "Preview" at bounding box center [631, 12] width 23 height 8
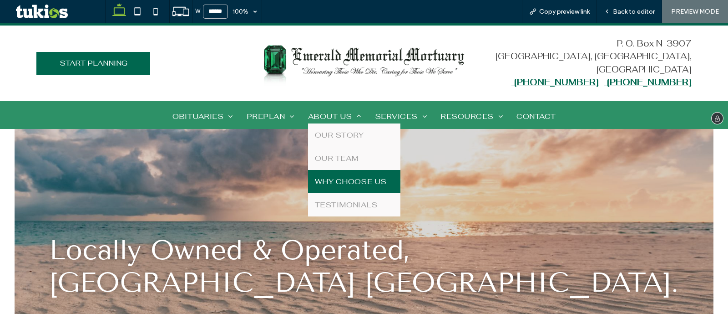
click at [387, 181] on link "WHY CHOOSE US" at bounding box center [354, 181] width 92 height 23
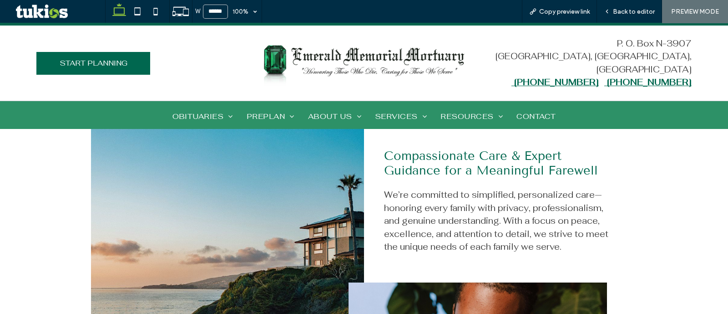
scroll to position [398, 0]
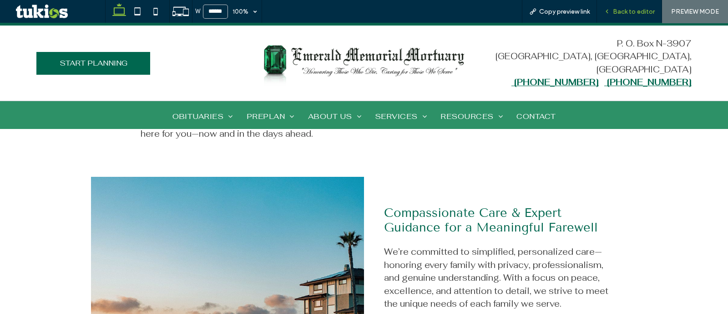
click at [617, 9] on span "Back to editor" at bounding box center [634, 12] width 42 height 8
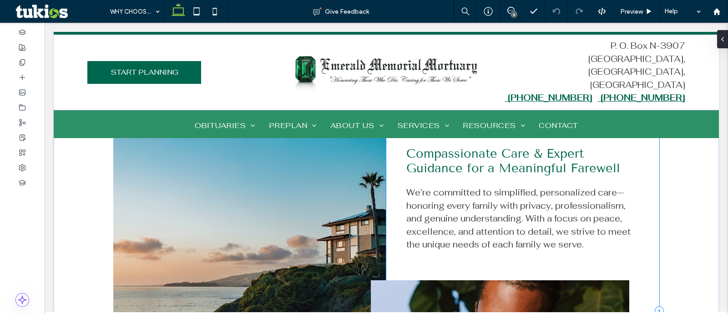
scroll to position [396, 0]
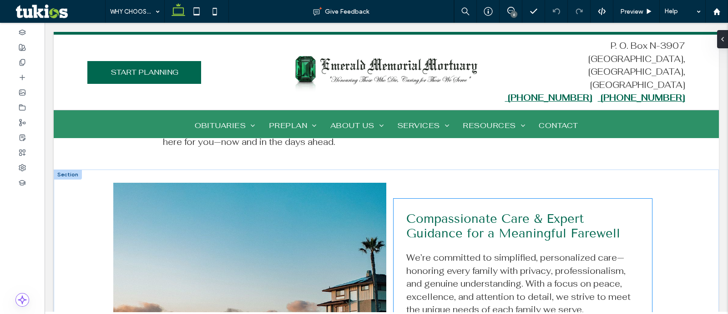
click at [394, 199] on div "Compassionate Care & Expert Guidance for a Meaningful Farewell We’re committed …" at bounding box center [523, 266] width 258 height 136
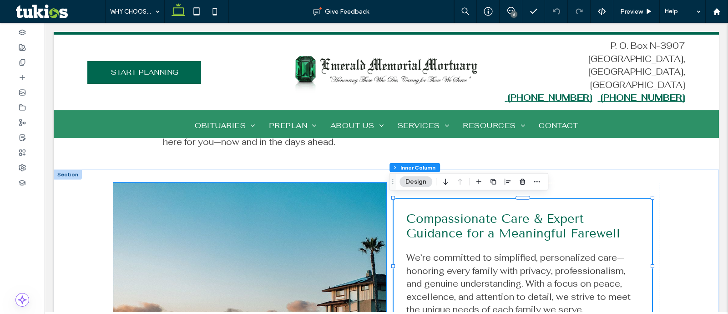
click at [352, 205] on img at bounding box center [249, 313] width 273 height 263
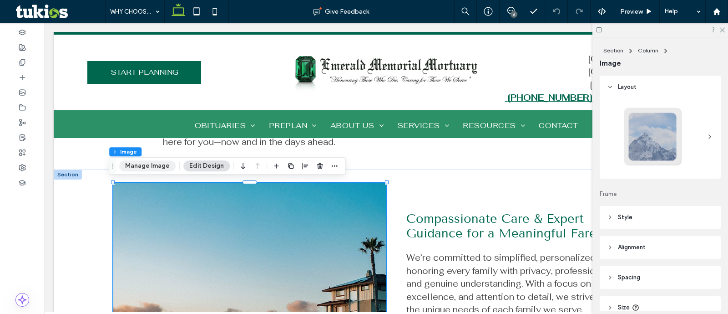
click at [145, 161] on button "Manage Image" at bounding box center [147, 165] width 56 height 11
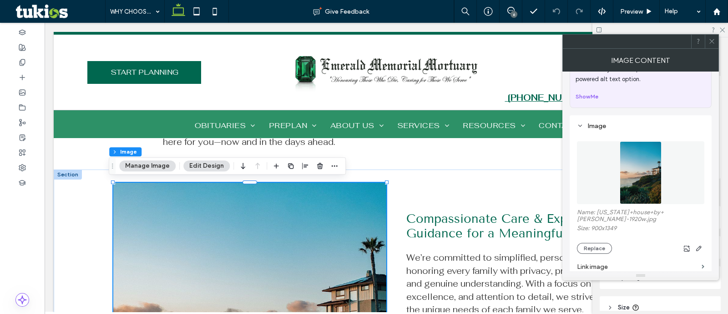
scroll to position [113, 0]
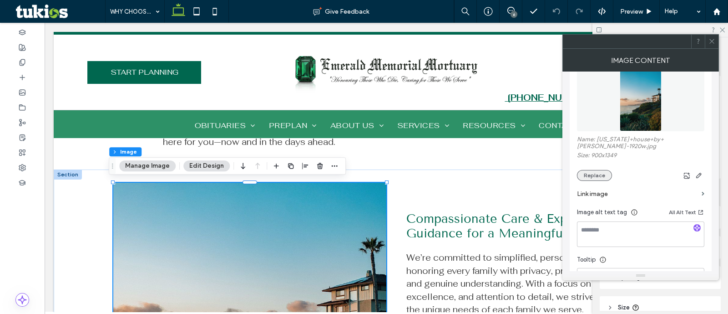
click at [609, 170] on button "Replace" at bounding box center [594, 175] width 35 height 11
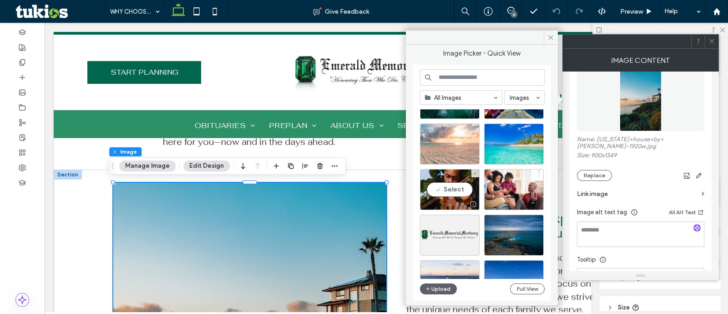
scroll to position [284, 0]
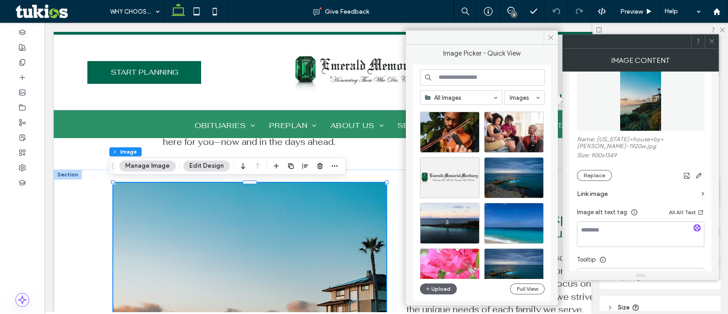
click at [460, 78] on input at bounding box center [482, 77] width 125 height 16
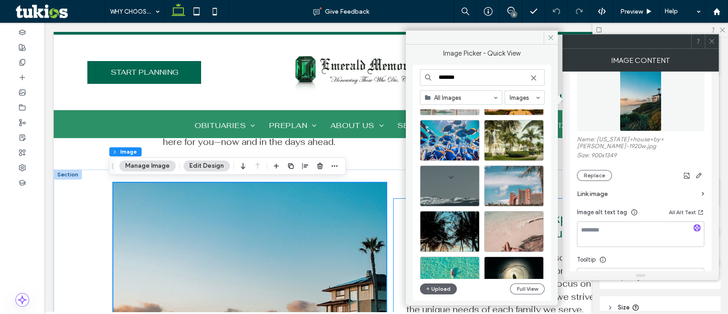
scroll to position [510, 0]
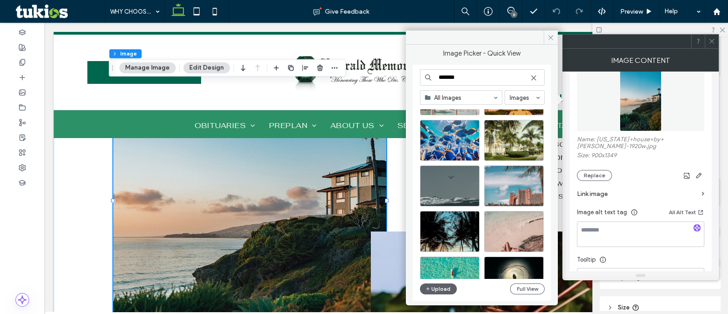
type input "*******"
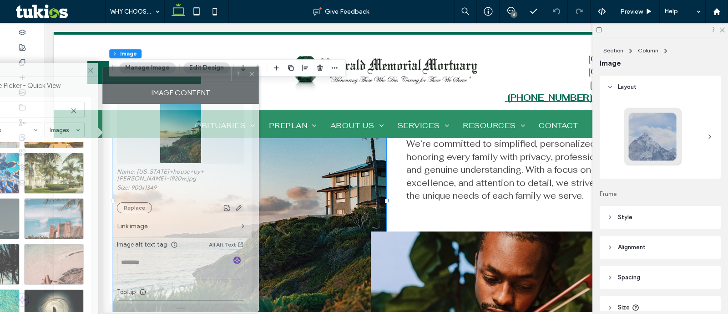
drag, startPoint x: 608, startPoint y: 40, endPoint x: 148, endPoint y: 73, distance: 461.2
click at [148, 73] on div at bounding box center [167, 74] width 128 height 14
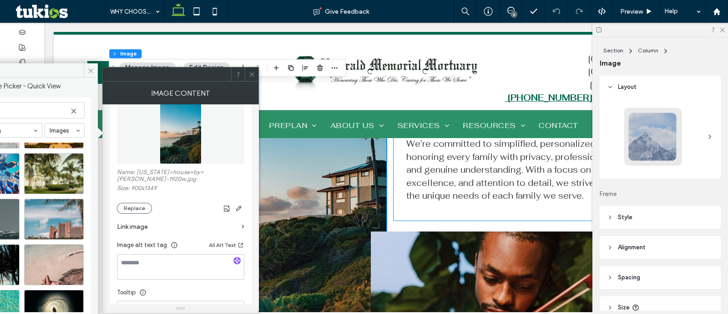
scroll to position [453, 0]
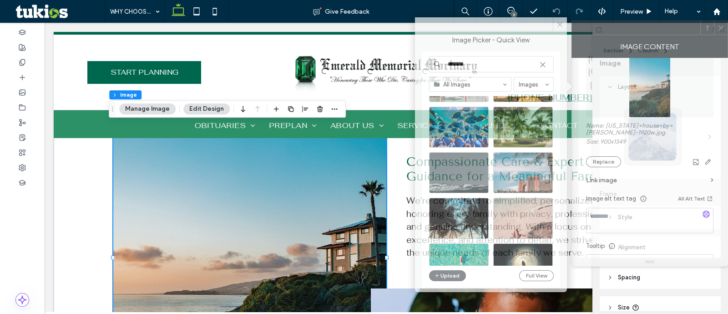
drag, startPoint x: 119, startPoint y: 71, endPoint x: 610, endPoint y: 30, distance: 493.1
click at [613, 27] on div at bounding box center [636, 28] width 128 height 14
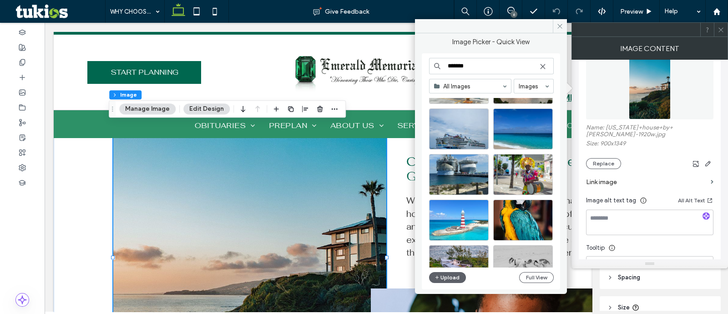
scroll to position [3423, 0]
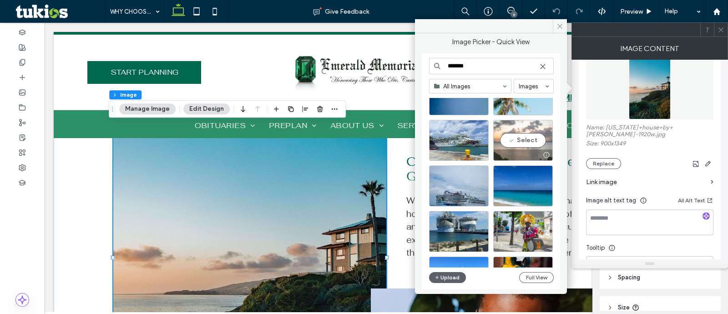
click at [539, 128] on div "Select" at bounding box center [523, 140] width 60 height 41
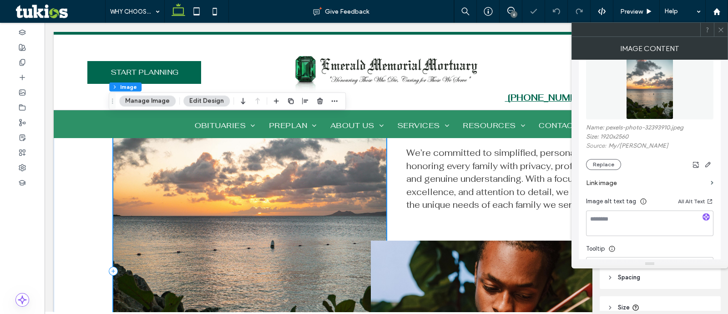
scroll to position [566, 0]
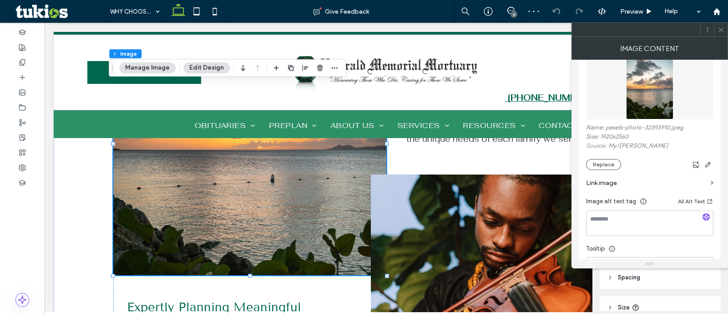
click at [719, 27] on icon at bounding box center [721, 29] width 7 height 7
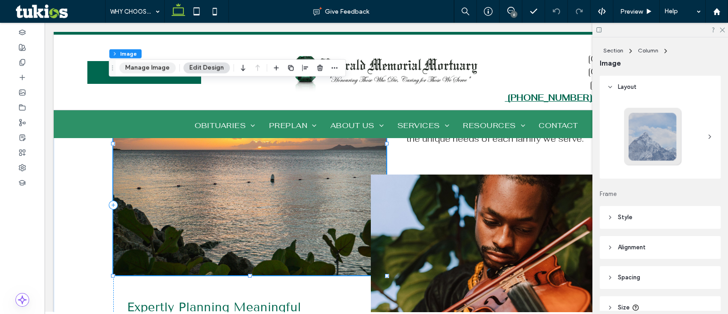
click at [163, 67] on button "Manage Image" at bounding box center [147, 67] width 56 height 11
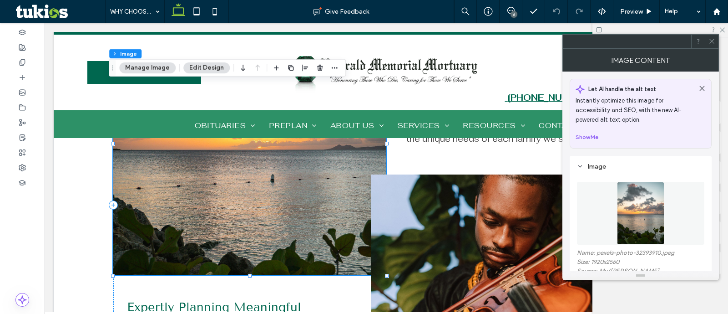
scroll to position [56, 0]
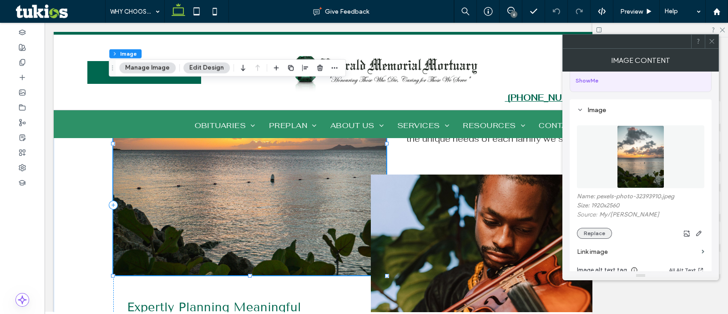
click at [592, 233] on button "Replace" at bounding box center [594, 233] width 35 height 11
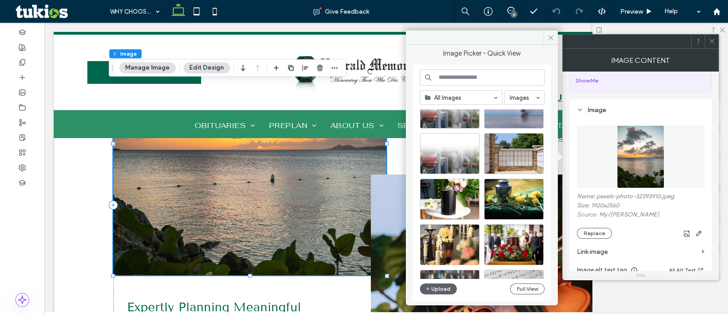
scroll to position [1286, 0]
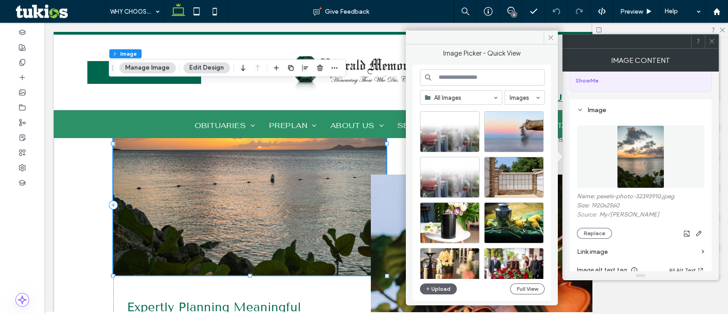
click at [473, 74] on input at bounding box center [482, 77] width 125 height 16
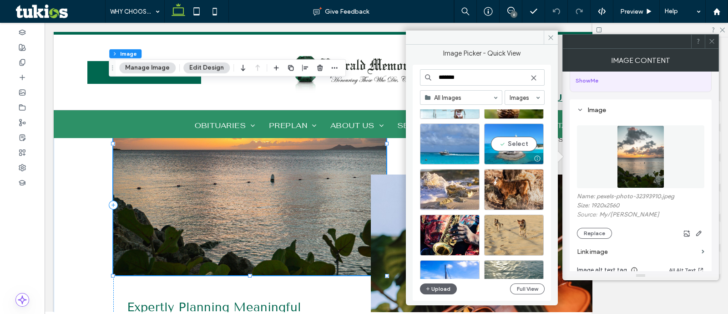
scroll to position [5668, 0]
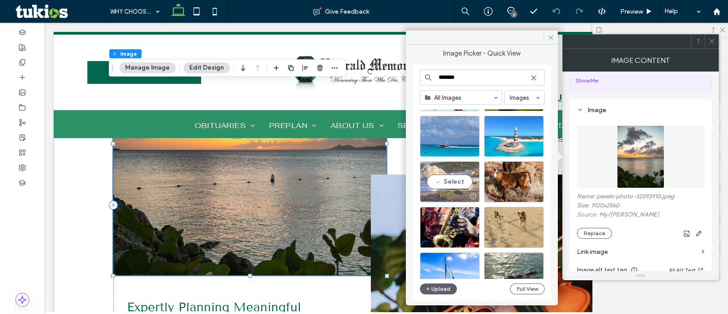
type input "*******"
click at [466, 183] on div "Select" at bounding box center [450, 181] width 60 height 41
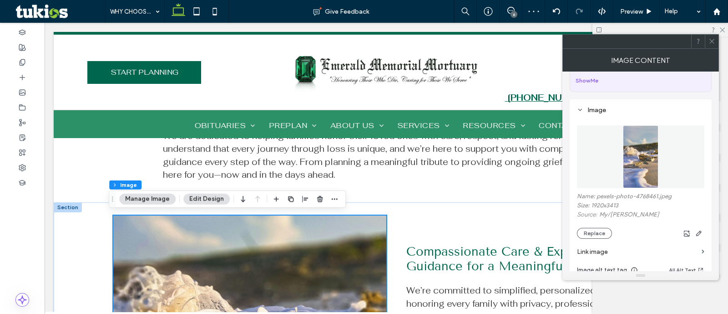
scroll to position [339, 0]
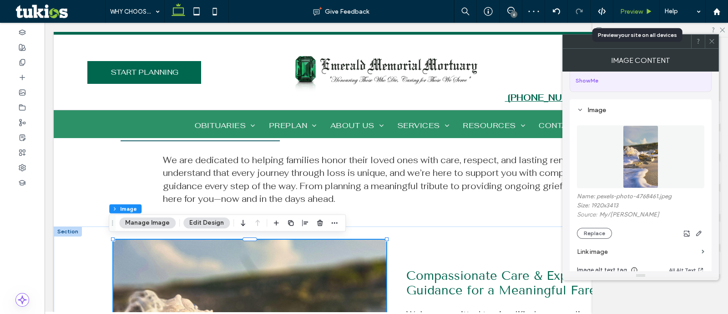
drag, startPoint x: 588, startPoint y: 3, endPoint x: 632, endPoint y: 12, distance: 45.1
click at [632, 12] on span "Preview" at bounding box center [631, 12] width 23 height 8
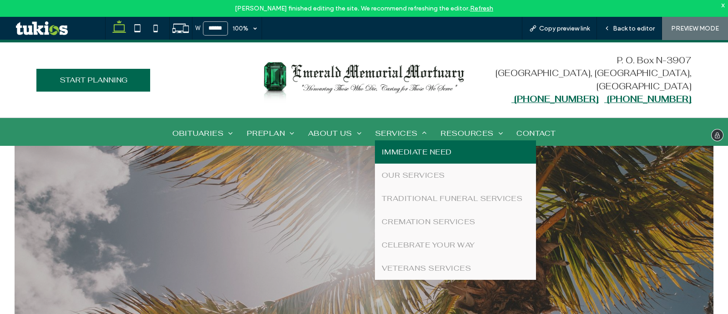
click at [414, 152] on span "IMMEDIATE NEED" at bounding box center [417, 152] width 70 height 10
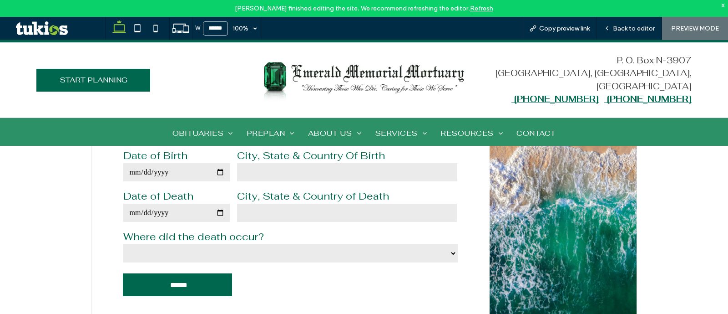
scroll to position [967, 0]
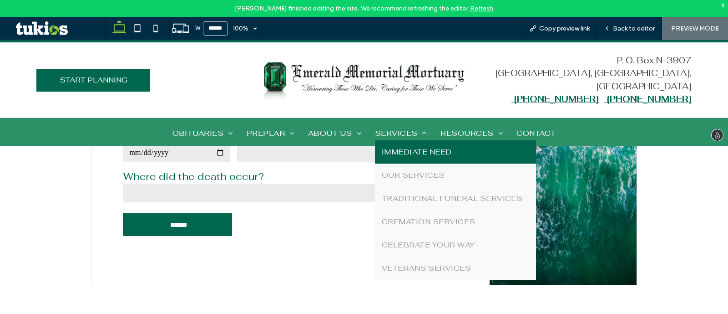
click at [404, 157] on link "IMMEDIATE NEED" at bounding box center [455, 151] width 161 height 23
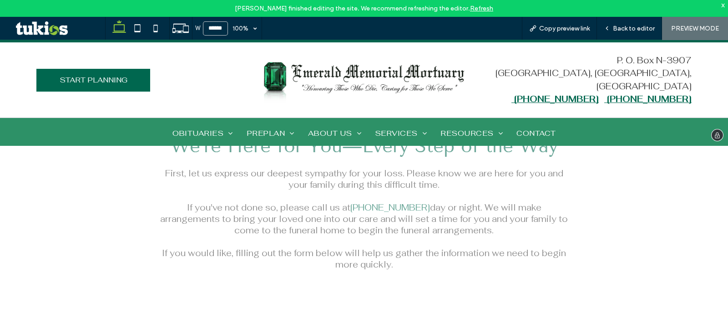
scroll to position [683, 0]
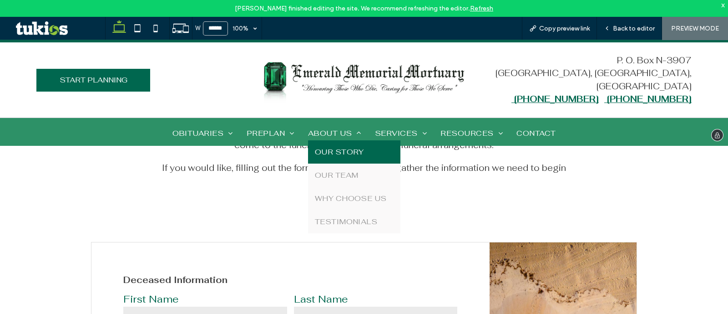
click at [341, 153] on span "OUR STORY" at bounding box center [339, 152] width 49 height 10
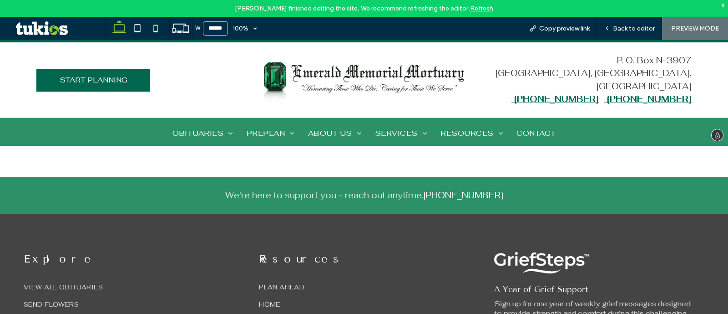
scroll to position [784, 0]
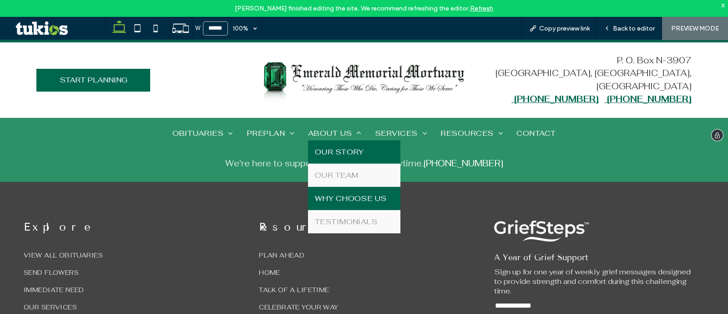
click at [347, 193] on span "WHY CHOOSE US" at bounding box center [351, 198] width 72 height 10
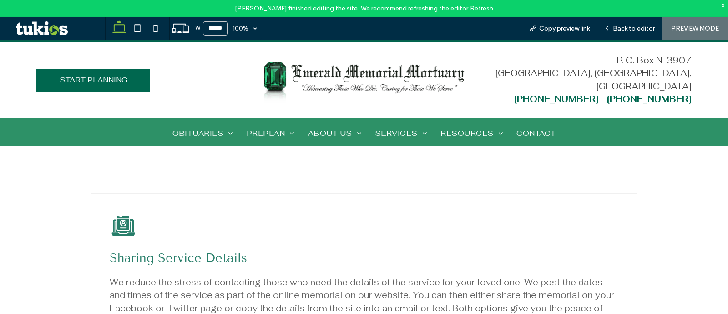
scroll to position [1922, 0]
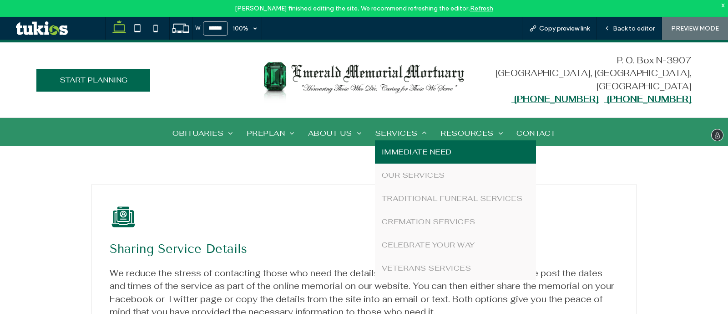
drag, startPoint x: 400, startPoint y: 157, endPoint x: 399, endPoint y: 197, distance: 39.1
click at [400, 157] on link "IMMEDIATE NEED" at bounding box center [455, 151] width 161 height 23
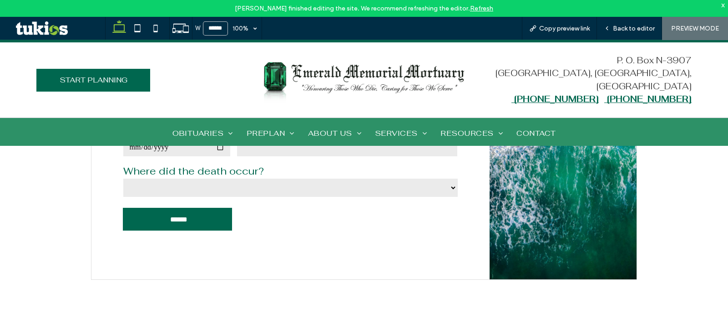
scroll to position [1024, 0]
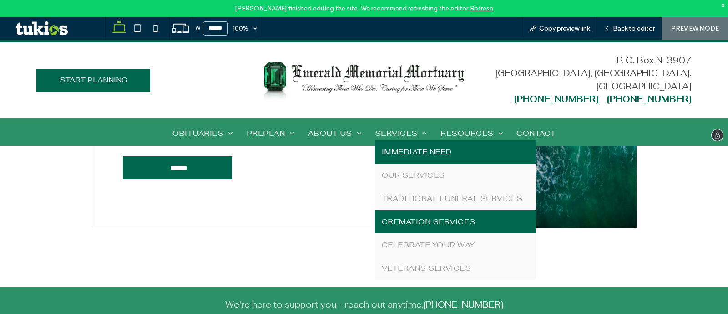
click at [420, 214] on link "CREMATION SERVICES" at bounding box center [455, 221] width 161 height 23
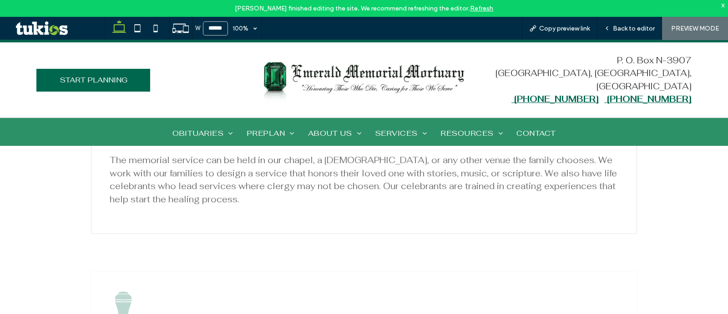
scroll to position [1305, 0]
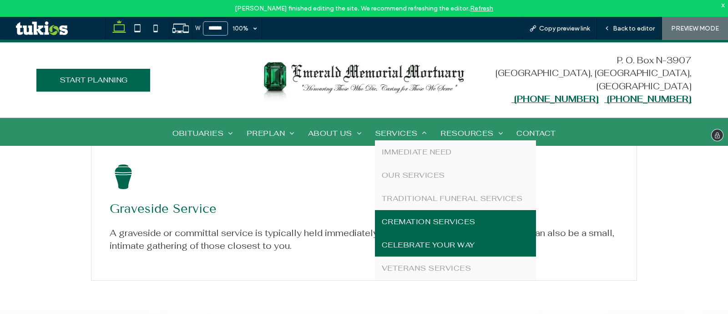
click at [419, 243] on span "CELEBRATE YOUR WAY" at bounding box center [428, 245] width 93 height 10
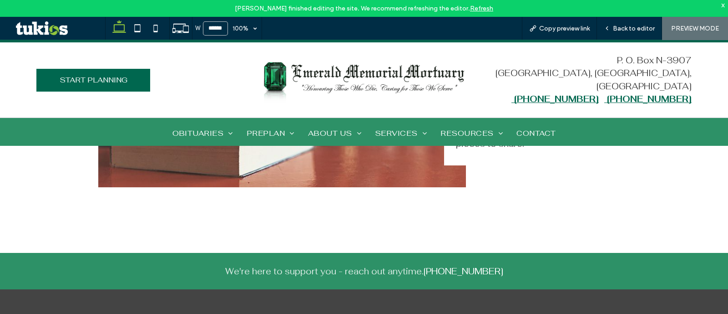
scroll to position [2214, 0]
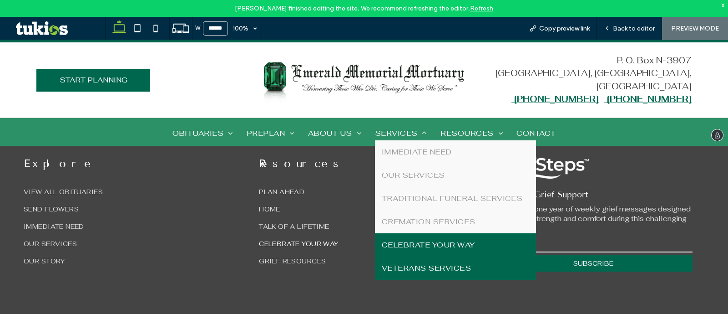
click at [431, 259] on link "VETERANS SERVICES" at bounding box center [455, 267] width 161 height 23
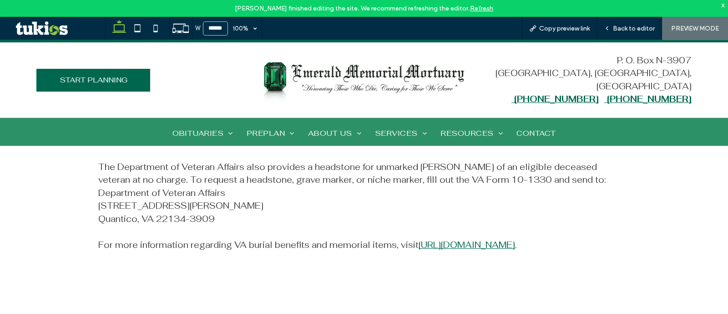
scroll to position [1524, 0]
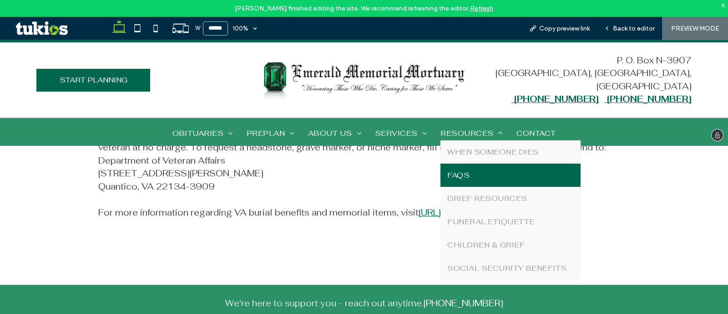
click at [472, 166] on link "FAQS" at bounding box center [510, 174] width 140 height 23
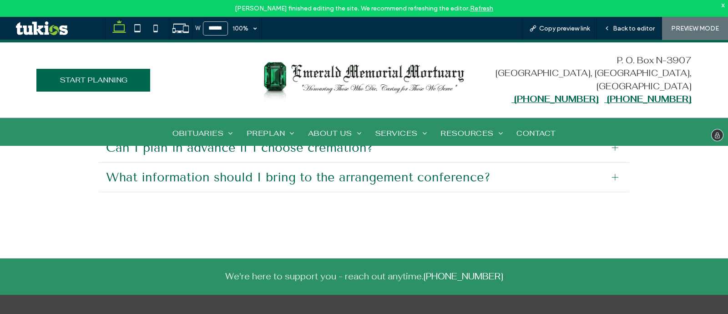
scroll to position [626, 0]
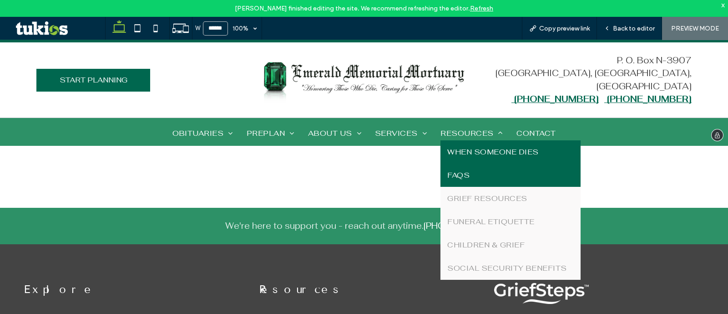
click at [490, 147] on span "WHEN SOMEONE DIES" at bounding box center [492, 152] width 91 height 10
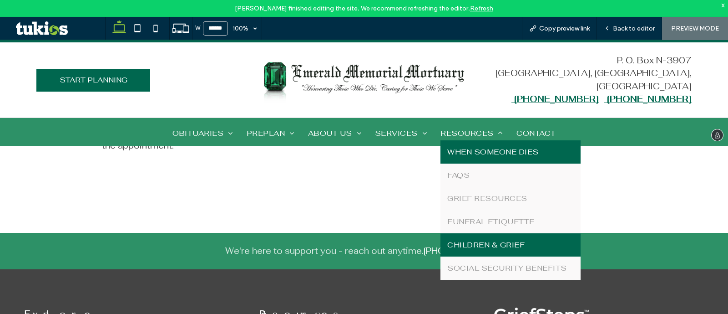
scroll to position [1365, 0]
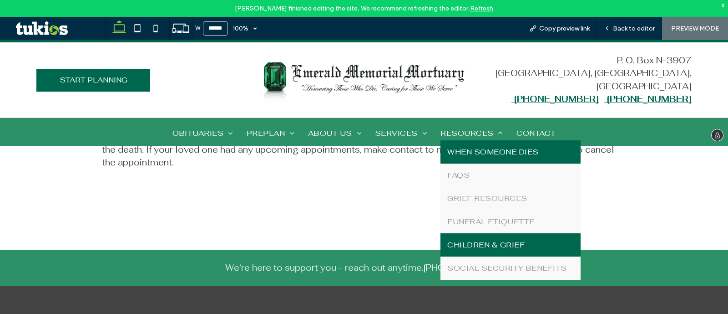
click at [514, 237] on link "CHILDREN & GRIEF" at bounding box center [510, 244] width 140 height 23
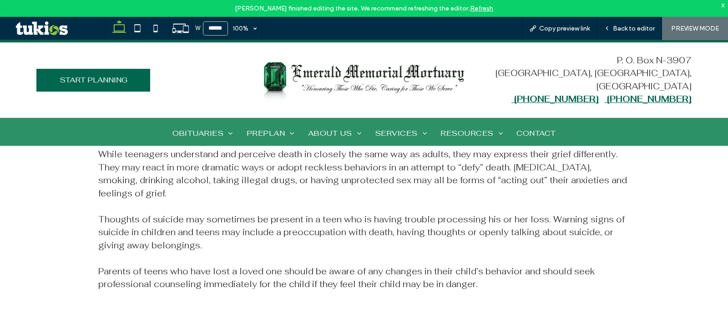
scroll to position [1308, 0]
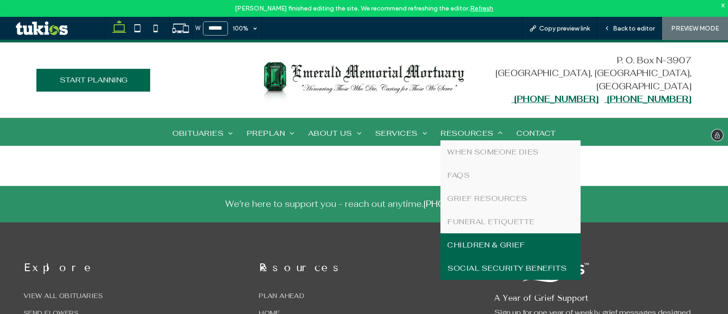
click at [501, 258] on link "SOCIAL SECURITY BENEFITS" at bounding box center [510, 267] width 140 height 23
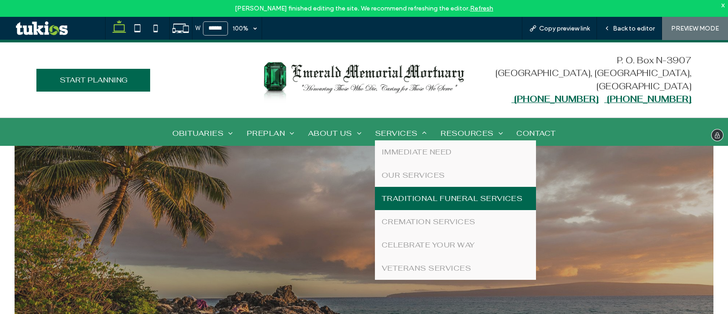
click at [413, 205] on link "TRADITIONAL FUNERAL SERVICES" at bounding box center [455, 198] width 161 height 23
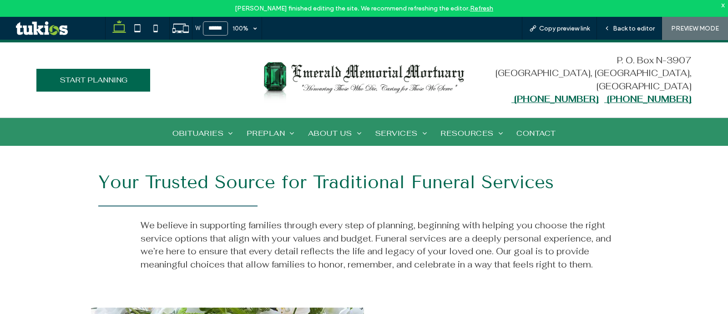
scroll to position [171, 0]
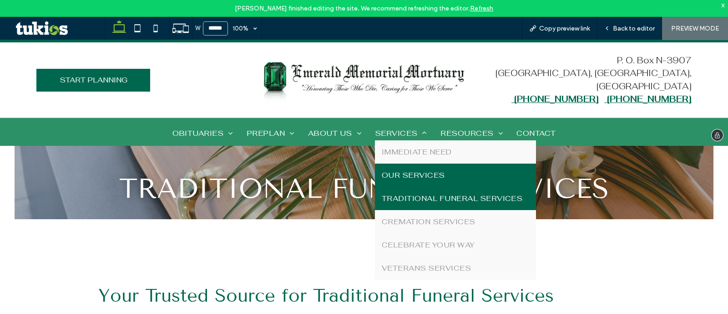
click at [410, 167] on link "OUR SERVICES" at bounding box center [455, 174] width 161 height 23
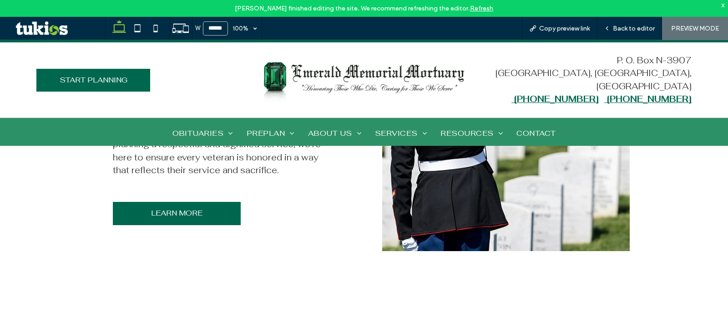
scroll to position [1649, 0]
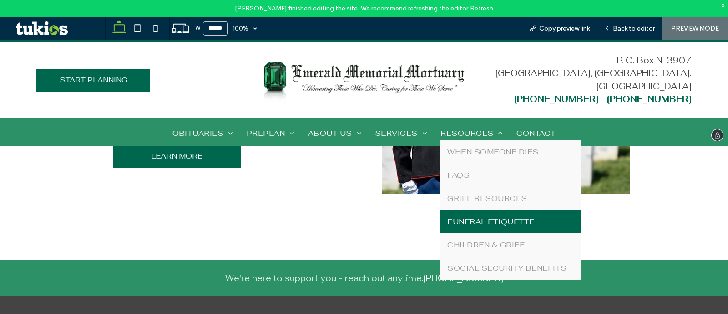
click at [481, 215] on link "FUNERAL ETIQUETTE" at bounding box center [510, 221] width 140 height 23
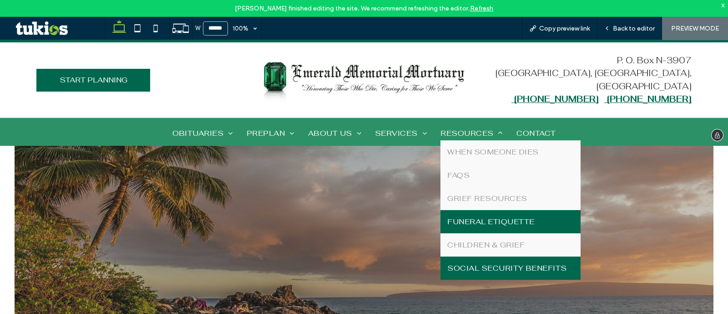
click at [491, 273] on link "SOCIAL SECURITY BENEFITS" at bounding box center [510, 267] width 140 height 23
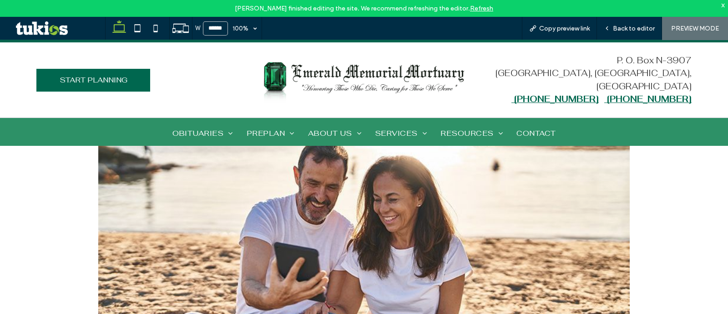
scroll to position [512, 0]
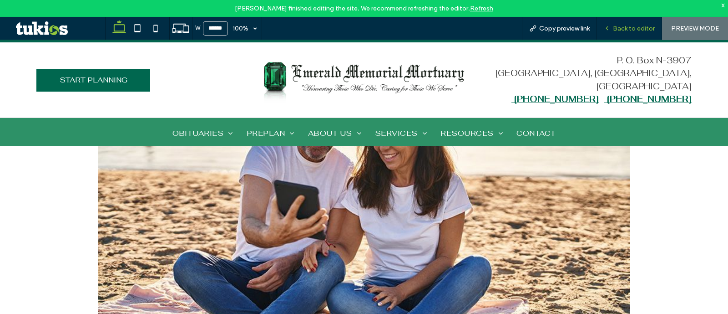
click at [607, 27] on icon at bounding box center [607, 28] width 6 height 6
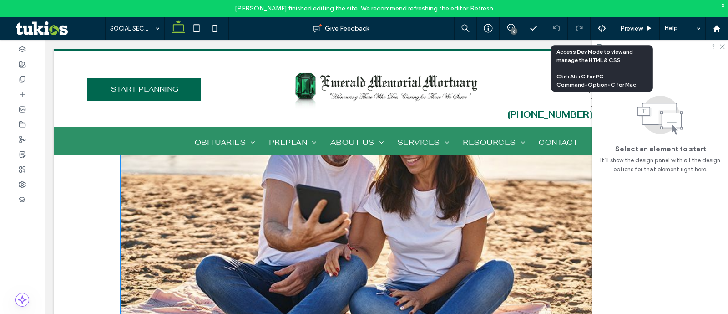
scroll to position [566, 0]
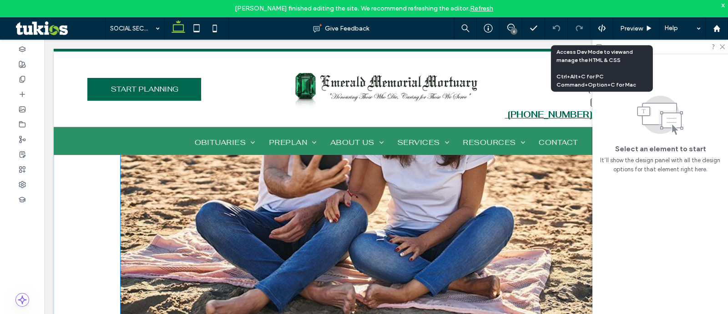
click at [478, 248] on img at bounding box center [386, 189] width 531 height 331
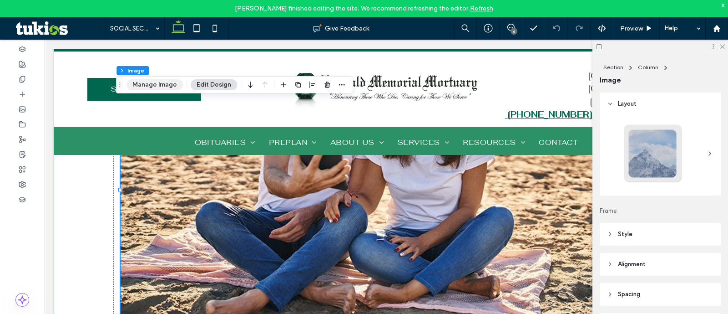
click at [167, 81] on button "Manage Image" at bounding box center [154, 84] width 56 height 11
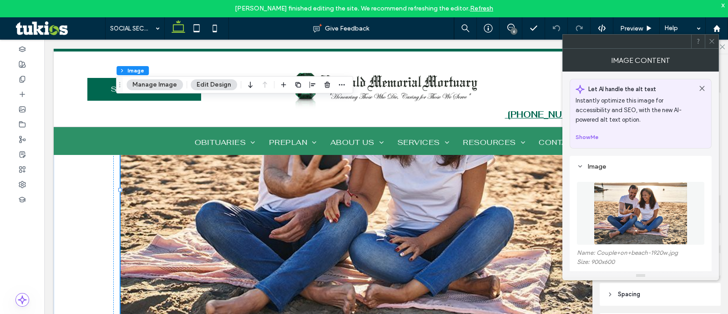
scroll to position [56, 0]
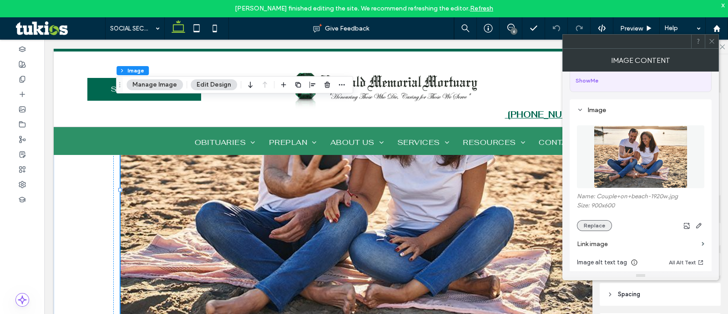
click at [603, 225] on button "Replace" at bounding box center [594, 225] width 35 height 11
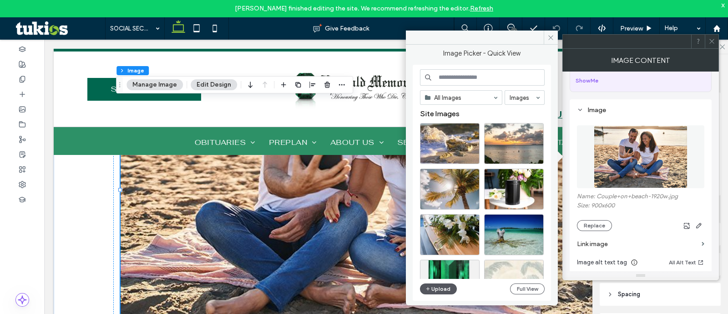
click at [447, 285] on button "Upload" at bounding box center [438, 288] width 37 height 11
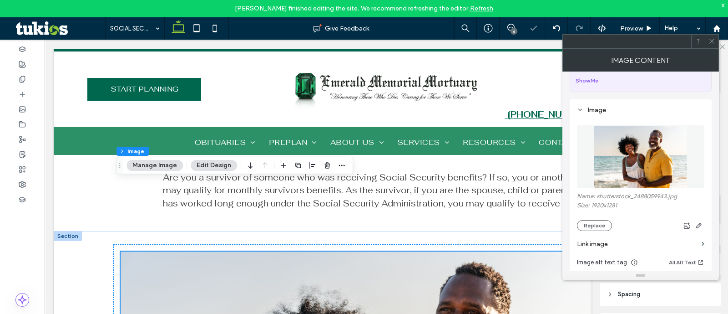
scroll to position [338, 0]
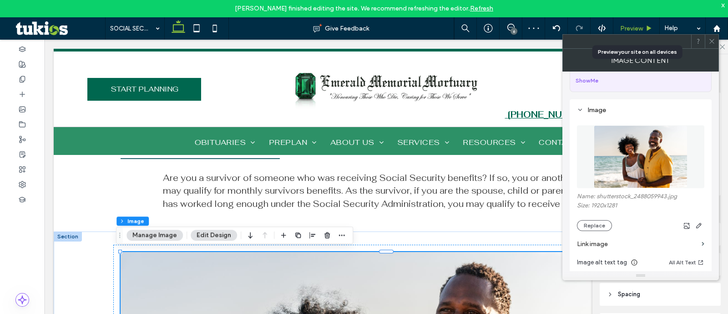
drag, startPoint x: 642, startPoint y: 26, endPoint x: 456, endPoint y: 228, distance: 274.7
click at [642, 26] on span "Preview" at bounding box center [631, 29] width 23 height 8
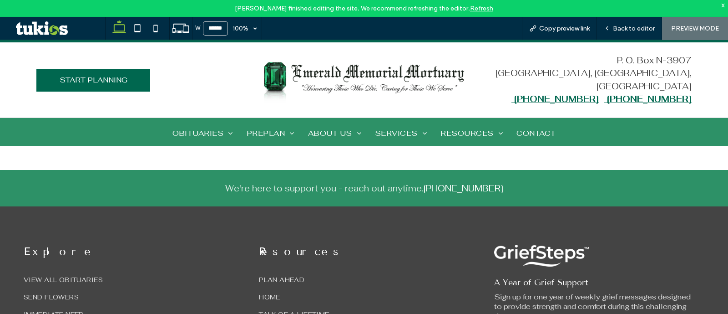
scroll to position [1308, 0]
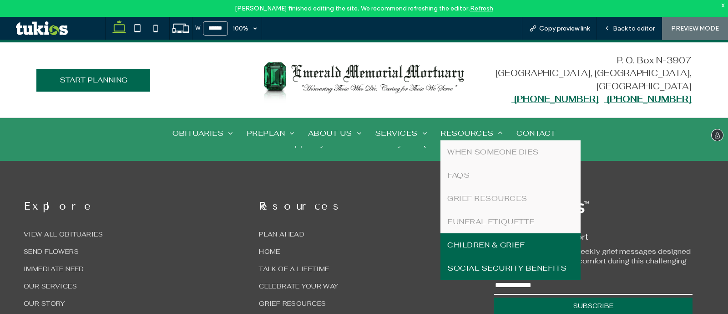
click at [480, 246] on span "CHILDREN & GRIEF" at bounding box center [485, 245] width 77 height 10
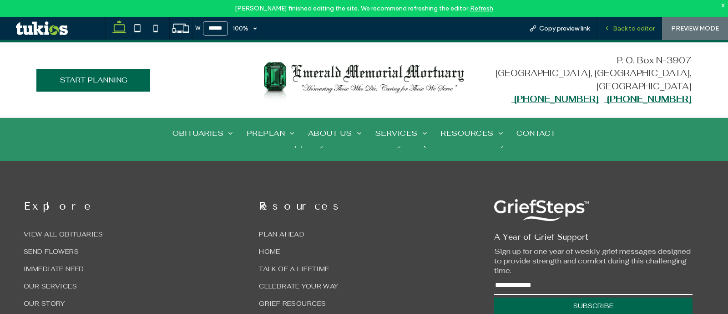
click at [618, 30] on span "Back to editor" at bounding box center [634, 29] width 42 height 8
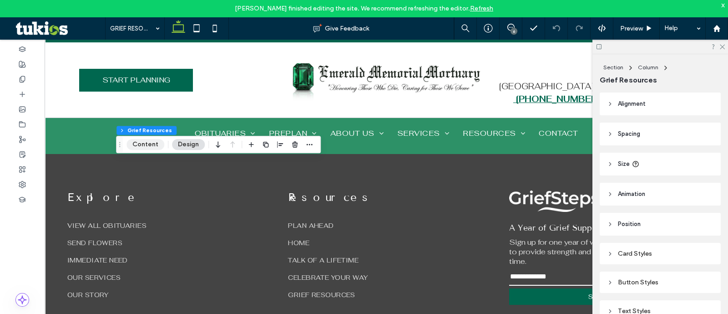
click at [145, 142] on button "Content" at bounding box center [145, 144] width 38 height 11
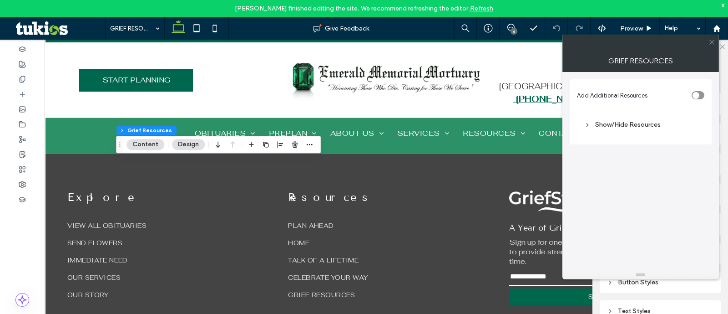
click at [633, 125] on div "Show/Hide Resources" at bounding box center [640, 125] width 113 height 8
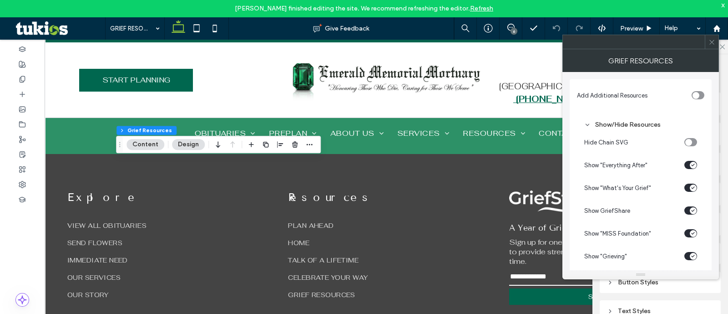
click at [685, 163] on div "toggle" at bounding box center [690, 165] width 13 height 8
click at [635, 27] on span "Preview" at bounding box center [631, 29] width 23 height 8
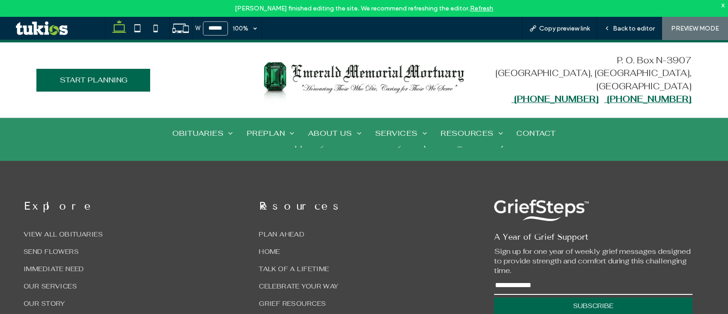
click at [723, 6] on div "x" at bounding box center [723, 5] width 4 height 8
click at [574, 30] on span "Copy preview link" at bounding box center [564, 29] width 51 height 8
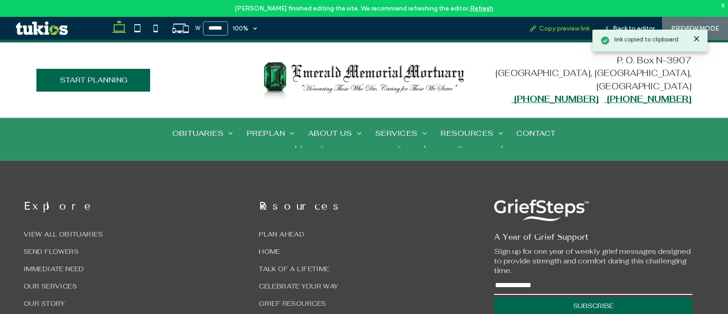
click at [556, 28] on span "Copy preview link" at bounding box center [564, 29] width 51 height 8
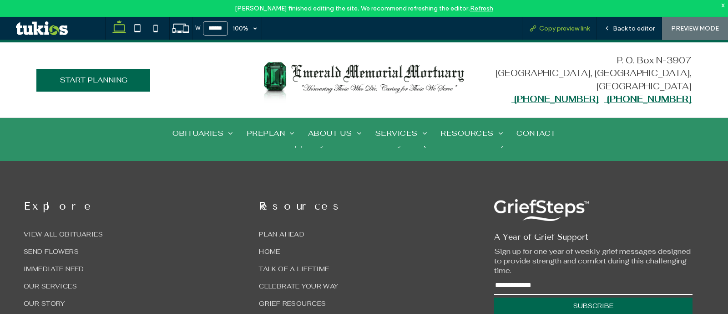
click at [548, 35] on div "Copy preview link" at bounding box center [559, 28] width 75 height 23
click at [723, 4] on div "x" at bounding box center [723, 5] width 4 height 8
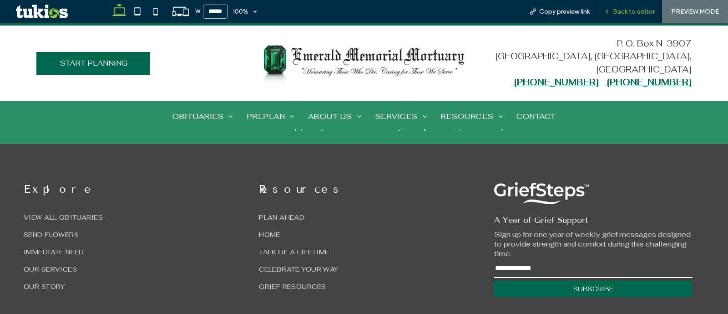
click at [645, 8] on span "Back to editor" at bounding box center [634, 12] width 42 height 8
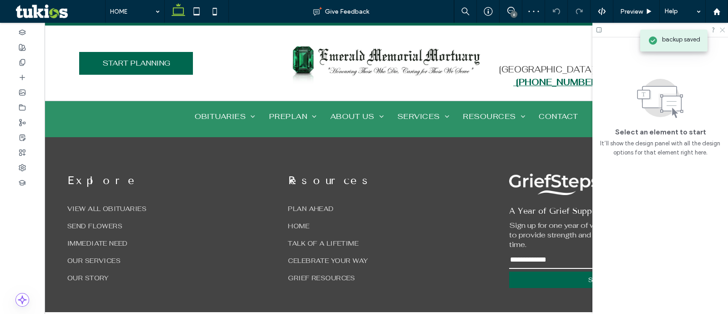
click at [722, 28] on icon at bounding box center [722, 29] width 6 height 6
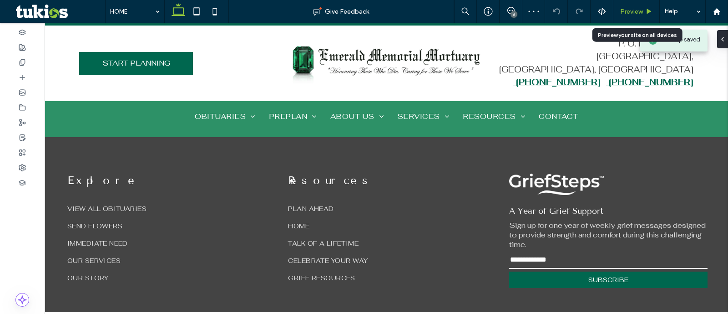
click at [637, 12] on span "Preview" at bounding box center [631, 12] width 23 height 8
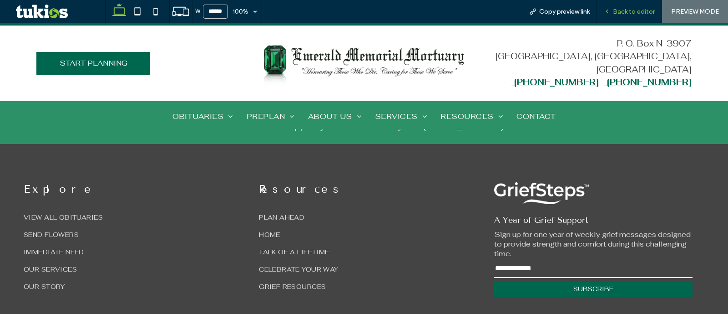
click at [644, 15] on div "Back to editor" at bounding box center [629, 11] width 65 height 23
click at [639, 10] on span "Back to editor" at bounding box center [634, 12] width 42 height 8
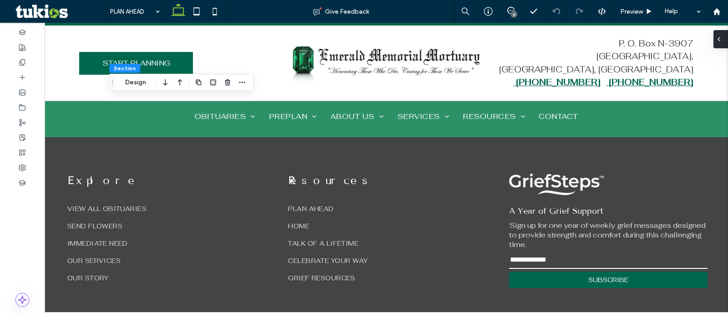
click at [723, 46] on div at bounding box center [720, 39] width 15 height 18
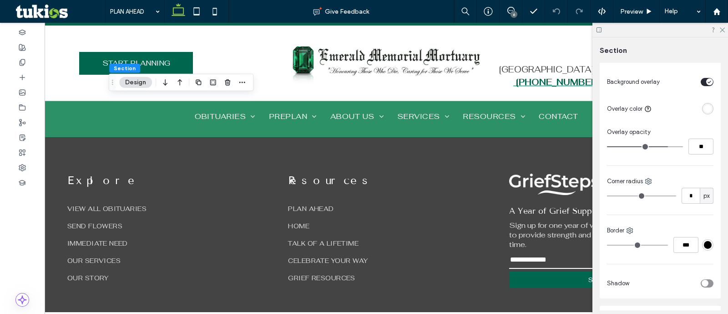
scroll to position [113, 0]
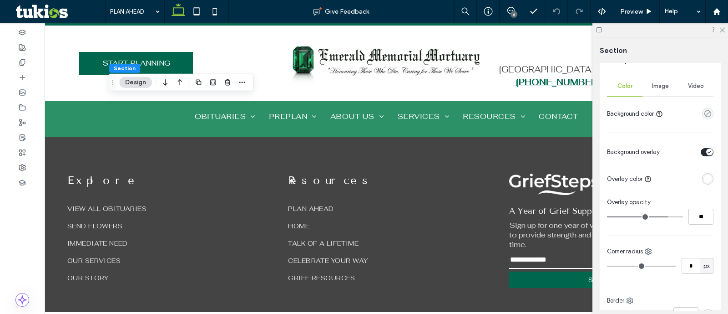
click at [650, 96] on div "Image" at bounding box center [659, 86] width 35 height 20
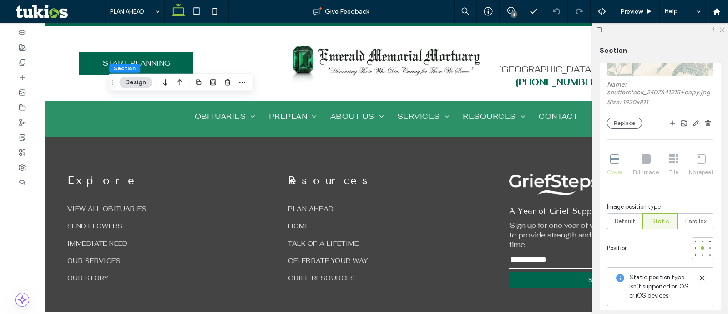
scroll to position [227, 0]
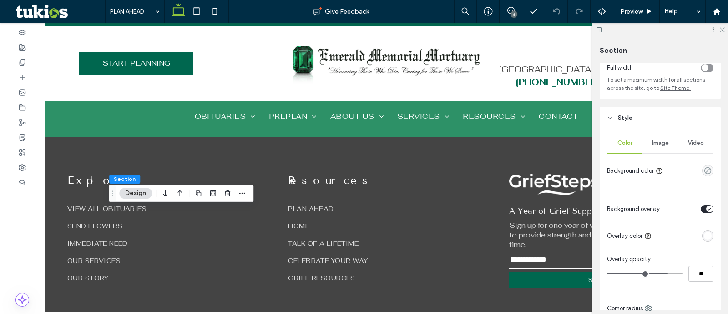
click at [660, 140] on span "Image" at bounding box center [660, 142] width 17 height 7
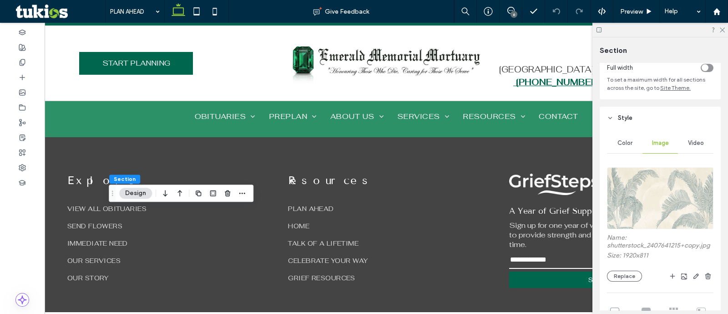
scroll to position [171, 0]
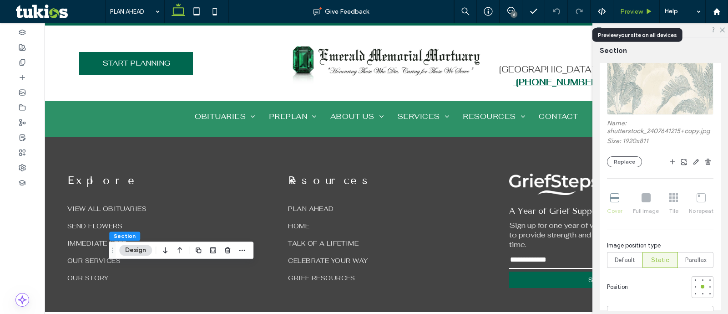
click at [635, 5] on div "Preview" at bounding box center [636, 11] width 46 height 23
click at [642, 13] on span "Preview" at bounding box center [631, 12] width 23 height 8
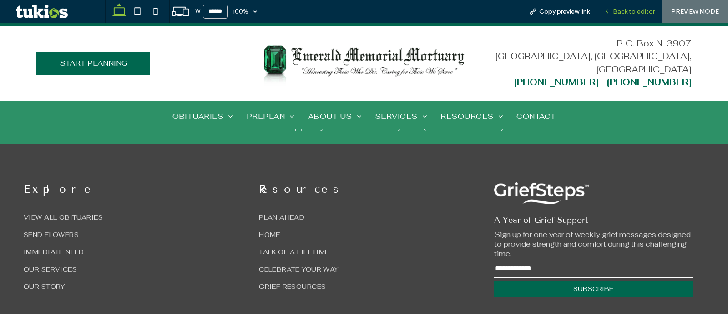
click at [635, 8] on span "Back to editor" at bounding box center [634, 12] width 42 height 8
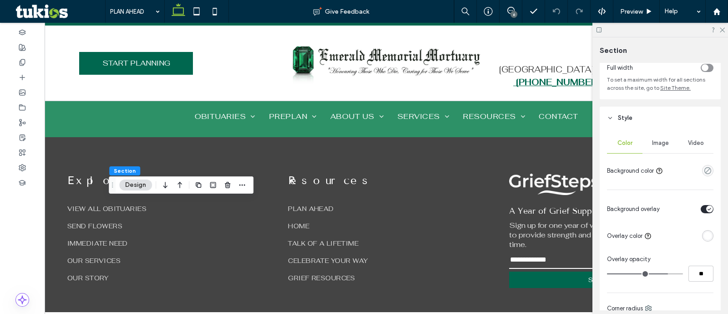
click at [667, 150] on div "Image" at bounding box center [659, 143] width 35 height 20
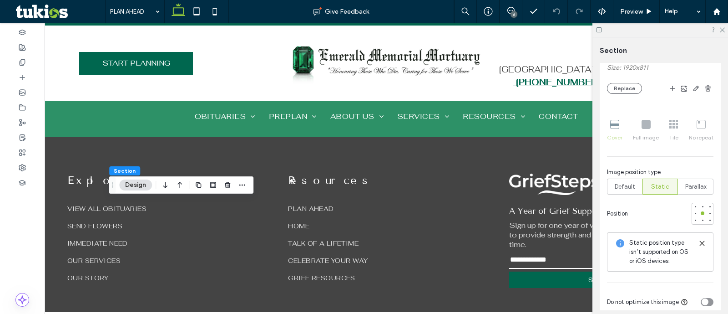
scroll to position [284, 0]
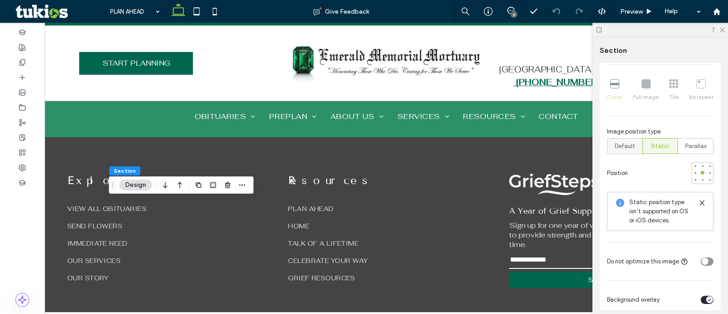
click at [621, 151] on span "Default" at bounding box center [625, 146] width 20 height 9
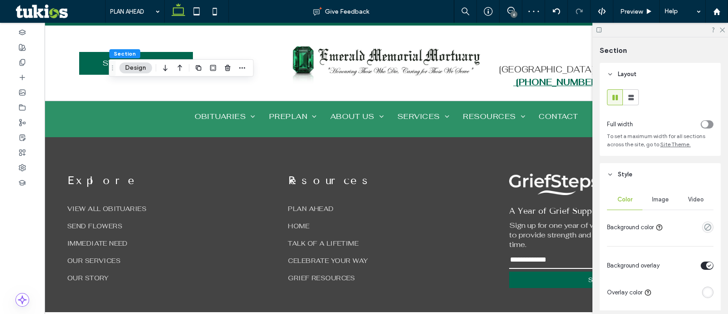
click at [671, 198] on div "Image" at bounding box center [659, 199] width 35 height 20
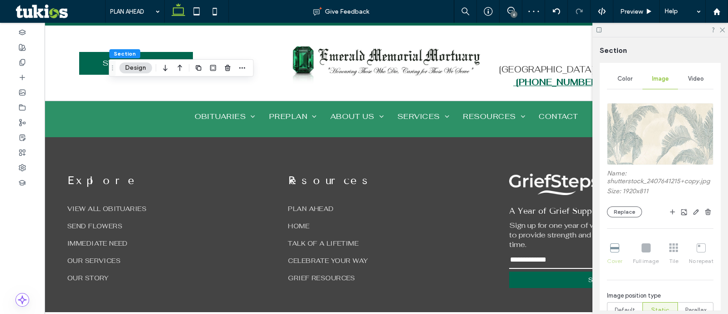
scroll to position [171, 0]
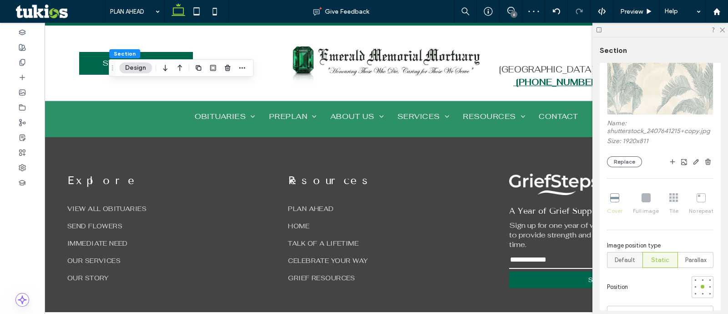
click at [621, 264] on span "Default" at bounding box center [625, 259] width 20 height 9
click at [699, 283] on div at bounding box center [702, 279] width 6 height 6
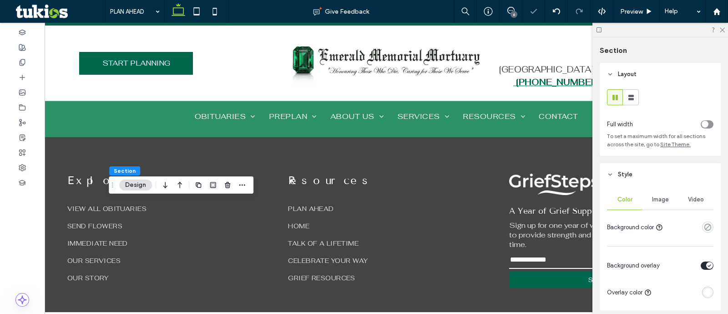
click at [658, 196] on div "Image" at bounding box center [659, 199] width 35 height 20
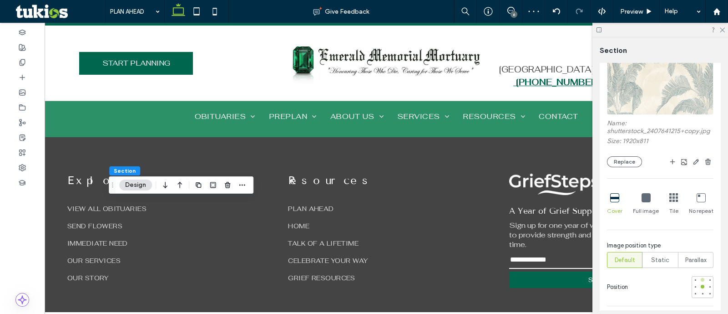
click at [699, 283] on div at bounding box center [702, 279] width 6 height 6
click at [639, 12] on span "Preview" at bounding box center [631, 12] width 23 height 8
